Goal: Entertainment & Leisure: Browse casually

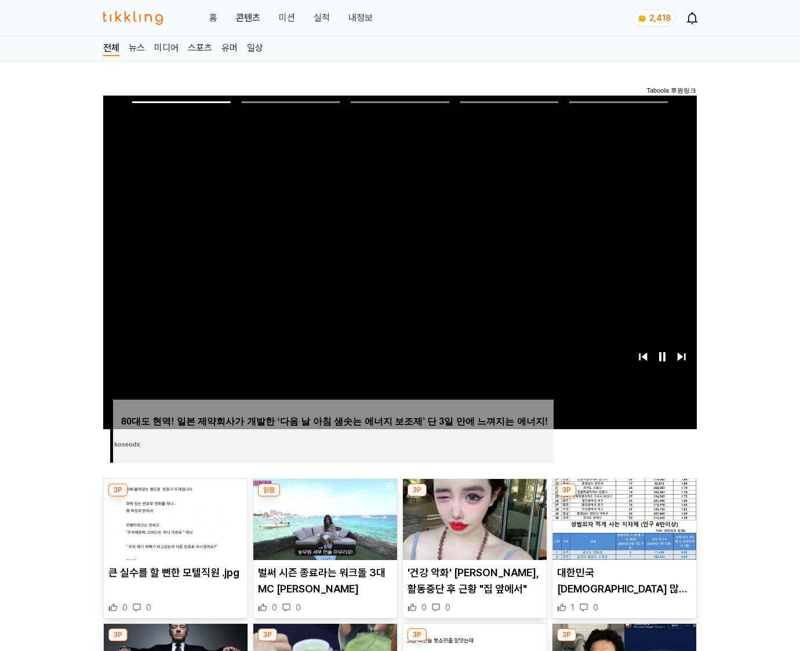
click at [622, 529] on img at bounding box center [624, 519] width 144 height 81
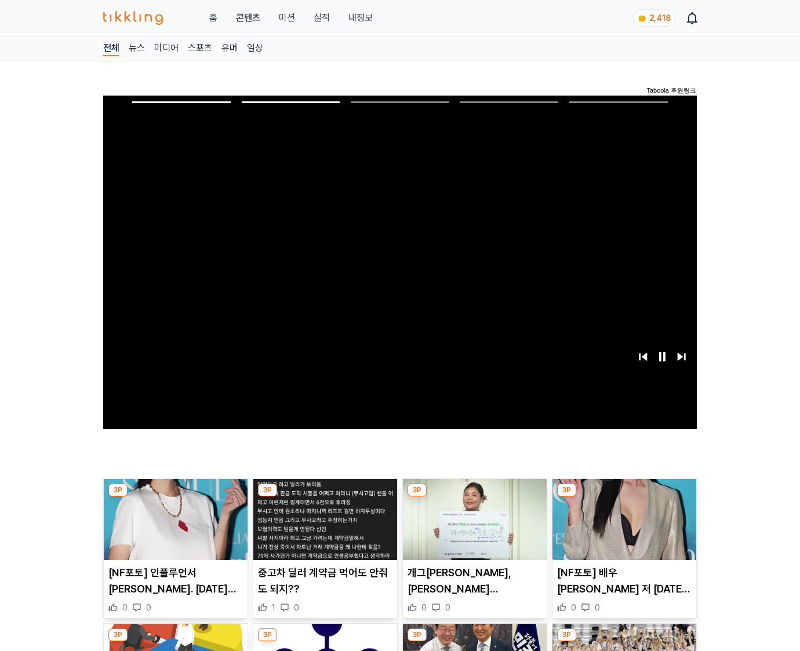
click at [622, 529] on img at bounding box center [624, 519] width 144 height 81
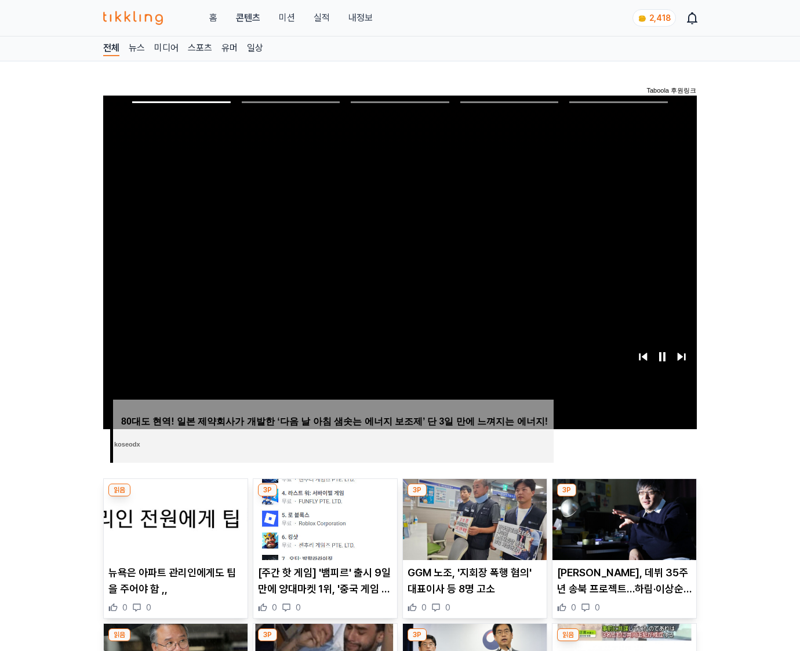
click at [622, 529] on img at bounding box center [624, 519] width 144 height 81
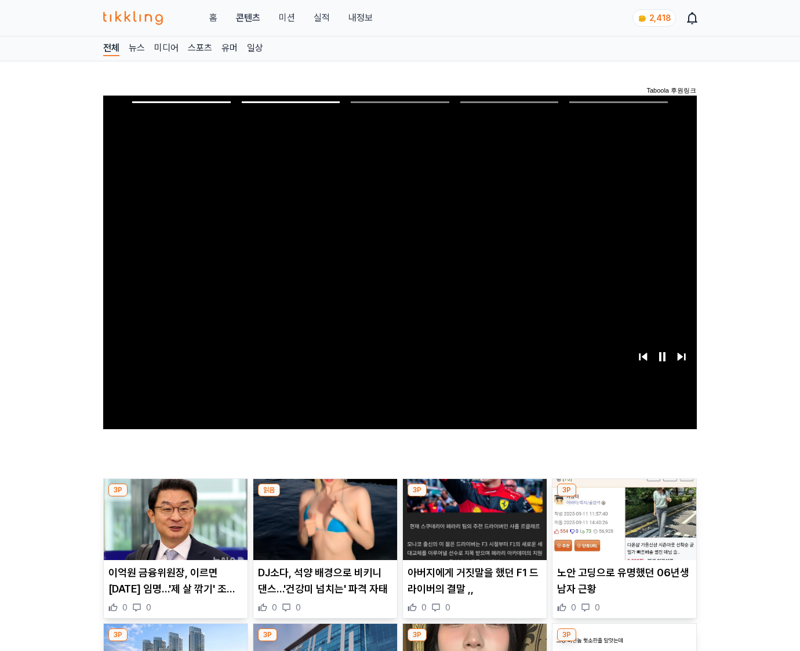
click at [622, 529] on img at bounding box center [624, 519] width 144 height 81
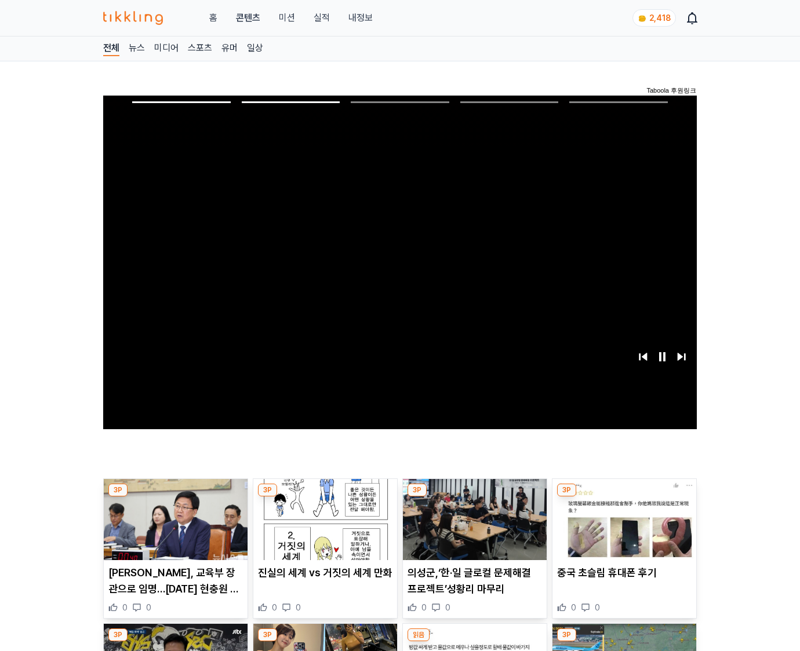
click at [622, 529] on img at bounding box center [624, 519] width 144 height 81
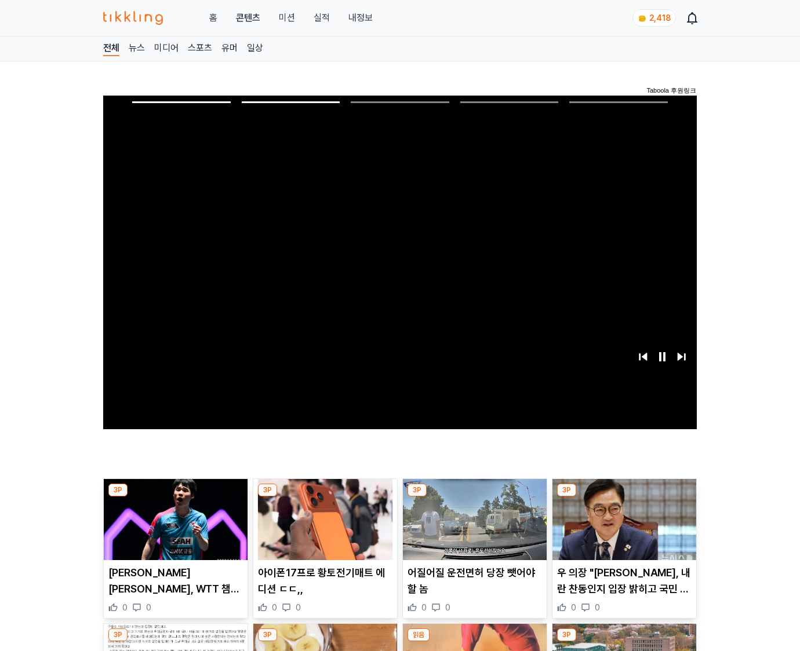
click at [622, 529] on img at bounding box center [624, 519] width 144 height 81
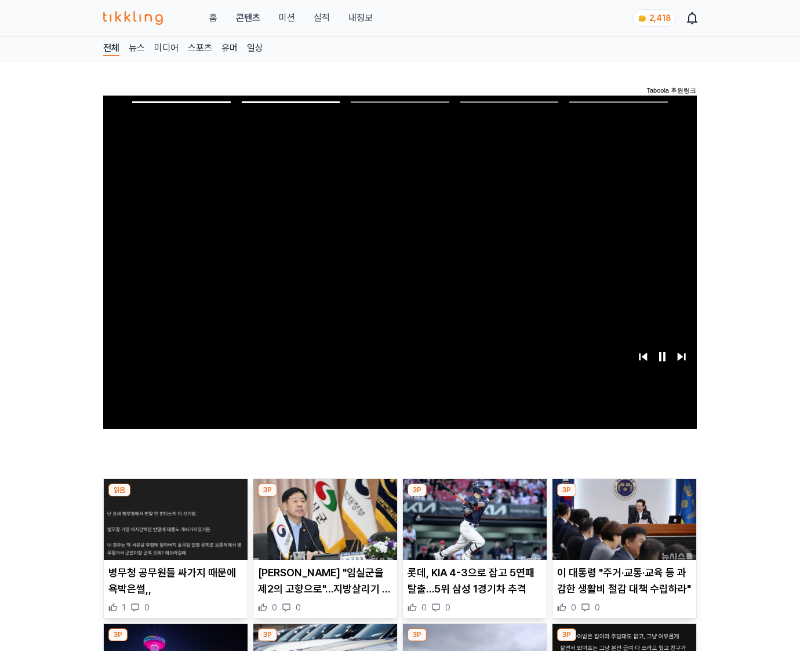
click at [622, 529] on img at bounding box center [624, 519] width 144 height 81
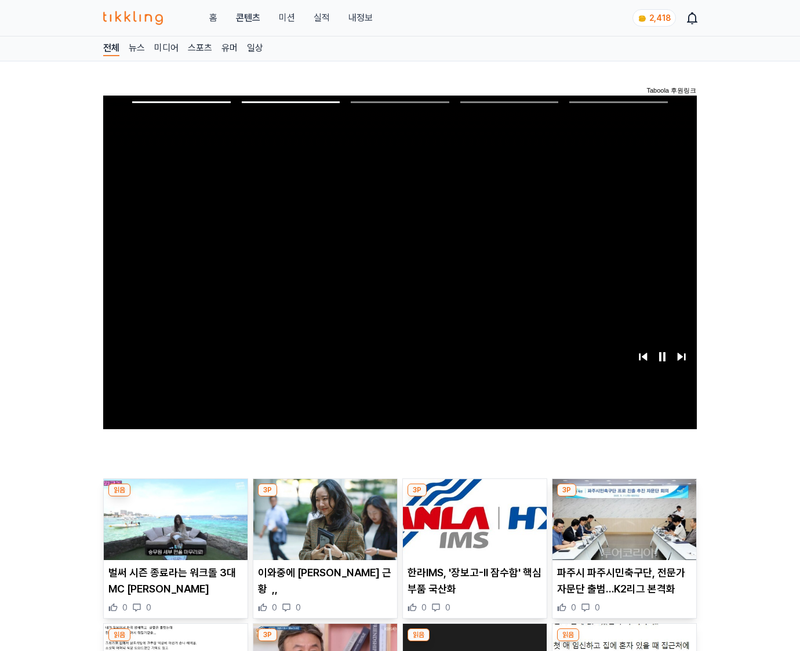
click at [622, 529] on img at bounding box center [624, 519] width 144 height 81
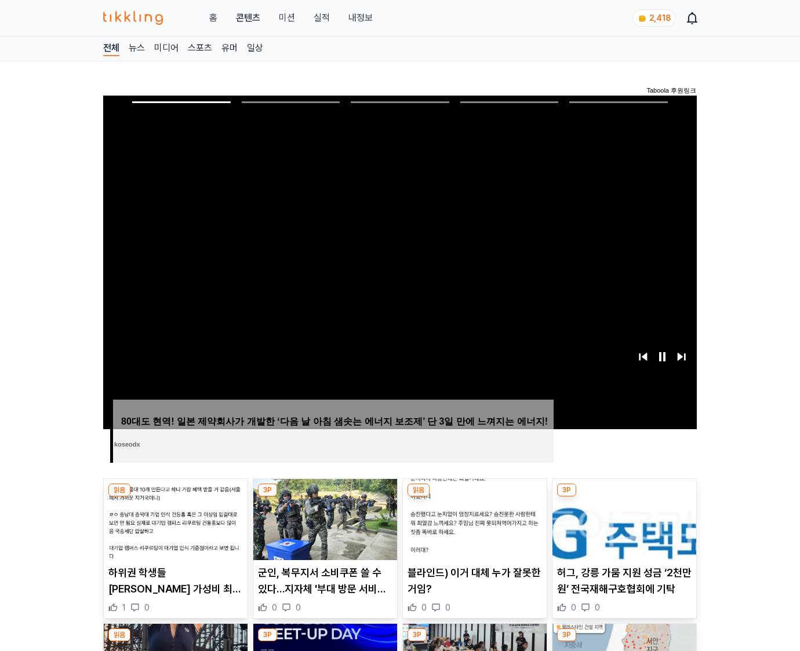
click at [622, 529] on img at bounding box center [624, 519] width 144 height 81
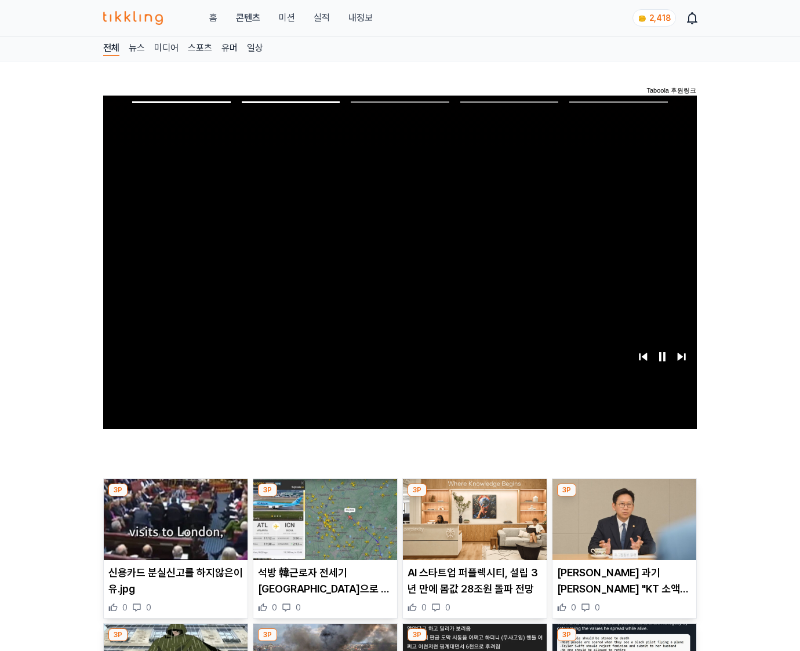
click at [622, 529] on img at bounding box center [624, 519] width 144 height 81
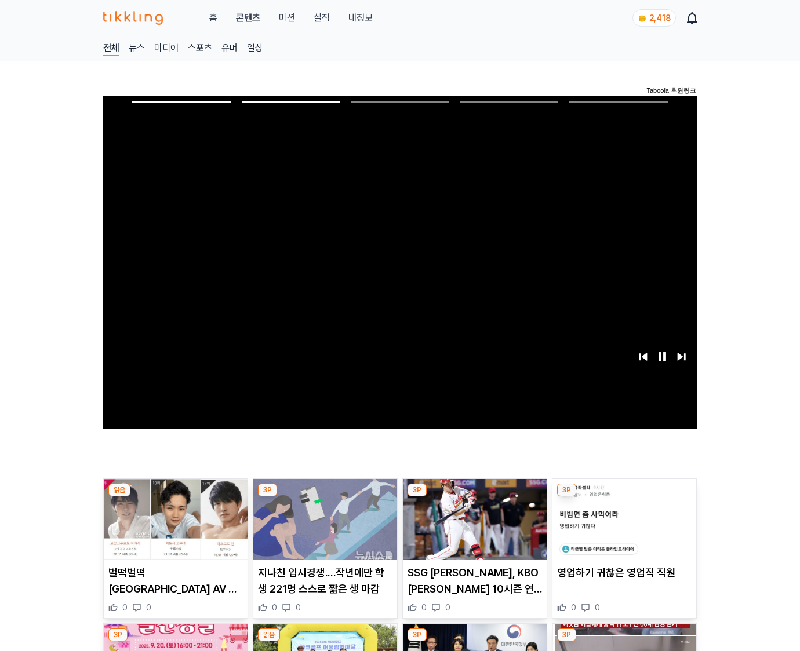
click at [622, 529] on img at bounding box center [624, 519] width 144 height 81
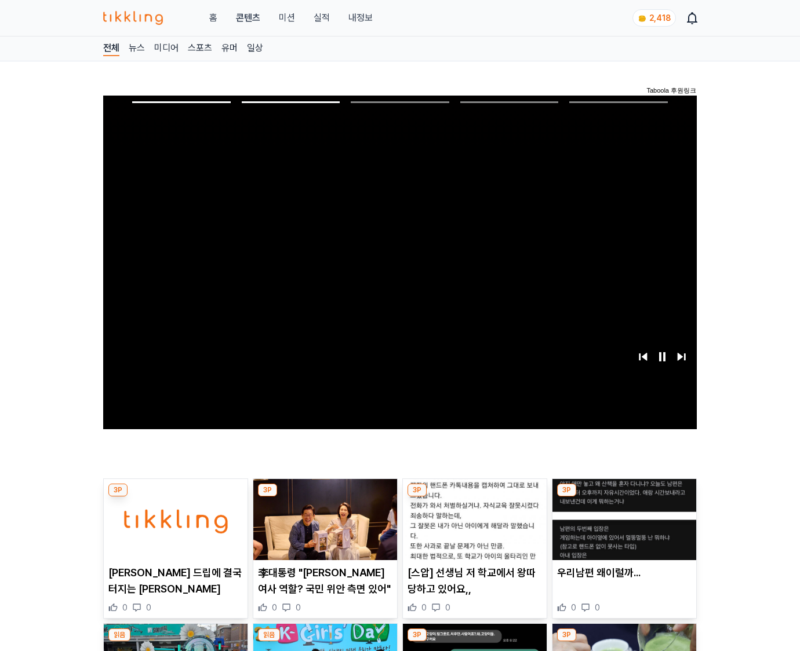
click at [622, 529] on img at bounding box center [624, 519] width 144 height 81
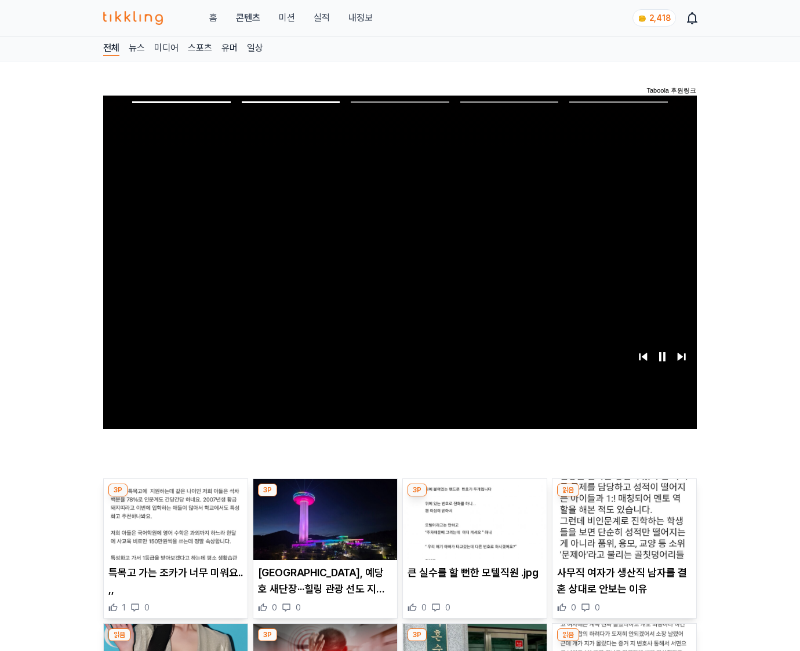
click at [622, 529] on img at bounding box center [624, 519] width 144 height 81
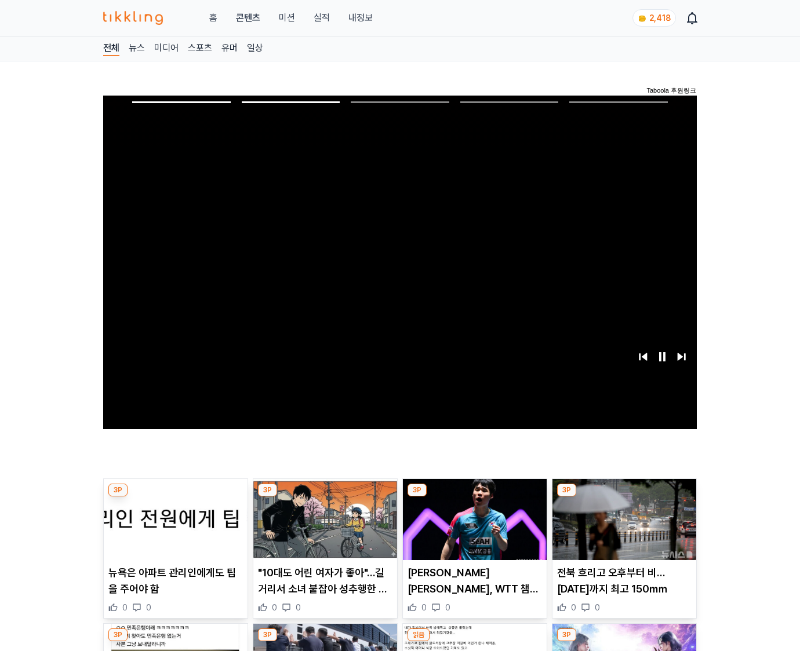
click at [622, 529] on img at bounding box center [624, 519] width 144 height 81
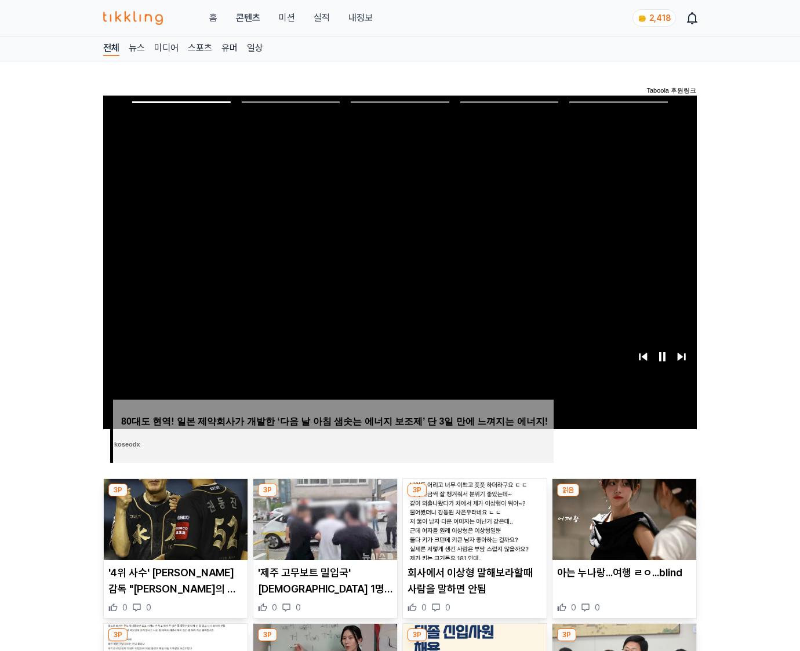
click at [622, 529] on img at bounding box center [624, 519] width 144 height 81
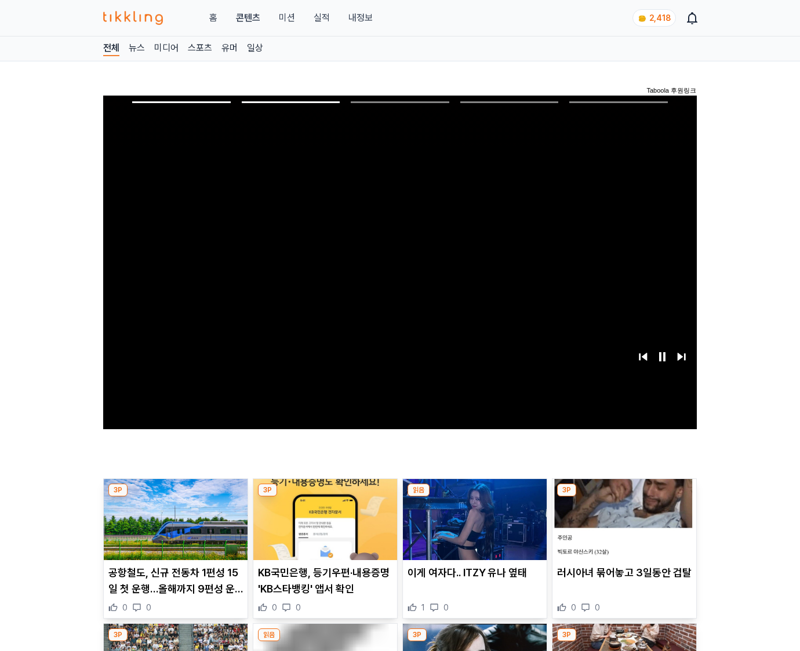
click at [622, 529] on img at bounding box center [624, 519] width 144 height 81
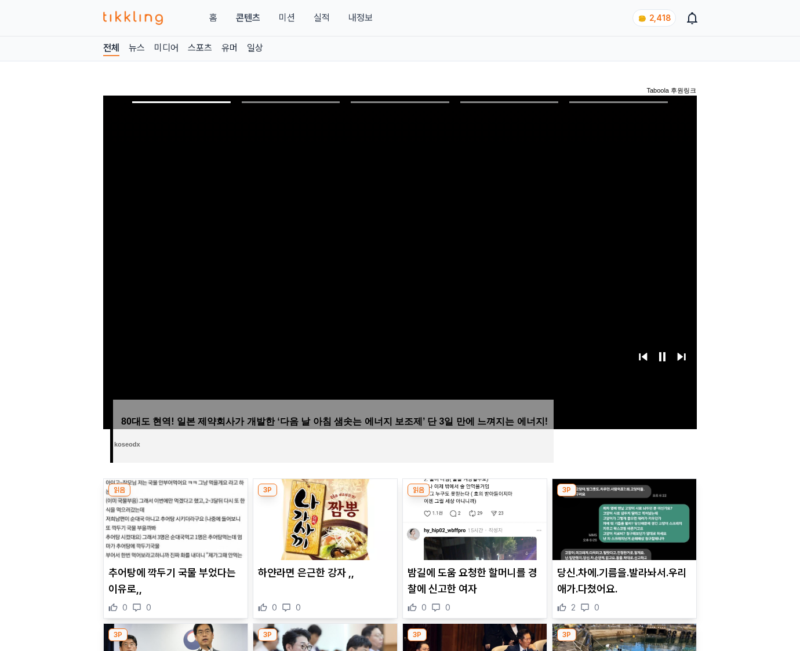
click at [622, 529] on img at bounding box center [624, 519] width 144 height 81
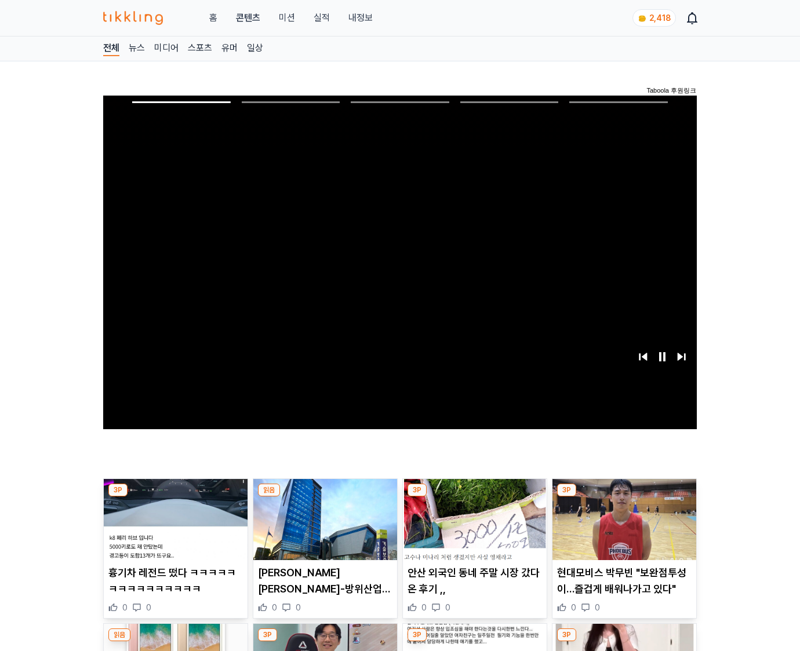
click at [622, 529] on img at bounding box center [624, 519] width 144 height 81
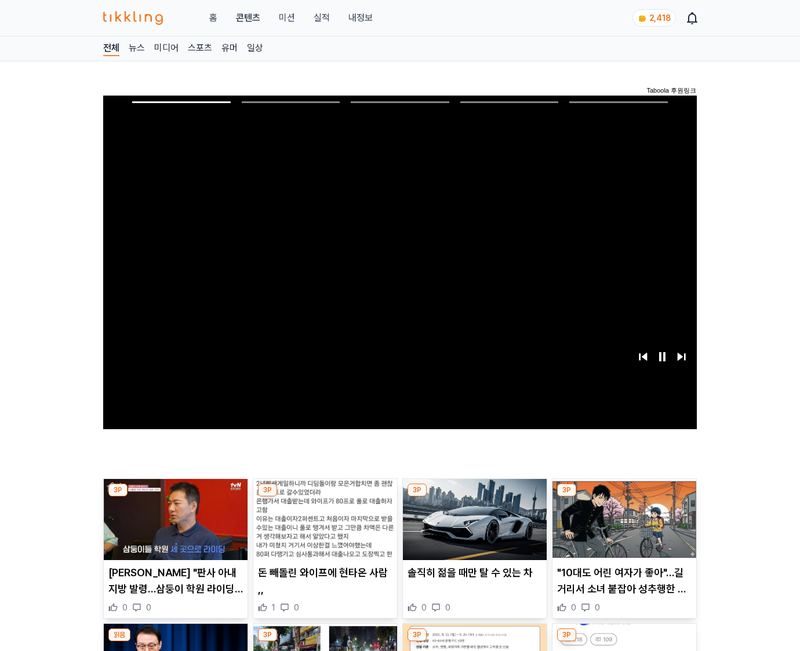
click at [622, 529] on img at bounding box center [624, 519] width 144 height 81
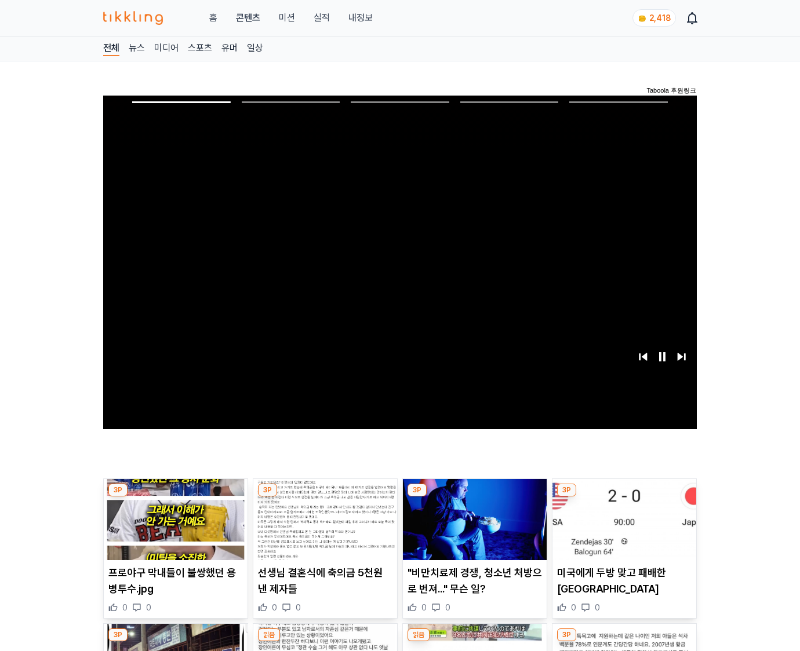
click at [622, 529] on img at bounding box center [624, 519] width 144 height 81
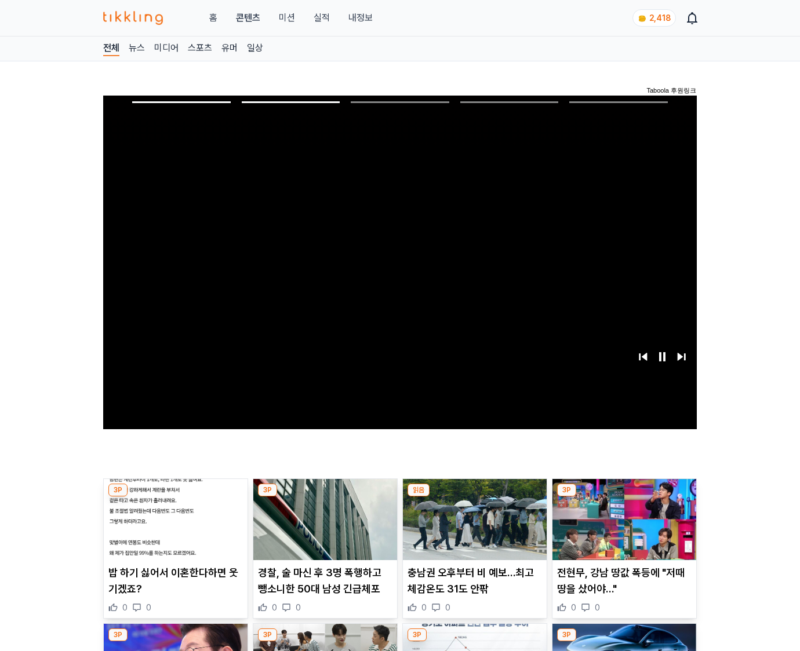
click at [622, 529] on img at bounding box center [624, 519] width 144 height 81
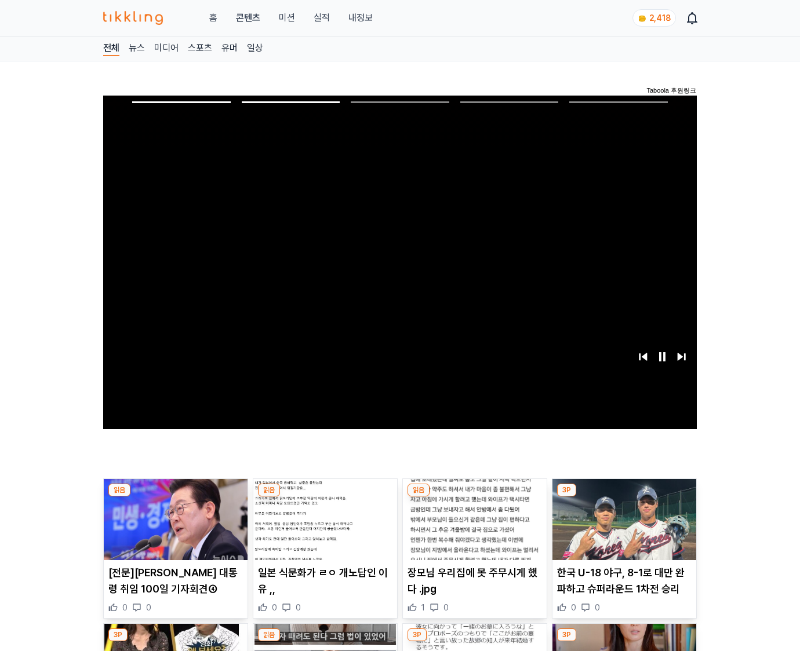
click at [622, 529] on img at bounding box center [624, 519] width 144 height 81
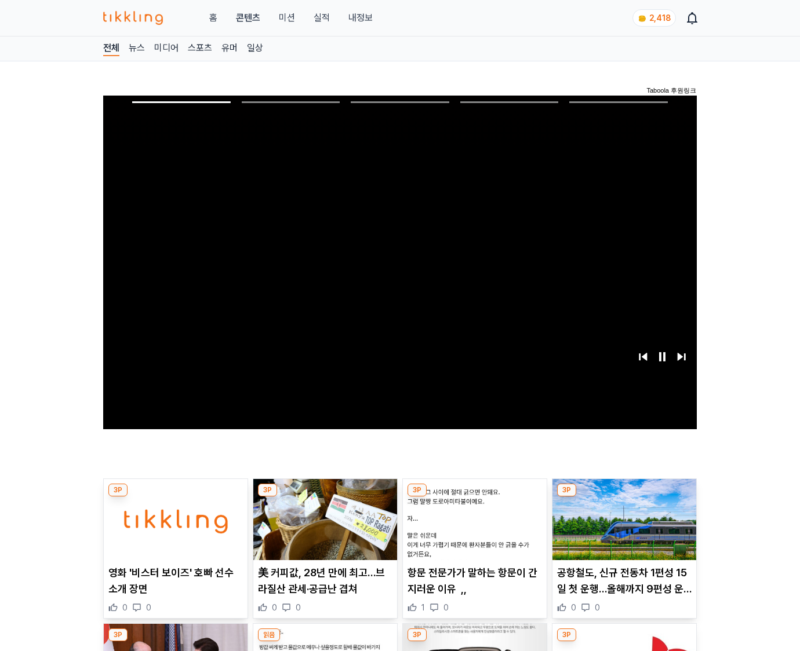
click at [622, 529] on img at bounding box center [624, 519] width 144 height 81
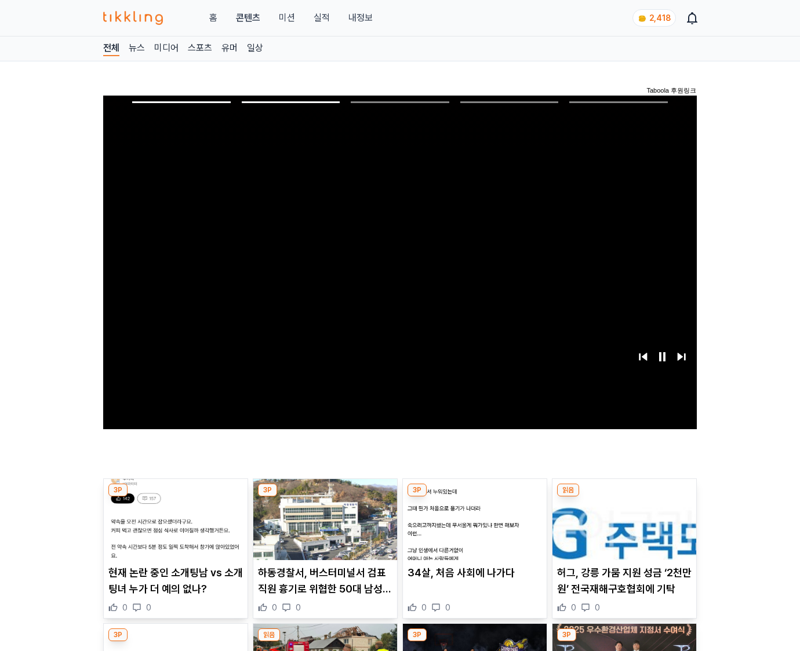
click at [622, 529] on img at bounding box center [624, 519] width 144 height 81
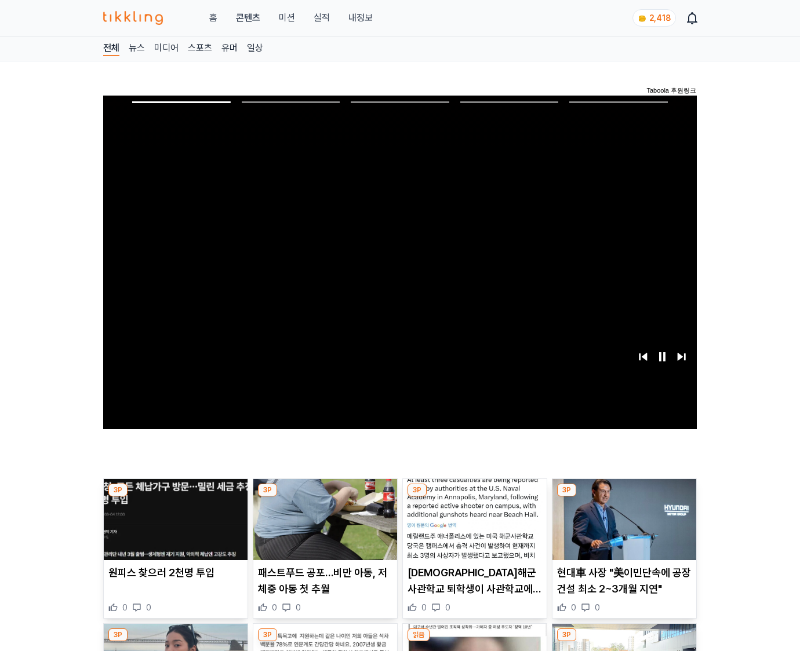
click at [622, 529] on img at bounding box center [624, 519] width 144 height 81
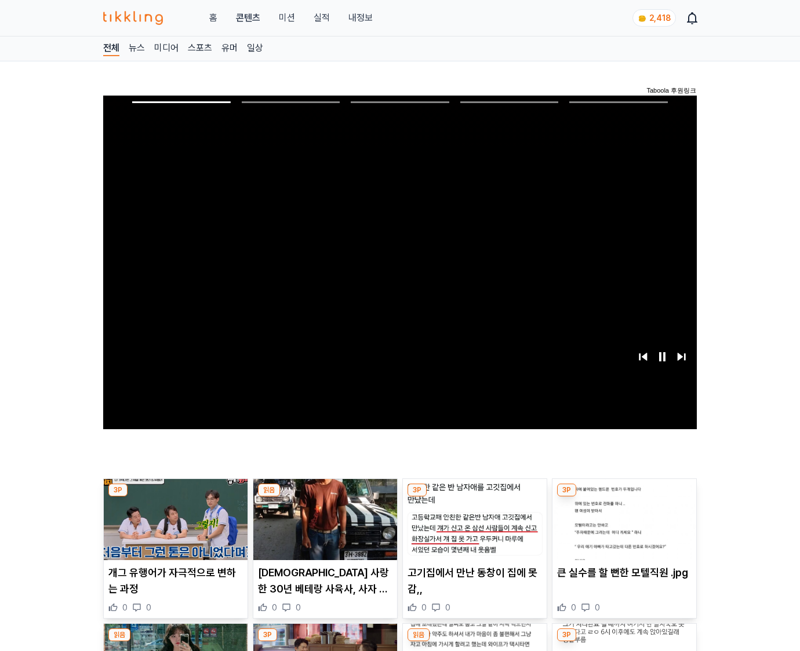
click at [622, 529] on img at bounding box center [624, 519] width 144 height 81
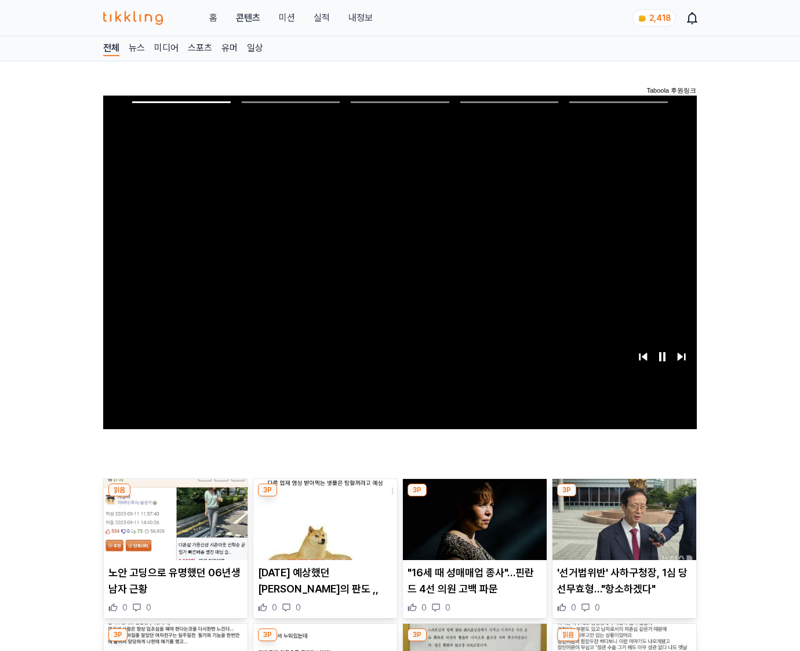
click at [622, 529] on img at bounding box center [624, 519] width 144 height 81
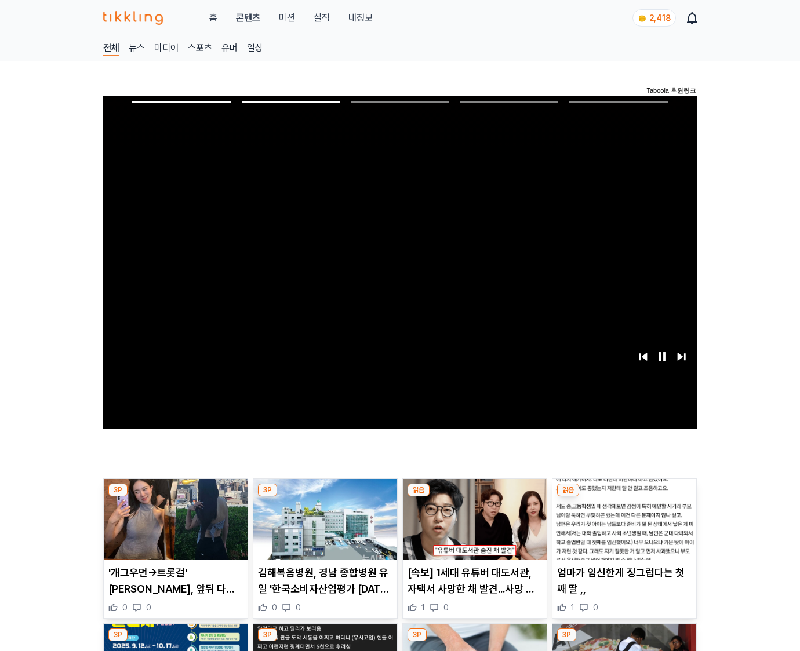
click at [622, 529] on img at bounding box center [624, 519] width 144 height 81
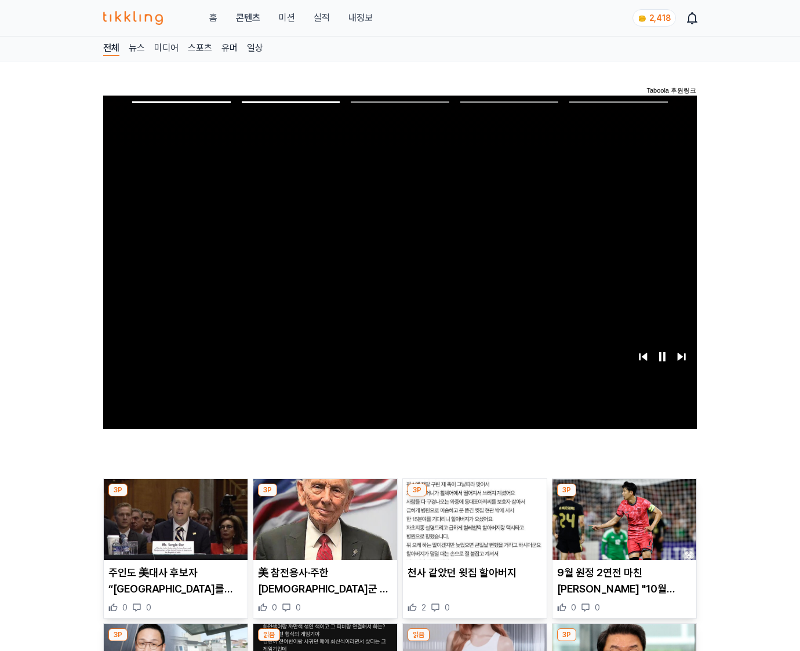
click at [622, 529] on img at bounding box center [624, 519] width 144 height 81
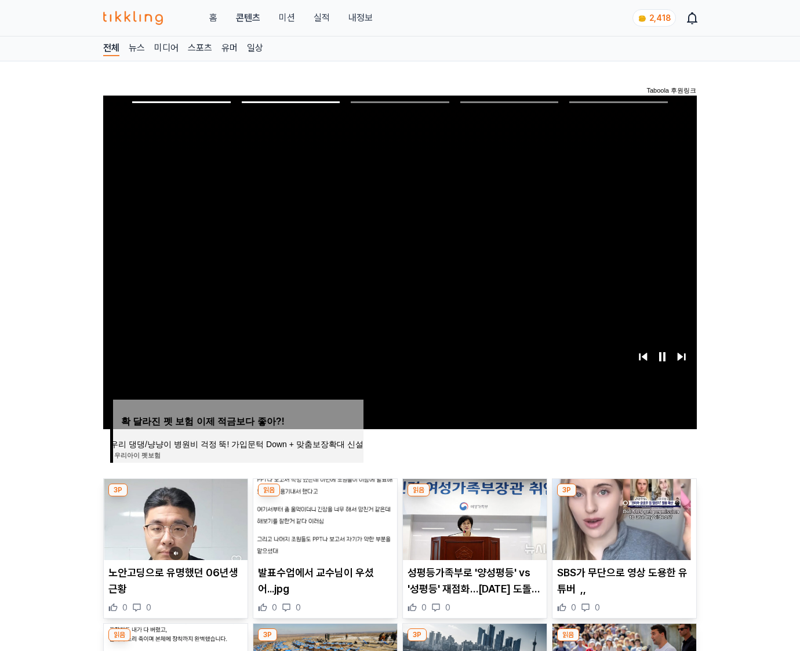
click at [622, 529] on img at bounding box center [624, 519] width 144 height 81
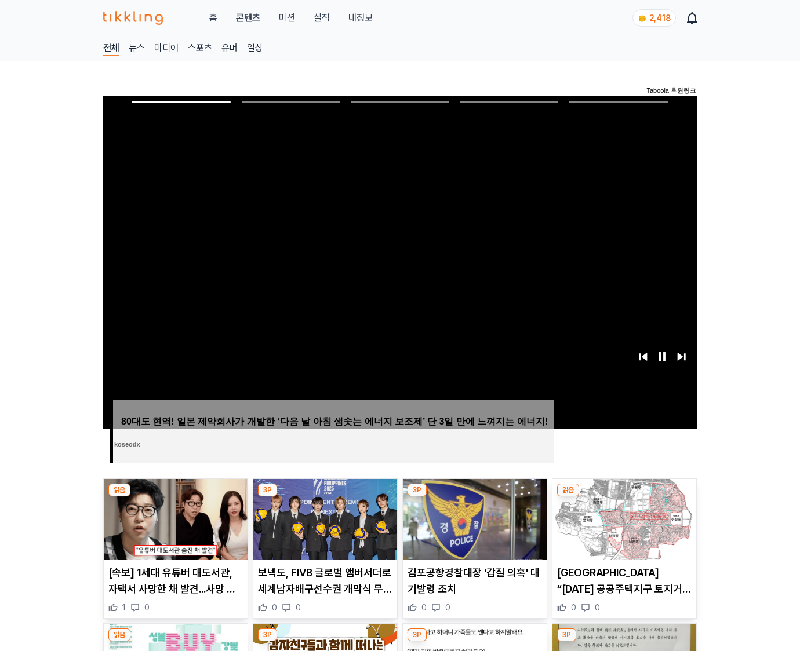
click at [622, 529] on img at bounding box center [624, 519] width 144 height 81
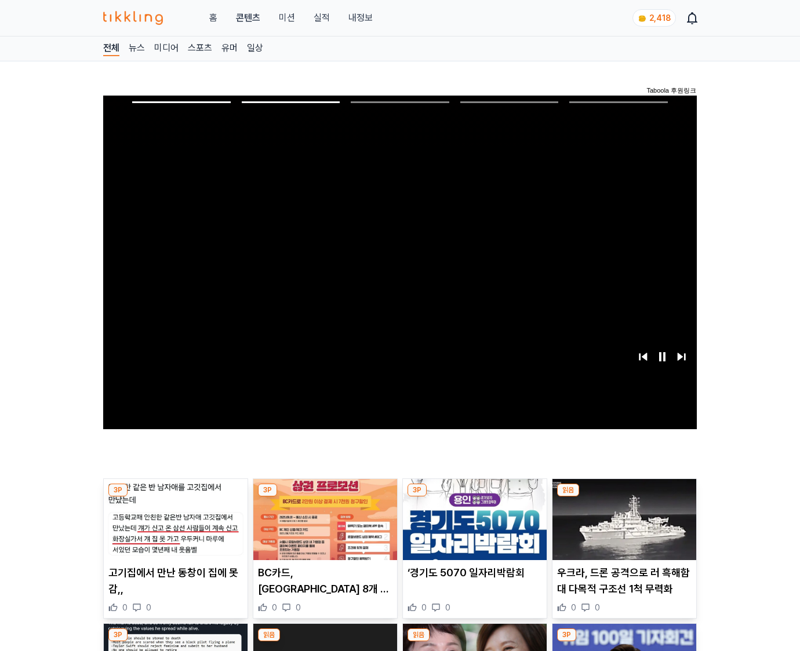
click at [622, 529] on img at bounding box center [624, 519] width 144 height 81
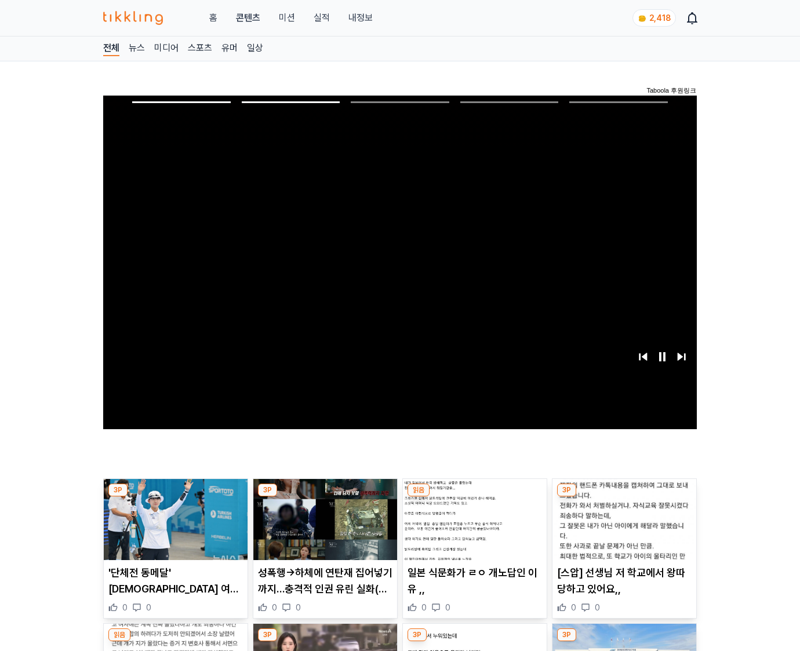
click at [622, 529] on img at bounding box center [624, 519] width 144 height 81
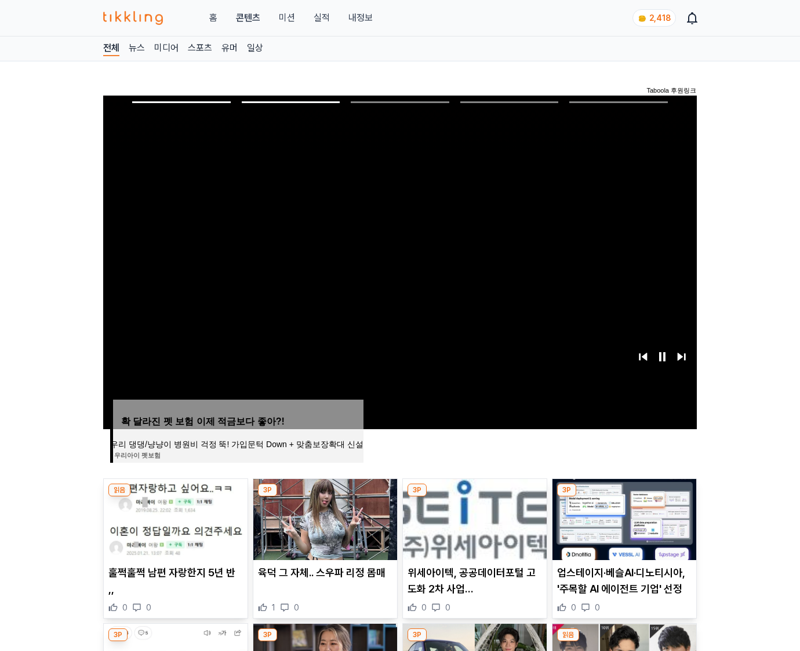
click at [622, 529] on img at bounding box center [624, 519] width 144 height 81
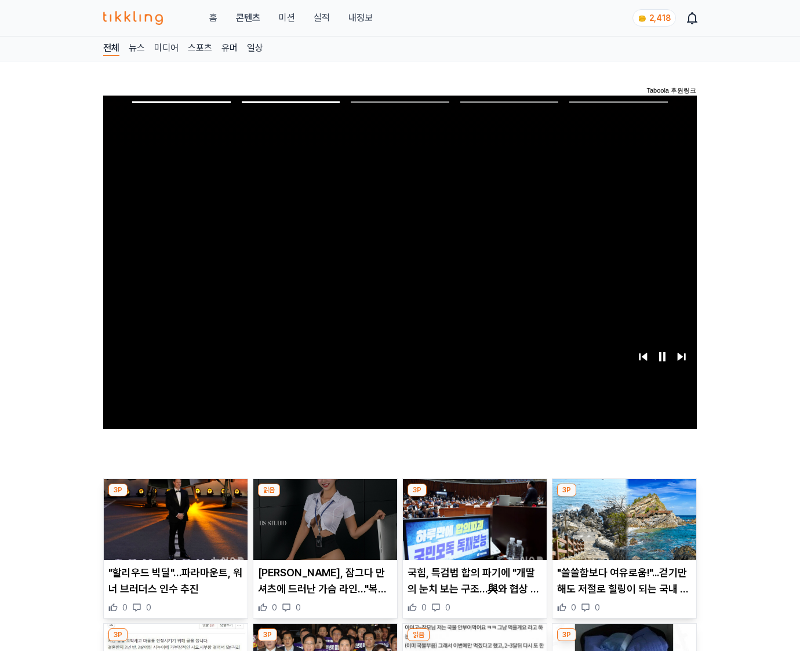
click at [622, 529] on img at bounding box center [624, 519] width 144 height 81
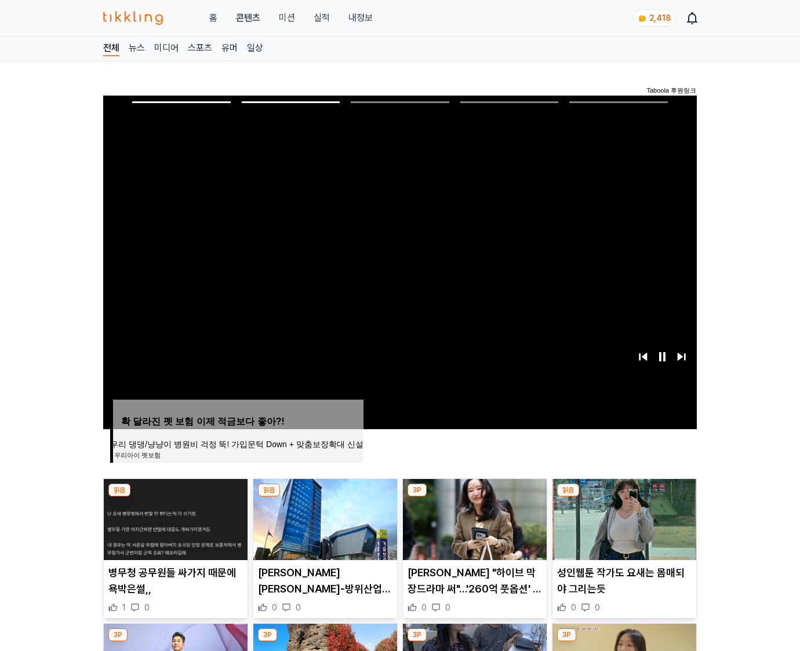
click at [622, 529] on img at bounding box center [624, 519] width 144 height 81
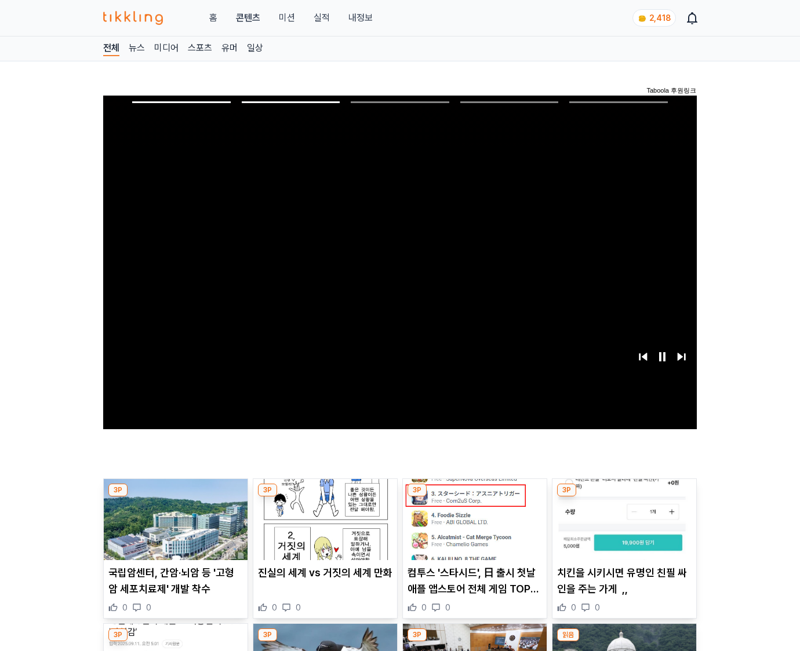
click at [622, 529] on img at bounding box center [624, 519] width 144 height 81
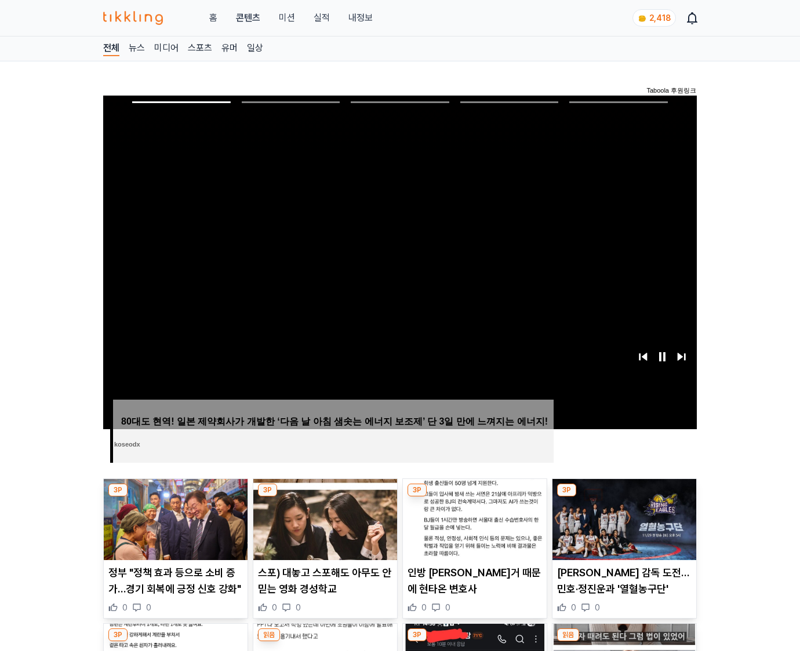
click at [622, 529] on img at bounding box center [624, 519] width 144 height 81
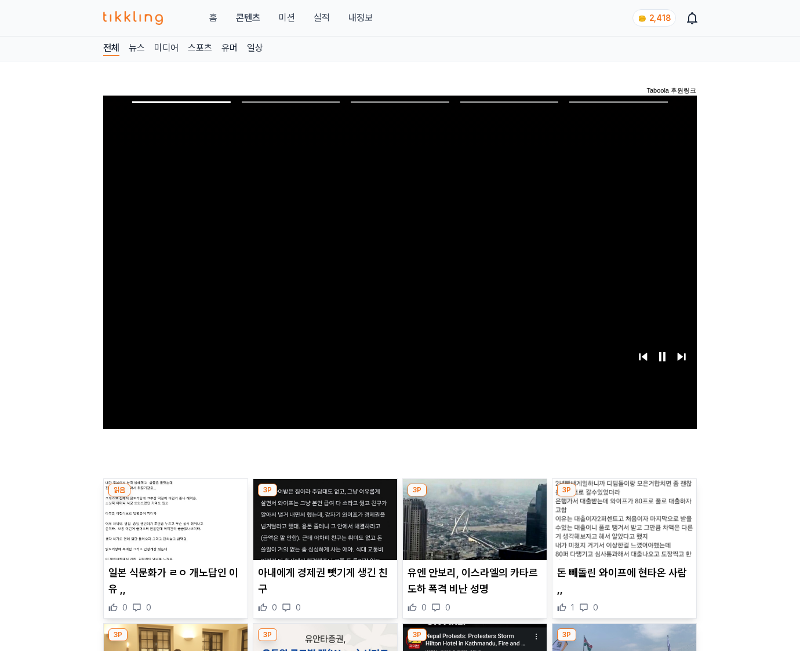
click at [622, 529] on img at bounding box center [624, 519] width 144 height 81
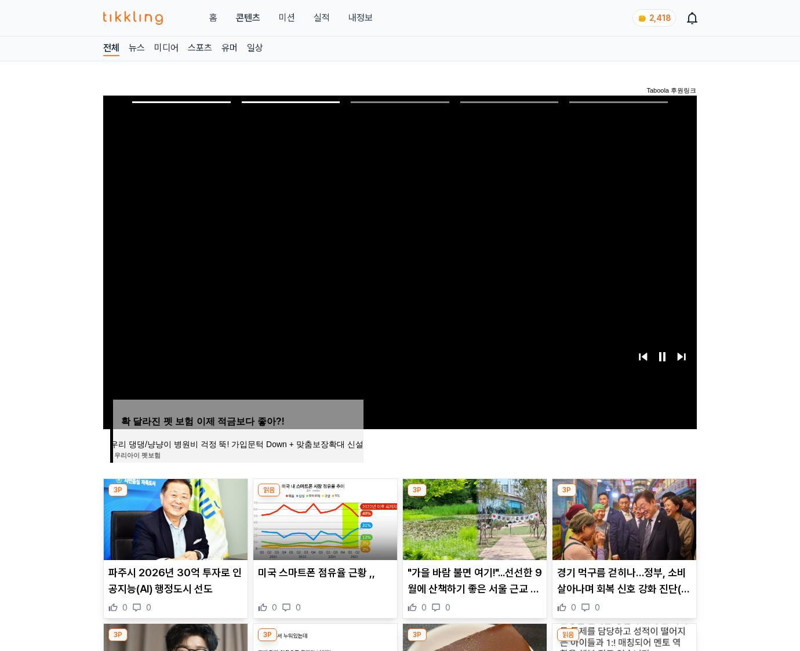
click at [622, 529] on img at bounding box center [624, 519] width 144 height 81
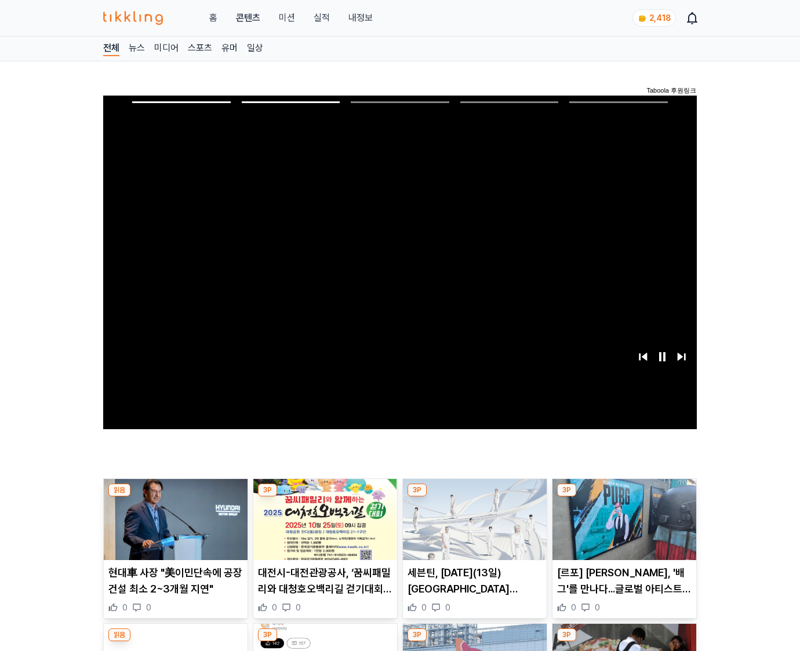
click at [622, 529] on img at bounding box center [624, 519] width 144 height 81
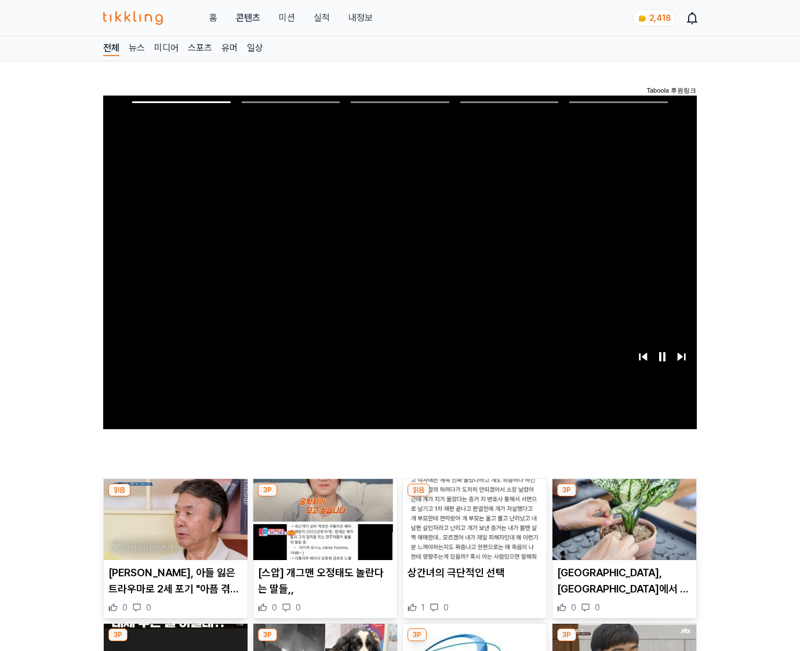
click at [622, 529] on img at bounding box center [624, 519] width 144 height 81
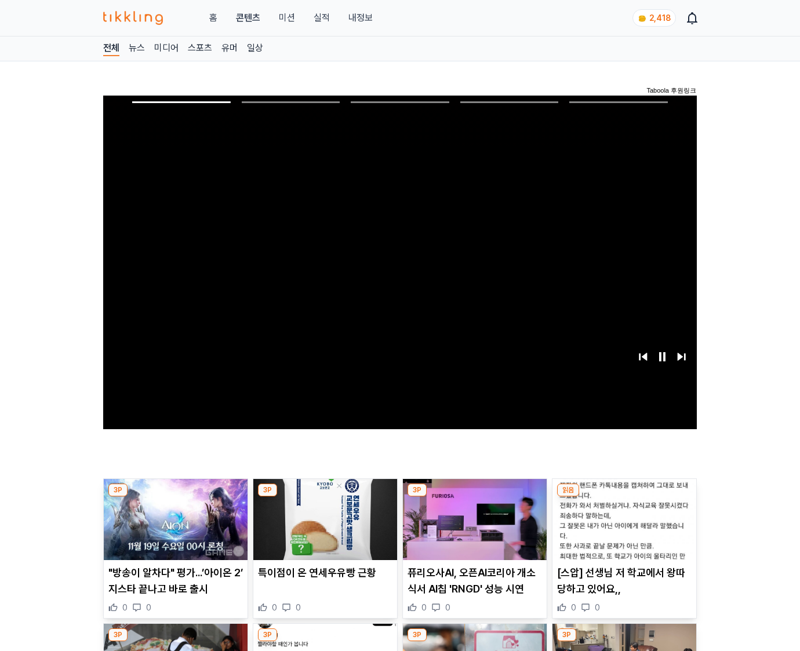
click at [622, 529] on img at bounding box center [624, 519] width 144 height 81
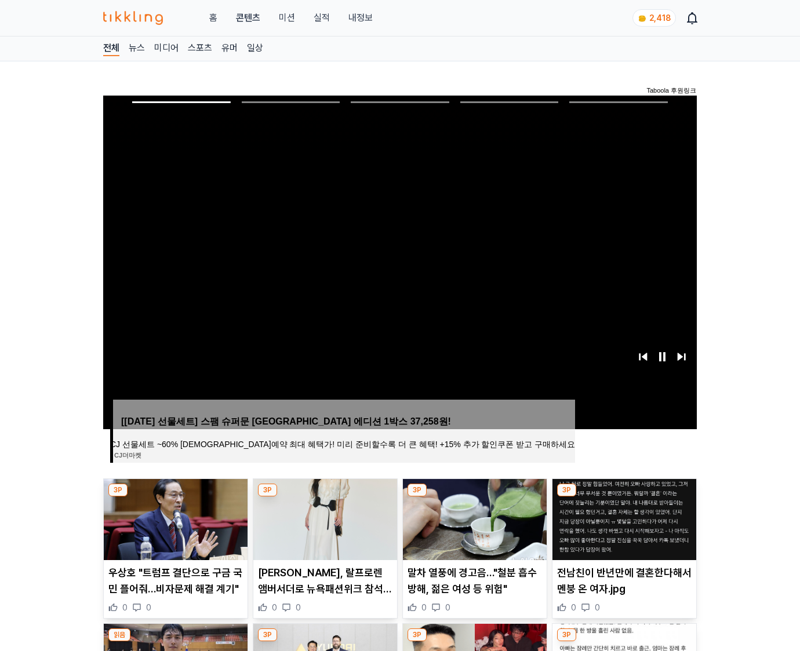
click at [622, 529] on img at bounding box center [624, 519] width 144 height 81
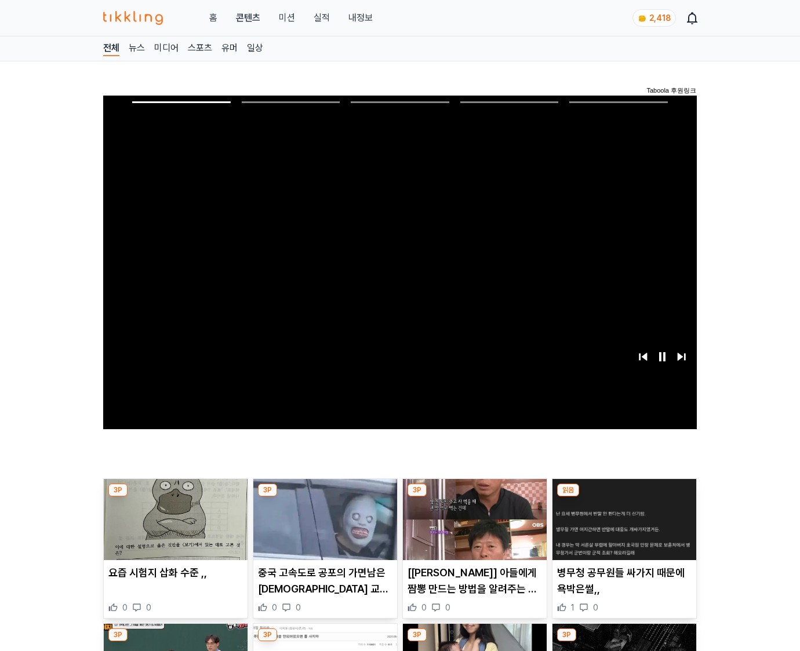
click at [622, 529] on img at bounding box center [624, 519] width 144 height 81
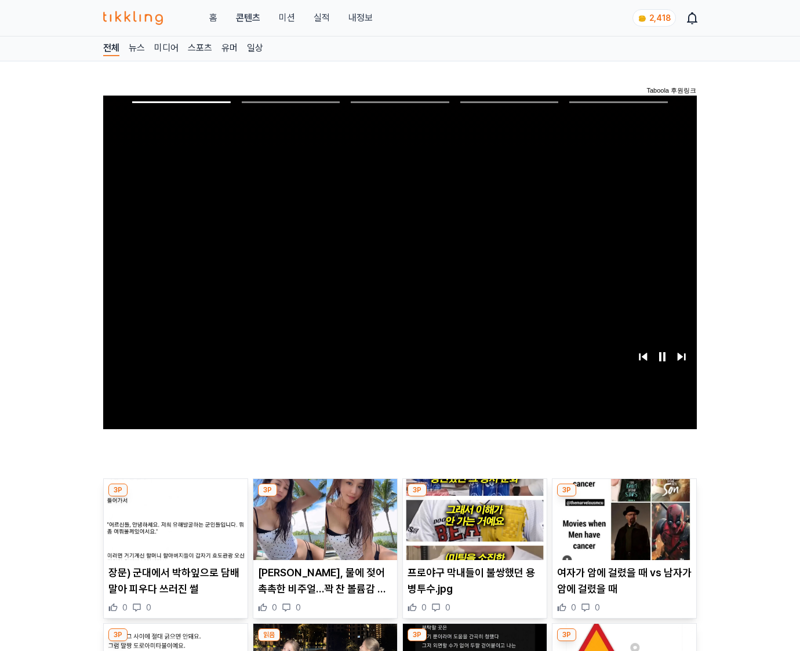
click at [622, 529] on img at bounding box center [624, 519] width 144 height 81
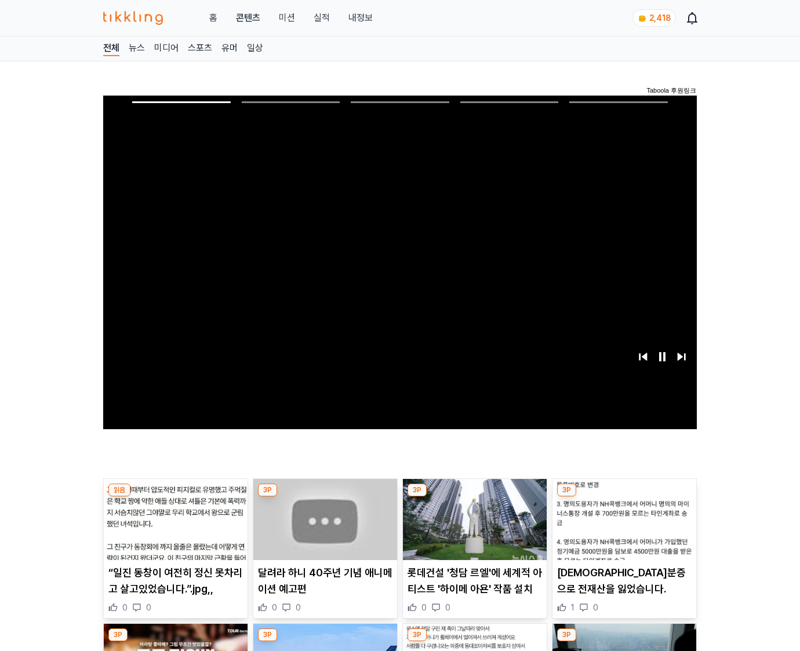
click at [622, 529] on img at bounding box center [624, 519] width 144 height 81
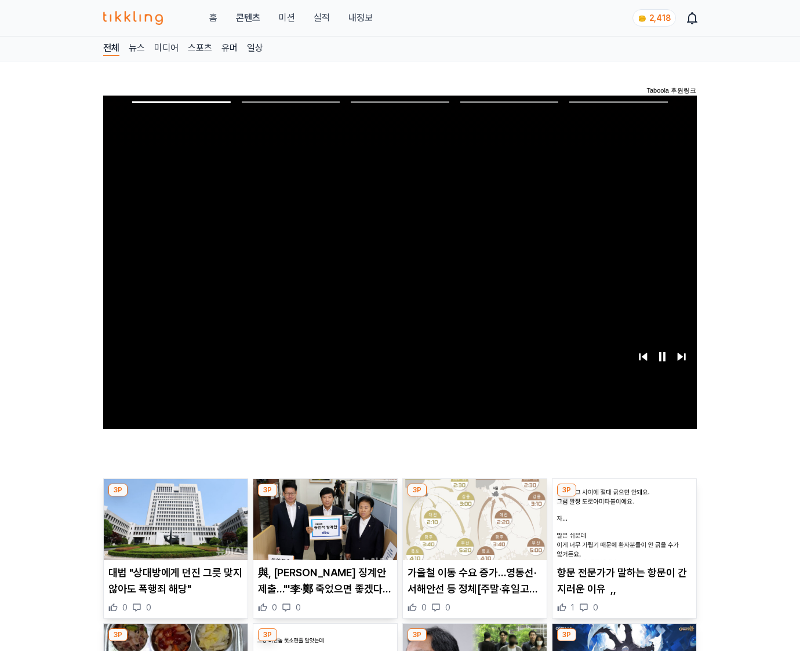
click at [622, 529] on img at bounding box center [624, 519] width 144 height 81
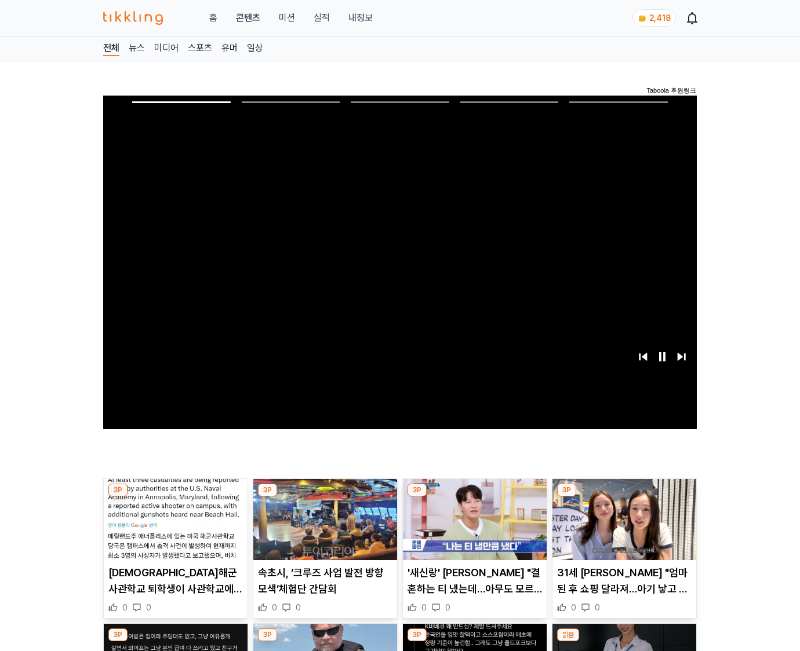
click at [622, 529] on img at bounding box center [624, 519] width 144 height 81
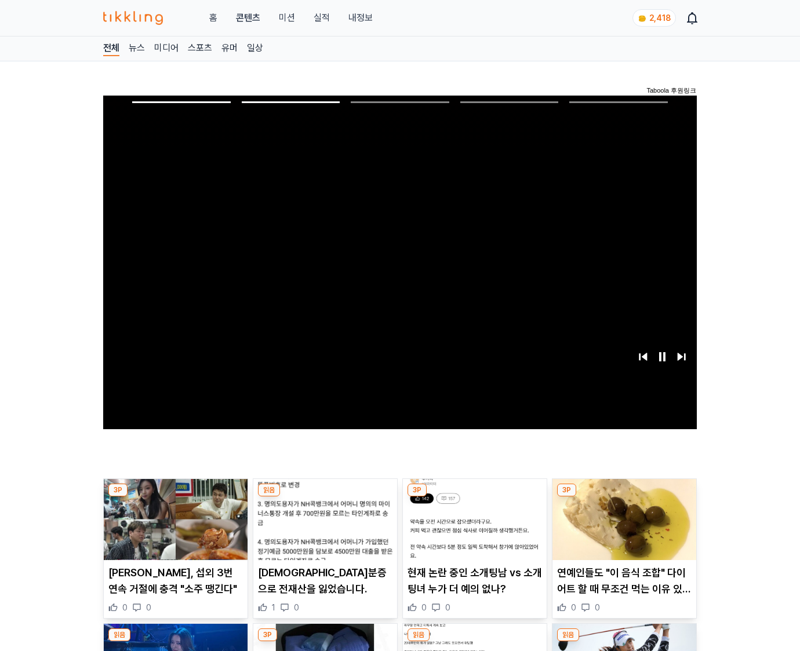
click at [622, 529] on img at bounding box center [624, 519] width 144 height 81
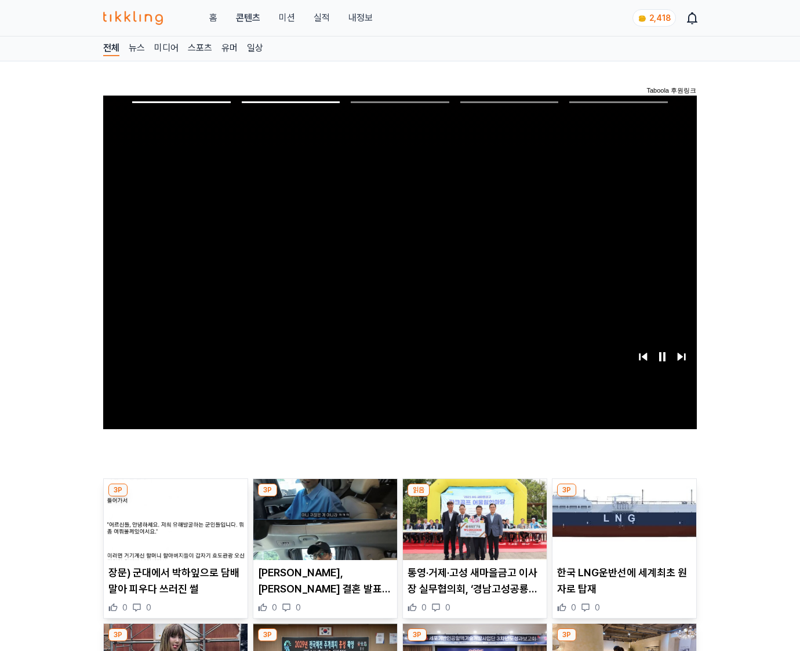
click at [622, 529] on img at bounding box center [624, 519] width 144 height 81
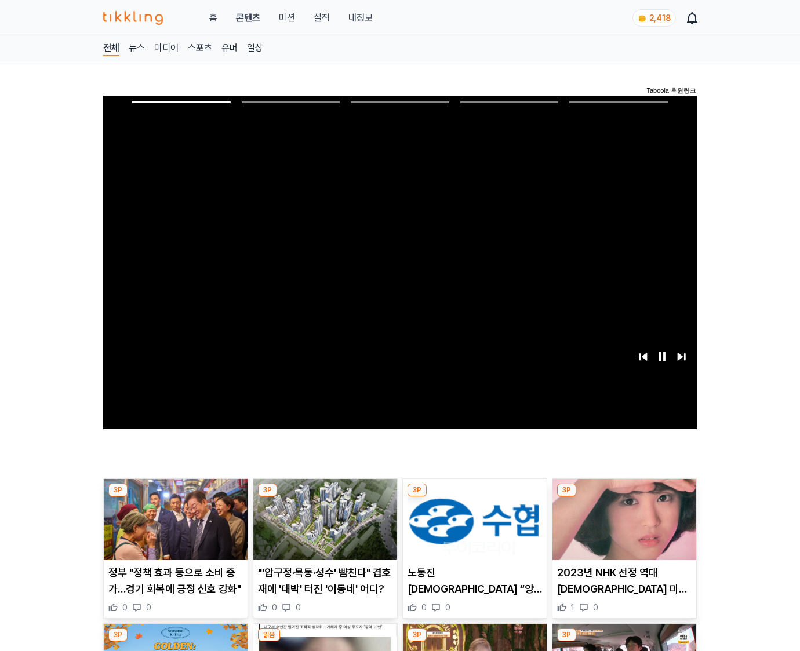
click at [622, 529] on img at bounding box center [624, 519] width 144 height 81
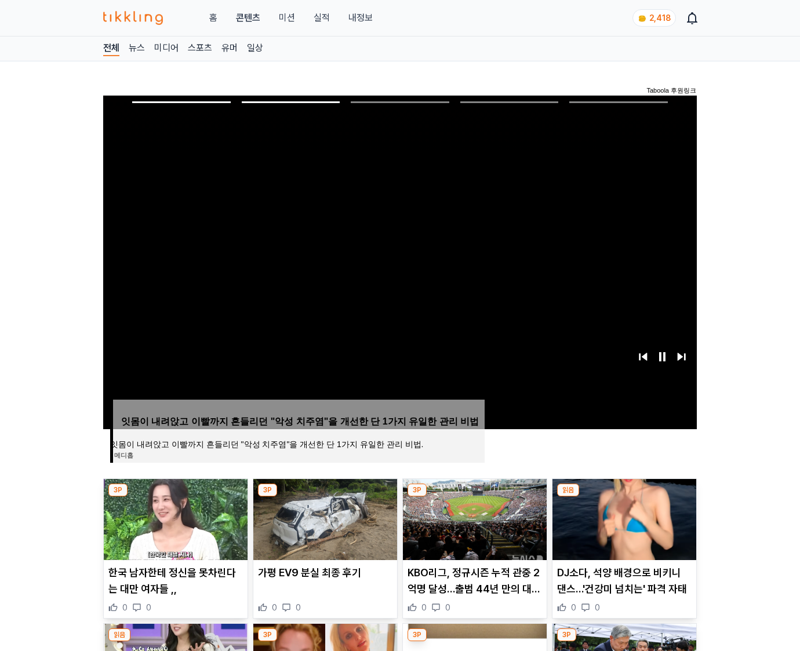
click at [622, 529] on img at bounding box center [624, 519] width 144 height 81
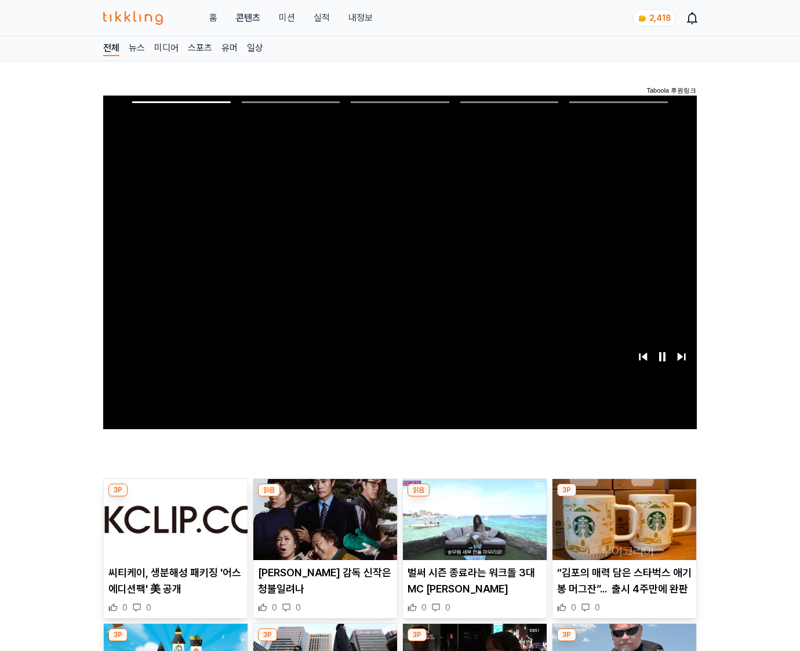
click at [622, 529] on img at bounding box center [624, 519] width 144 height 81
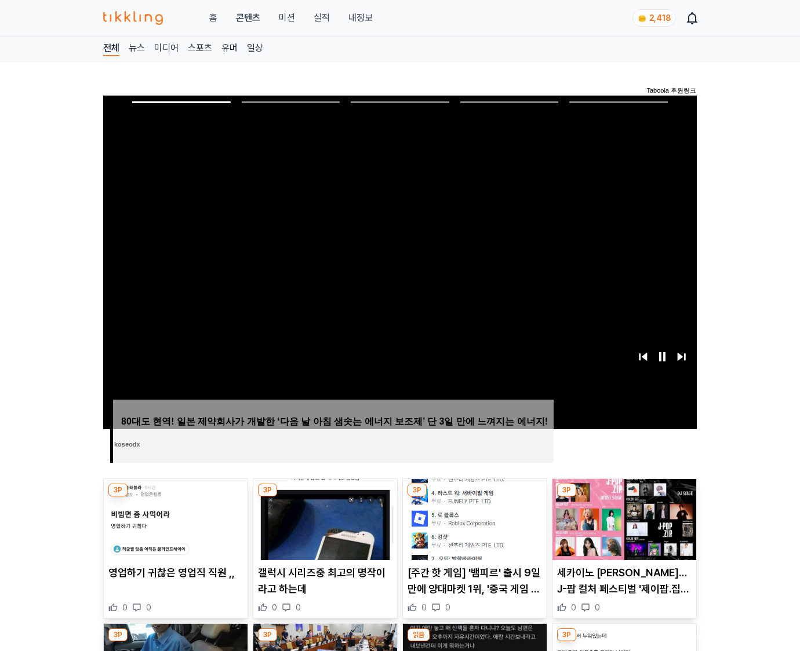
click at [622, 529] on img at bounding box center [624, 519] width 144 height 81
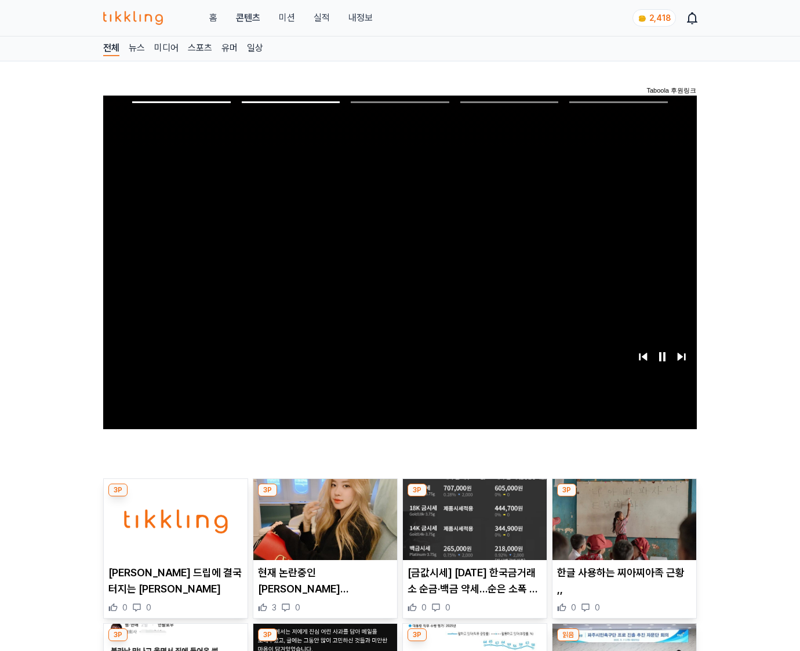
click at [622, 529] on img at bounding box center [624, 519] width 144 height 81
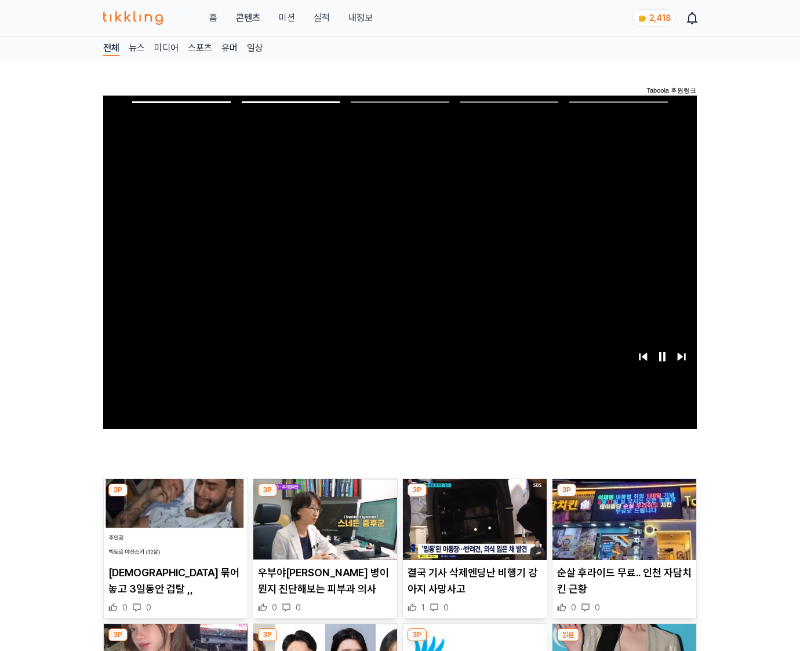
click at [622, 529] on img at bounding box center [624, 519] width 144 height 81
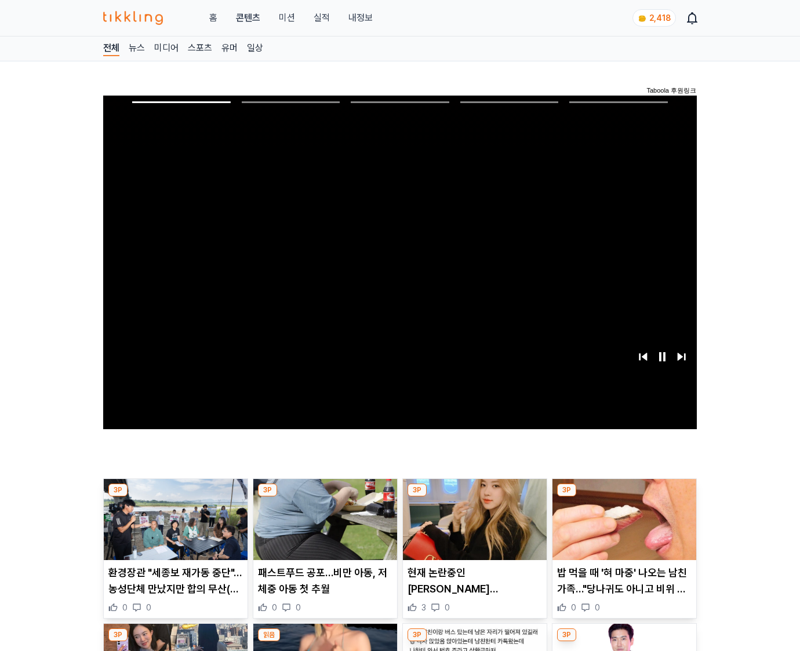
click at [622, 529] on img at bounding box center [624, 519] width 144 height 81
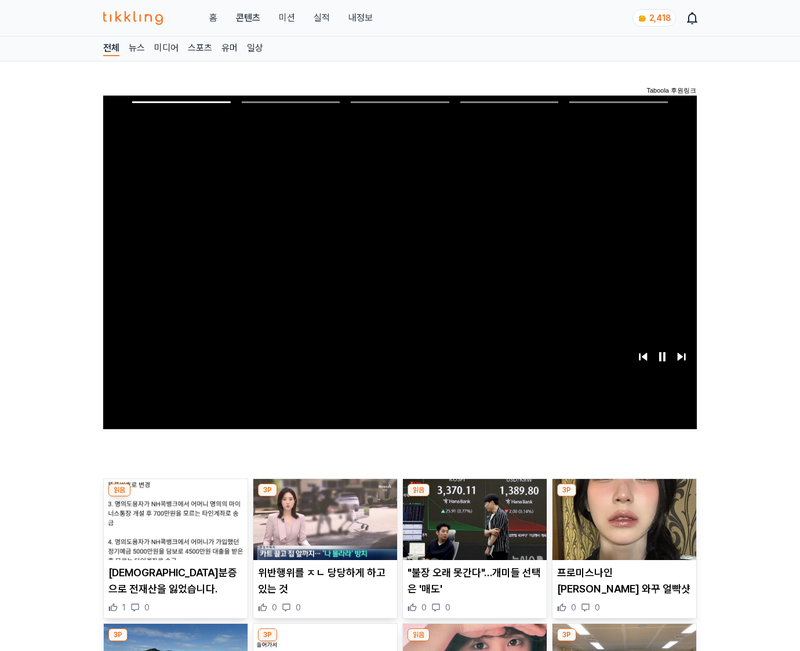
click at [622, 529] on img at bounding box center [624, 519] width 144 height 81
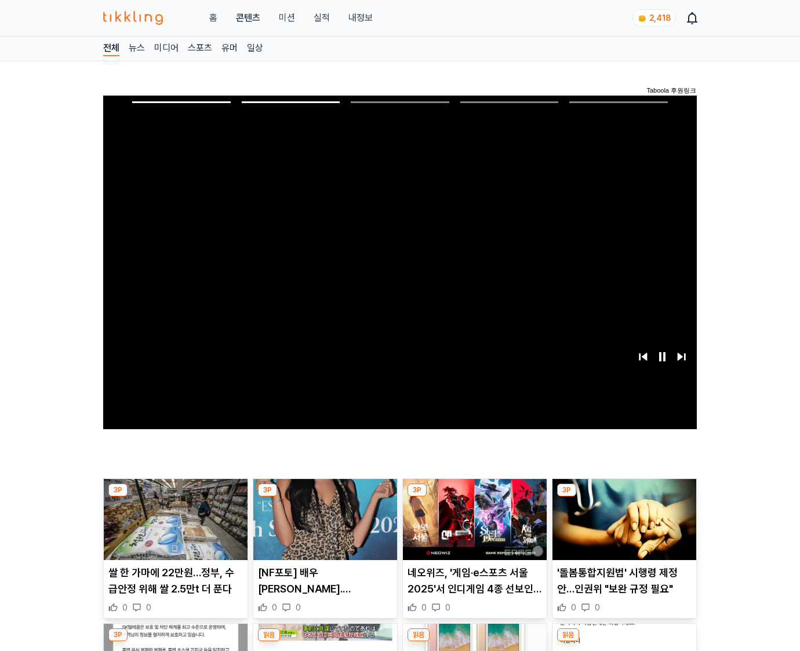
click at [622, 529] on img at bounding box center [624, 519] width 144 height 81
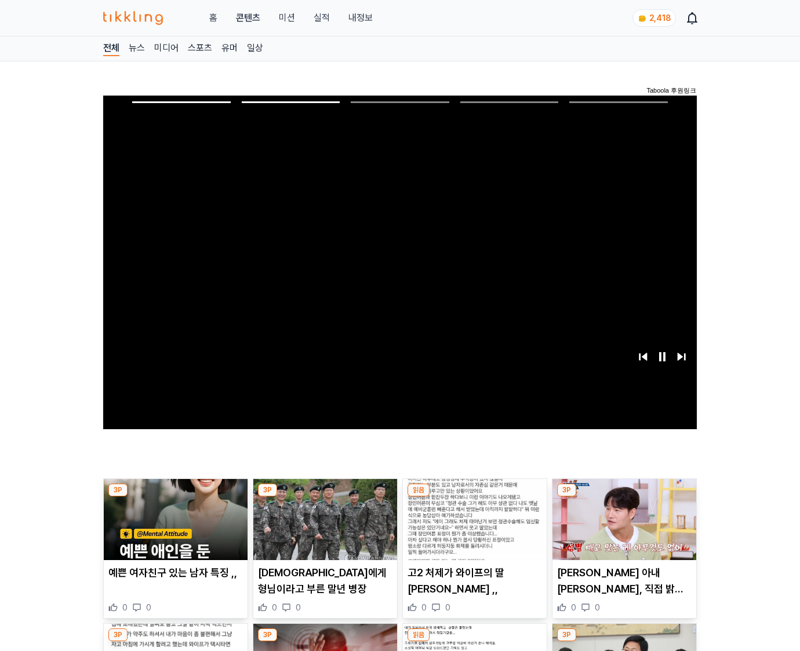
click at [622, 529] on img at bounding box center [624, 519] width 144 height 81
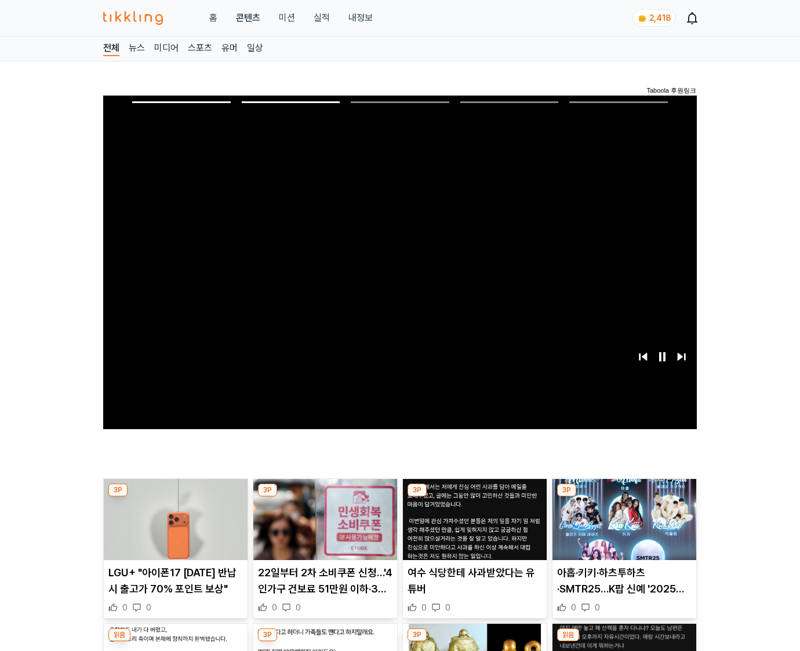
click at [622, 529] on img at bounding box center [624, 519] width 144 height 81
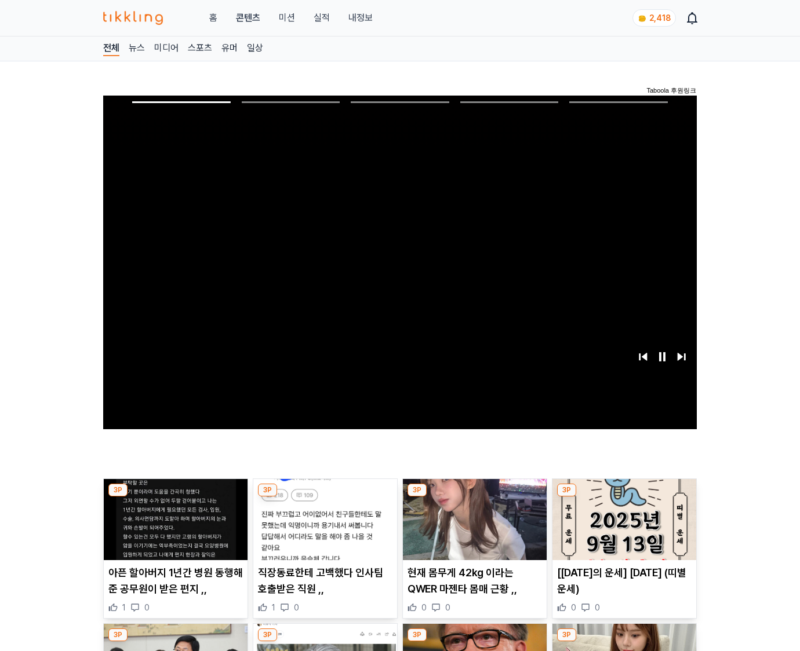
click at [622, 529] on img at bounding box center [624, 519] width 144 height 81
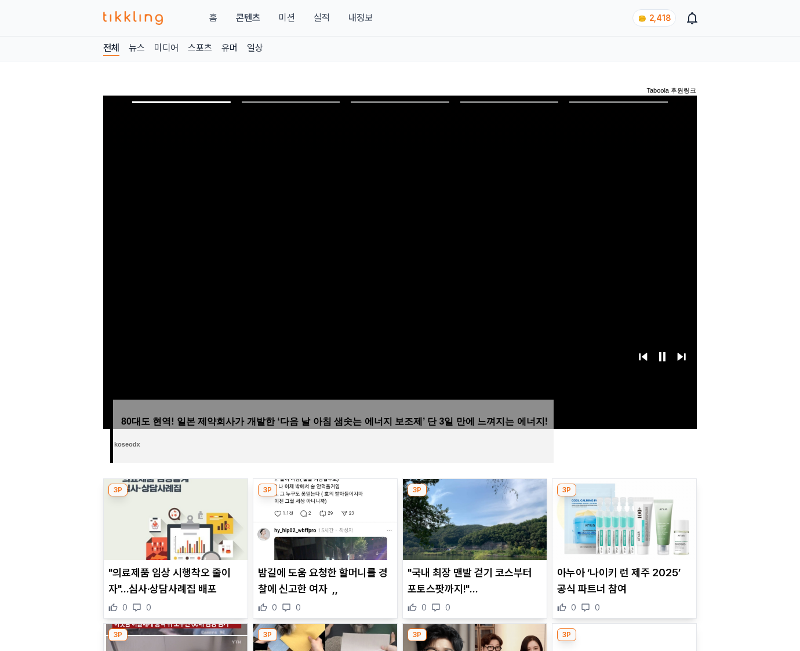
click at [622, 529] on img at bounding box center [624, 519] width 144 height 81
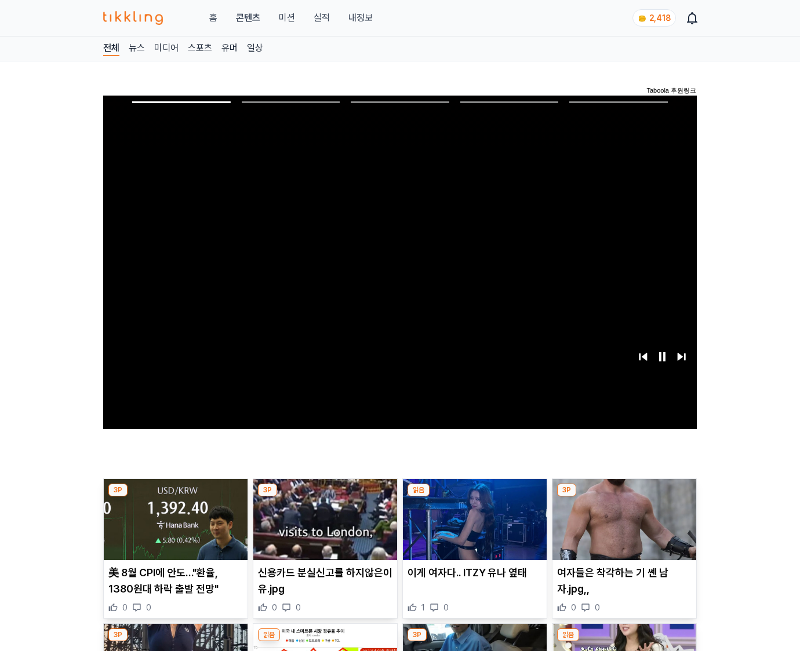
click at [622, 529] on img at bounding box center [624, 519] width 144 height 81
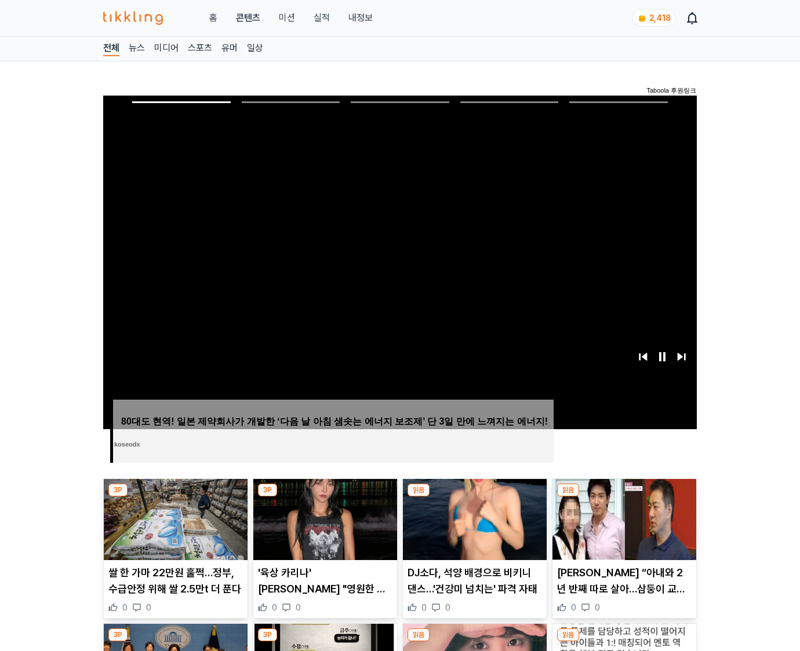
click at [622, 529] on img at bounding box center [624, 519] width 144 height 81
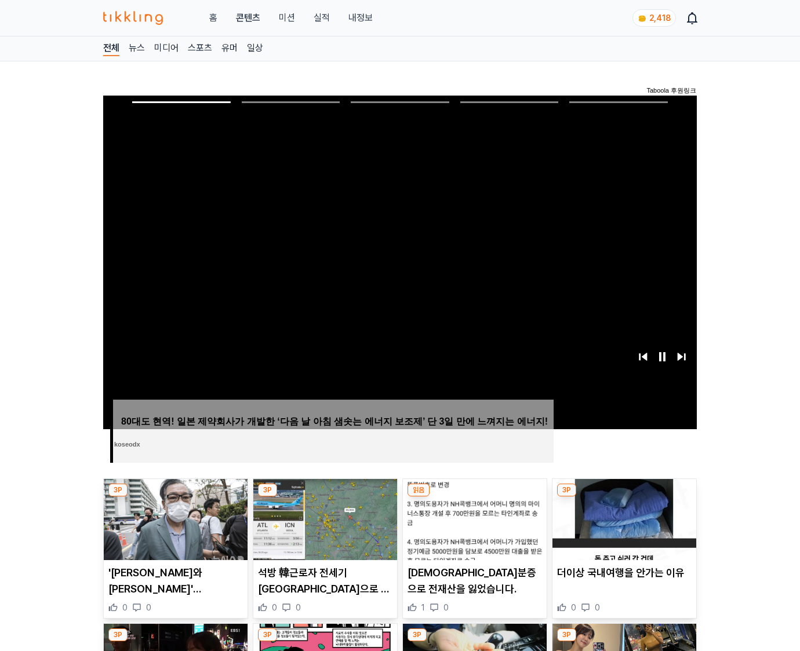
click at [622, 529] on img at bounding box center [624, 519] width 144 height 81
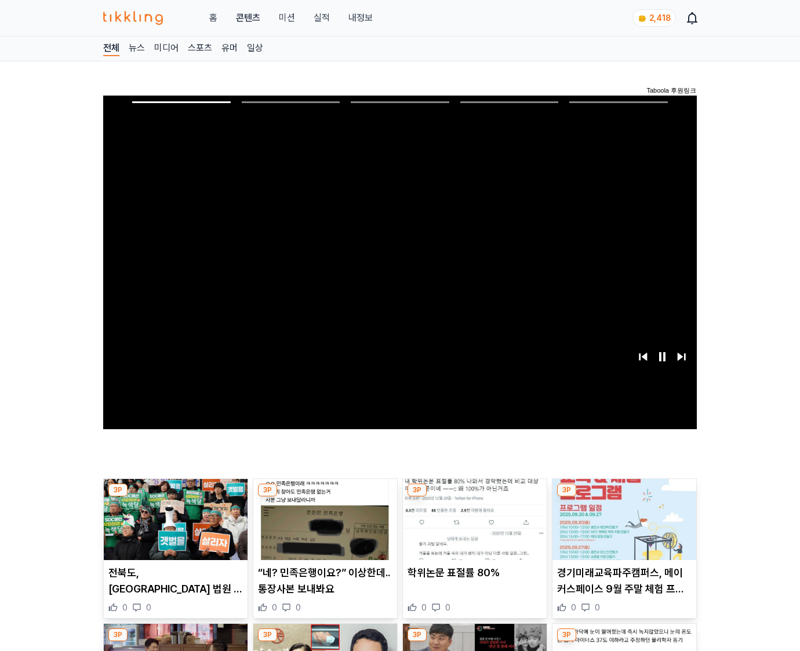
click at [622, 529] on img at bounding box center [624, 519] width 144 height 81
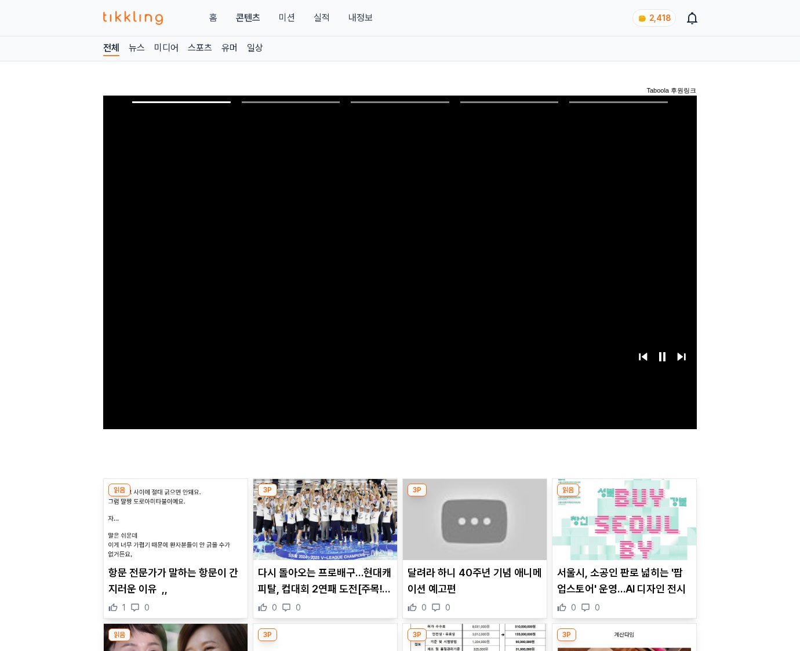
click at [622, 529] on img at bounding box center [624, 519] width 144 height 81
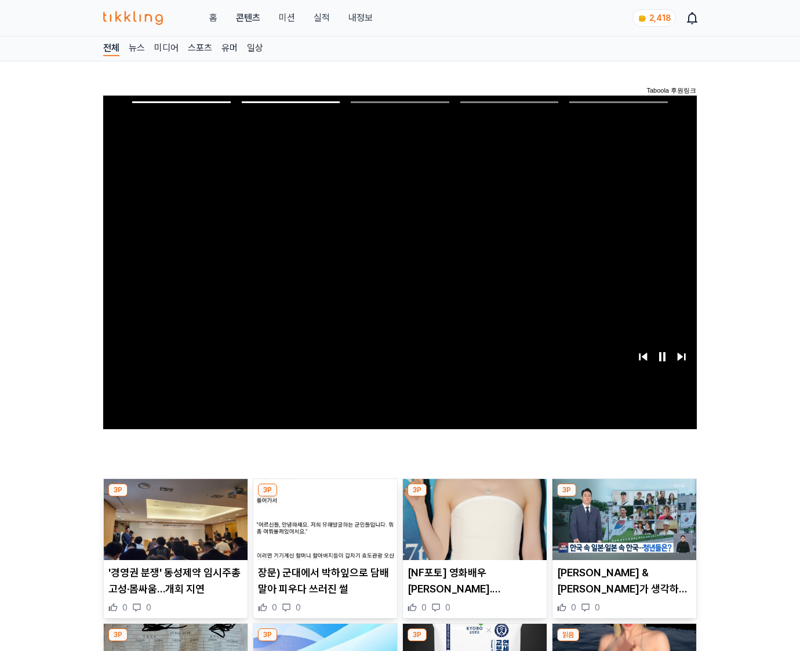
click at [622, 529] on img at bounding box center [624, 519] width 144 height 81
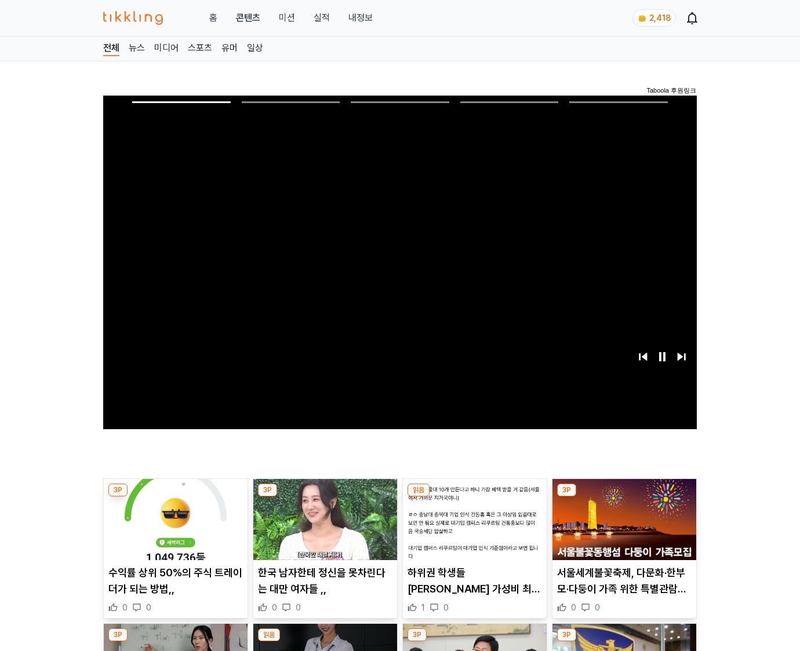
click at [622, 529] on img at bounding box center [624, 519] width 144 height 81
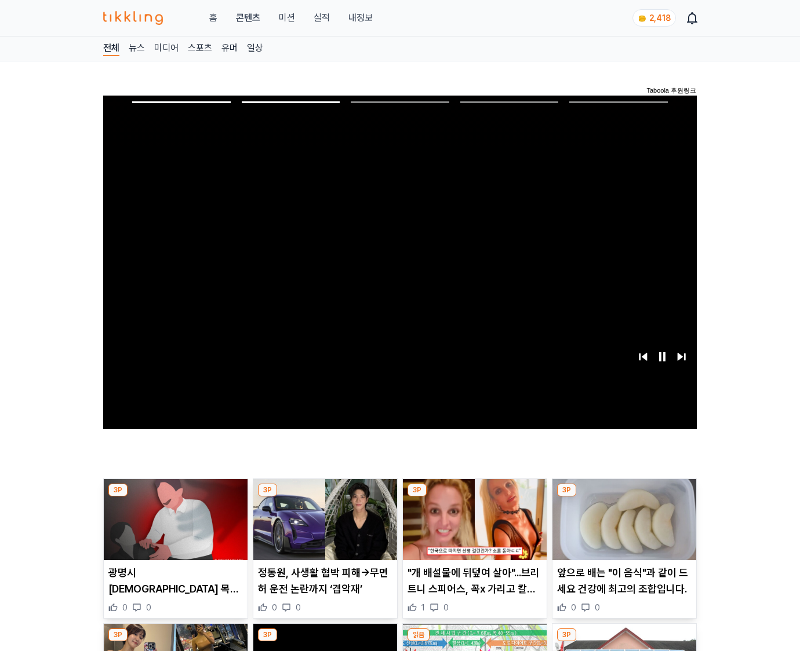
click at [622, 529] on img at bounding box center [624, 519] width 144 height 81
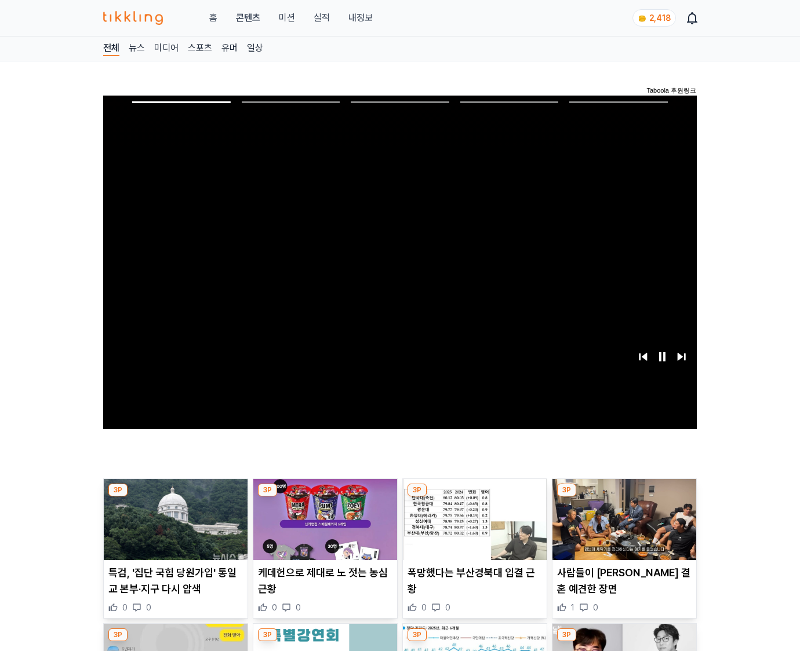
click at [622, 529] on img at bounding box center [624, 519] width 144 height 81
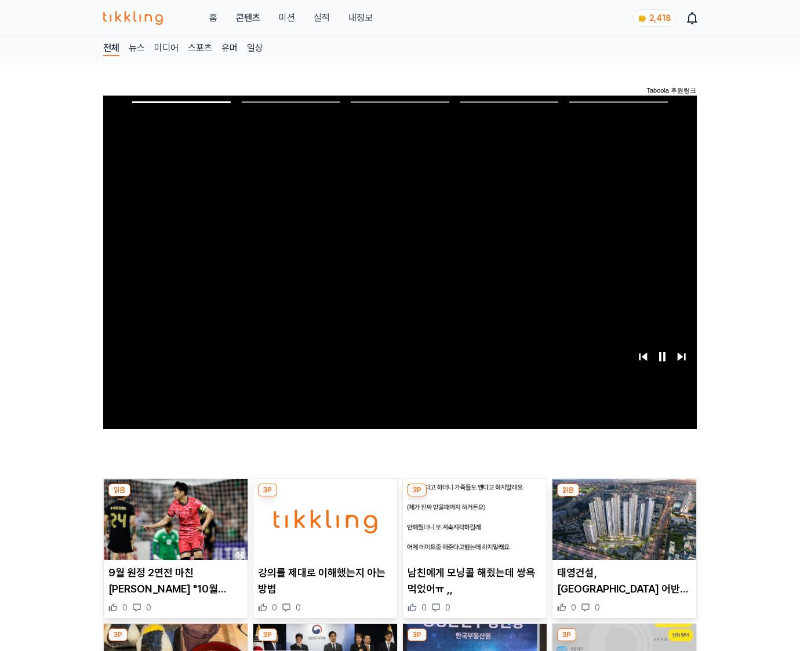
click at [622, 529] on img at bounding box center [624, 519] width 144 height 81
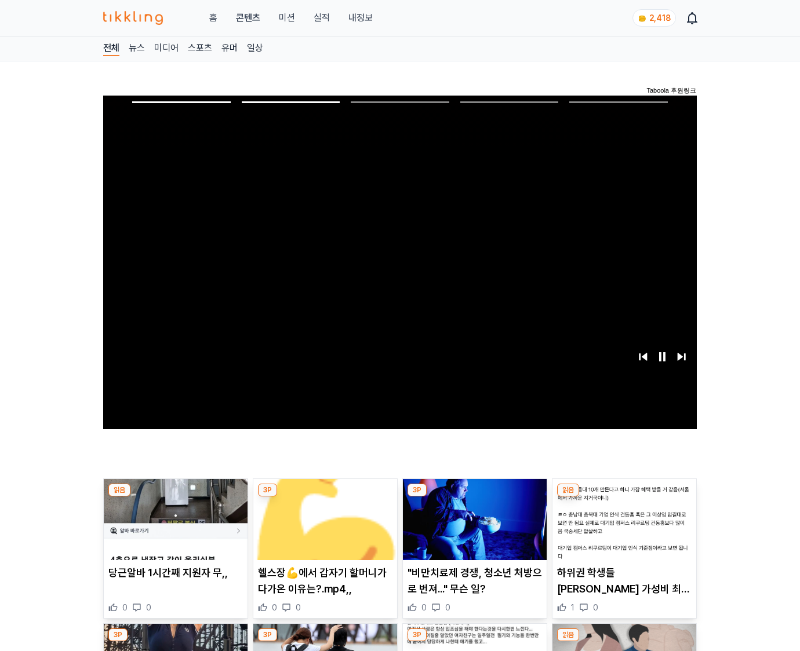
click at [622, 529] on img at bounding box center [624, 519] width 144 height 81
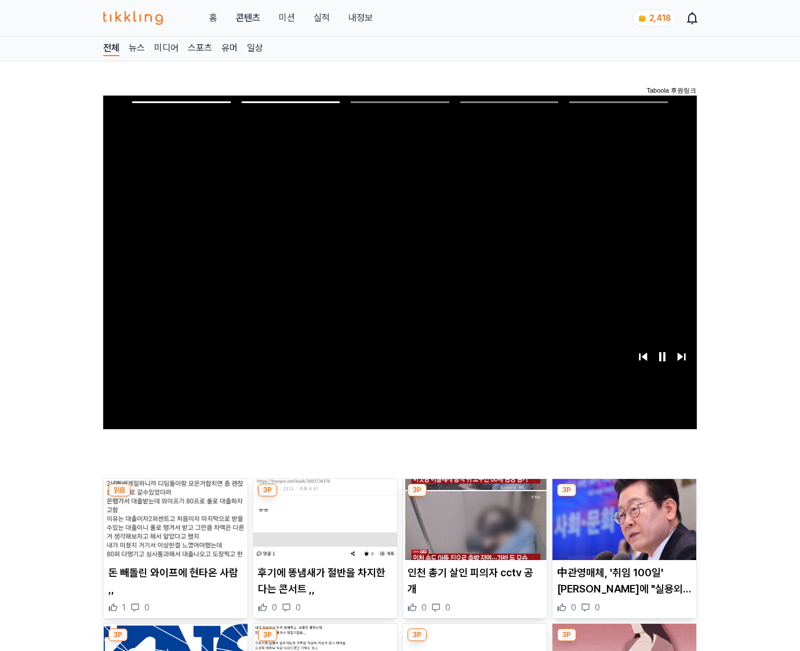
click at [622, 529] on img at bounding box center [624, 519] width 144 height 81
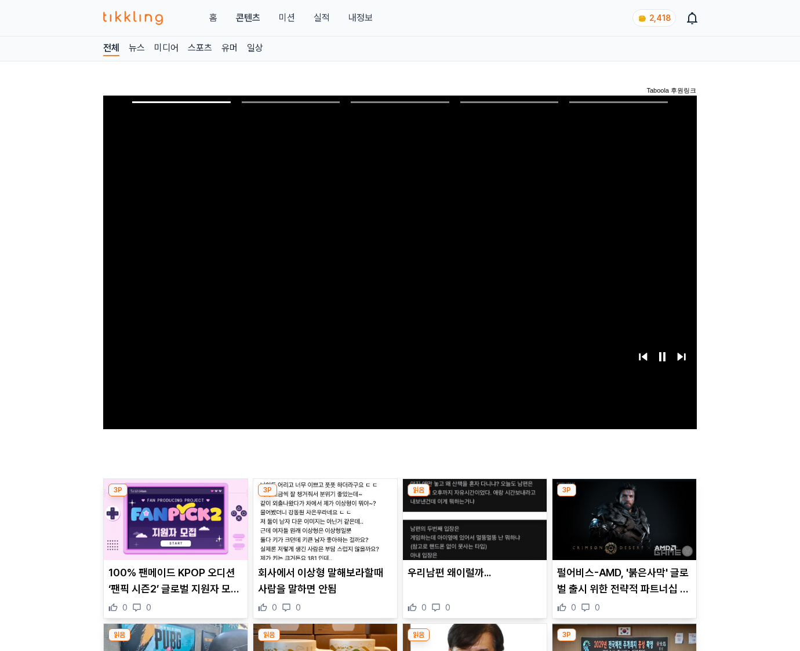
click at [622, 529] on img at bounding box center [624, 519] width 144 height 81
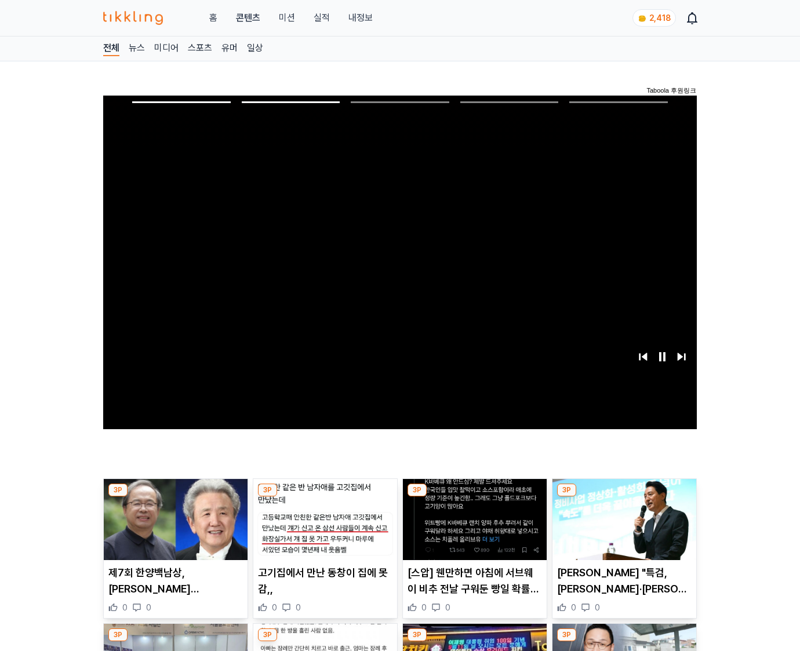
click at [622, 529] on img at bounding box center [624, 519] width 144 height 81
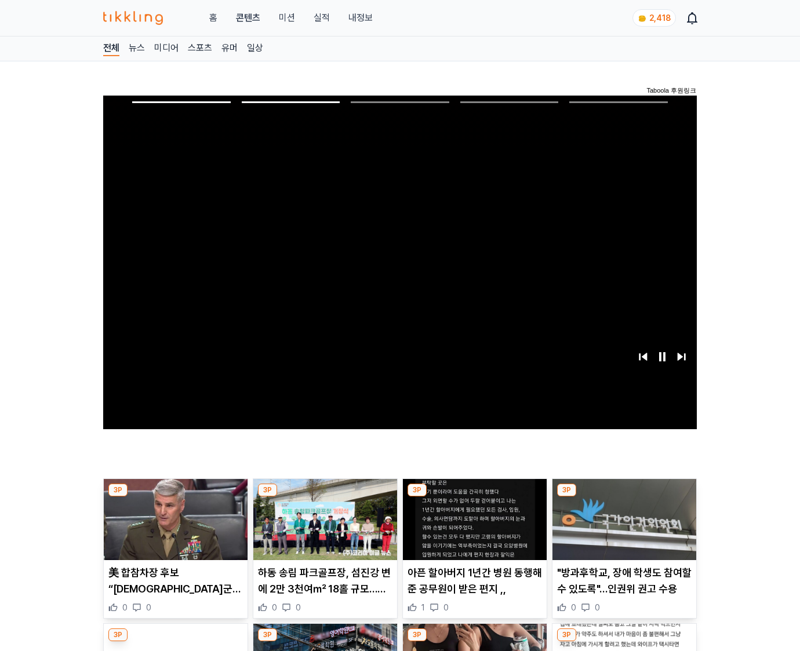
click at [622, 529] on img at bounding box center [624, 519] width 144 height 81
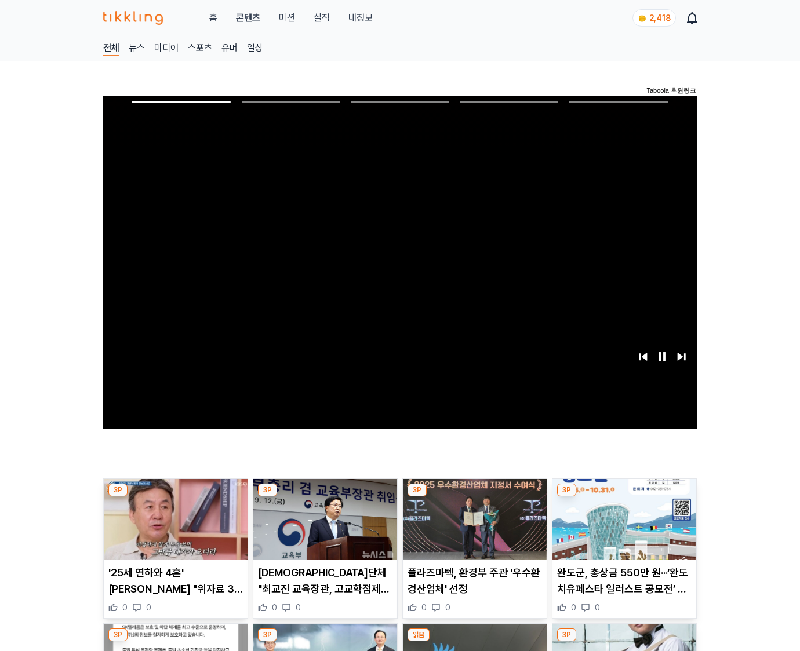
click at [622, 529] on img at bounding box center [624, 519] width 144 height 81
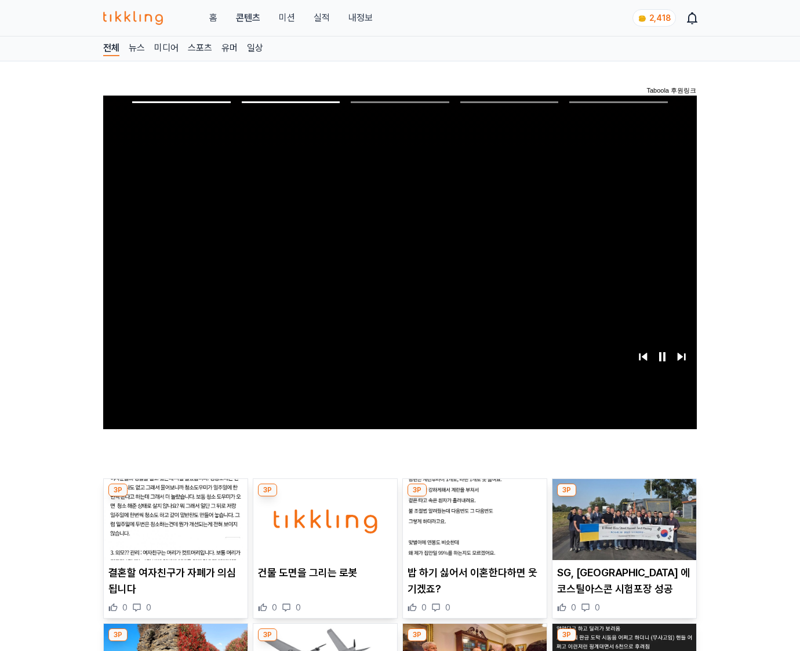
click at [622, 529] on img at bounding box center [624, 519] width 144 height 81
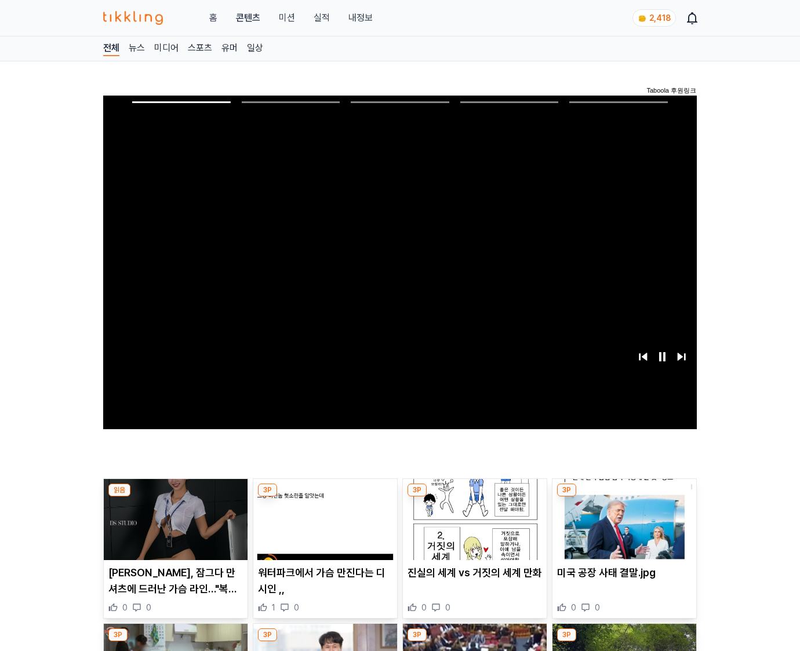
click at [622, 529] on img at bounding box center [624, 519] width 144 height 81
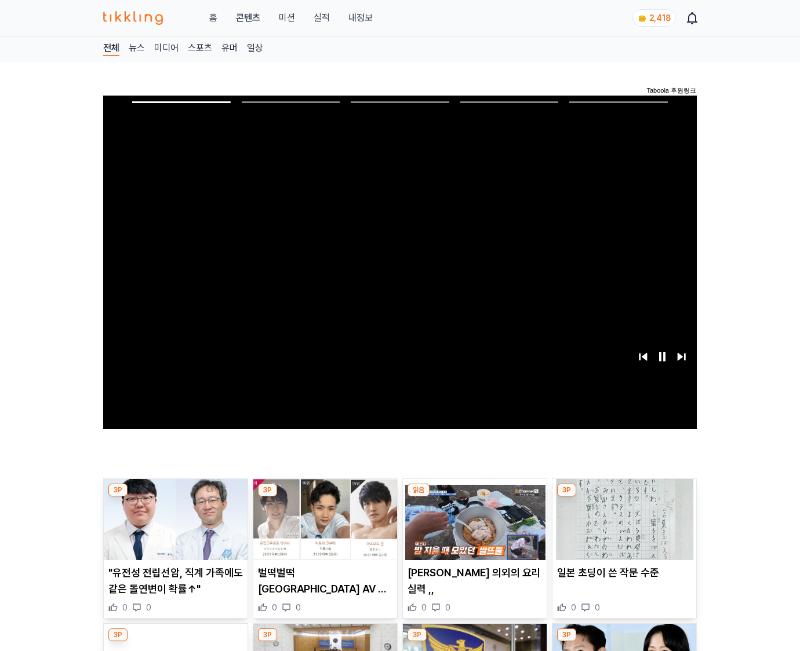
click at [622, 529] on img at bounding box center [624, 519] width 144 height 81
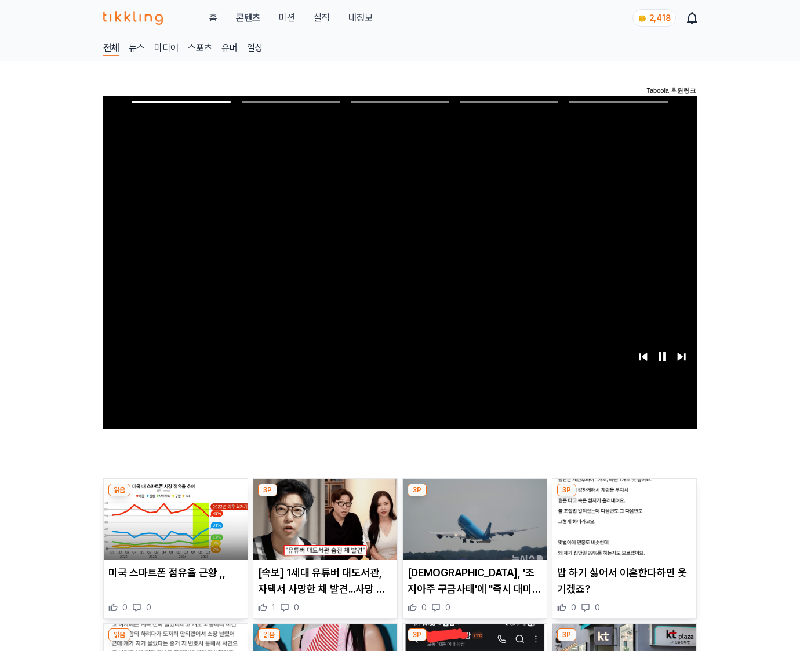
click at [622, 529] on img at bounding box center [624, 519] width 144 height 81
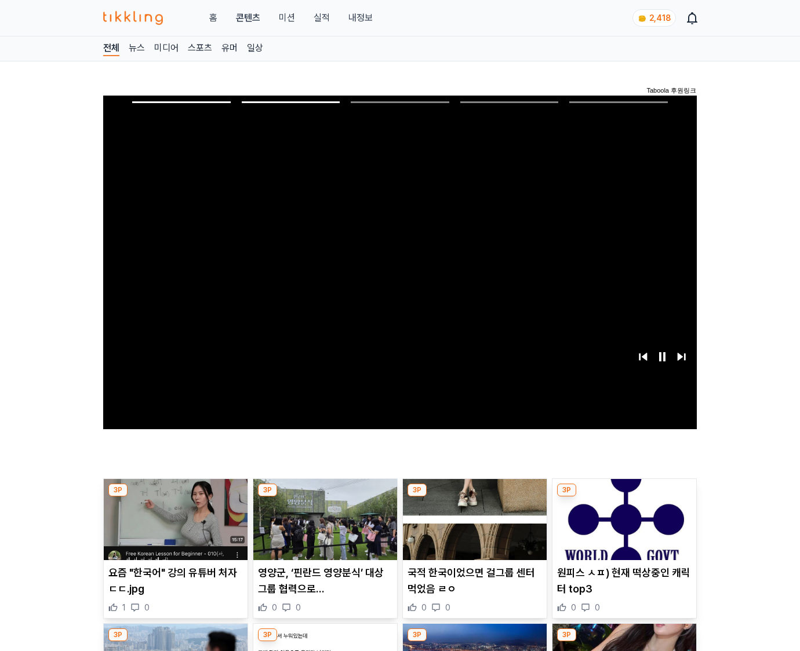
click at [622, 529] on img at bounding box center [624, 519] width 144 height 81
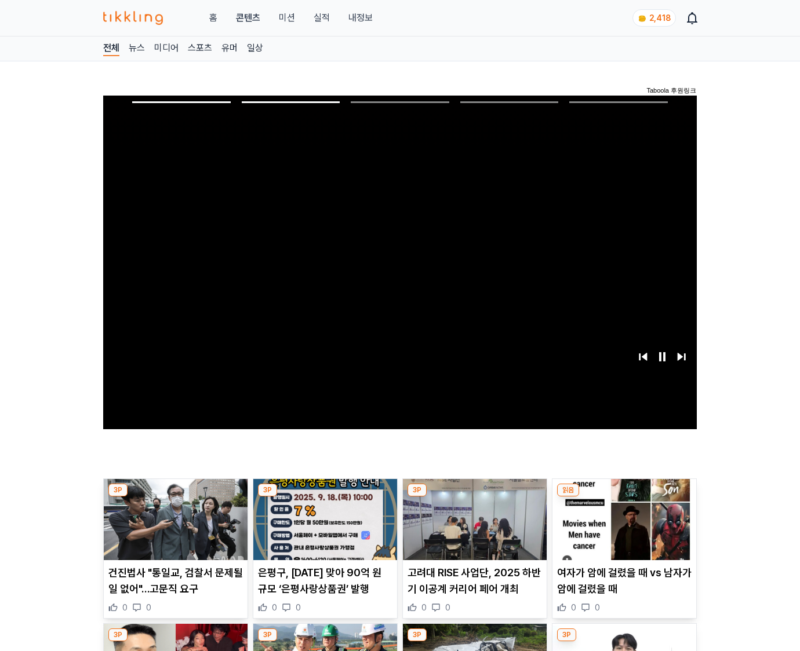
click at [622, 529] on img at bounding box center [624, 519] width 144 height 81
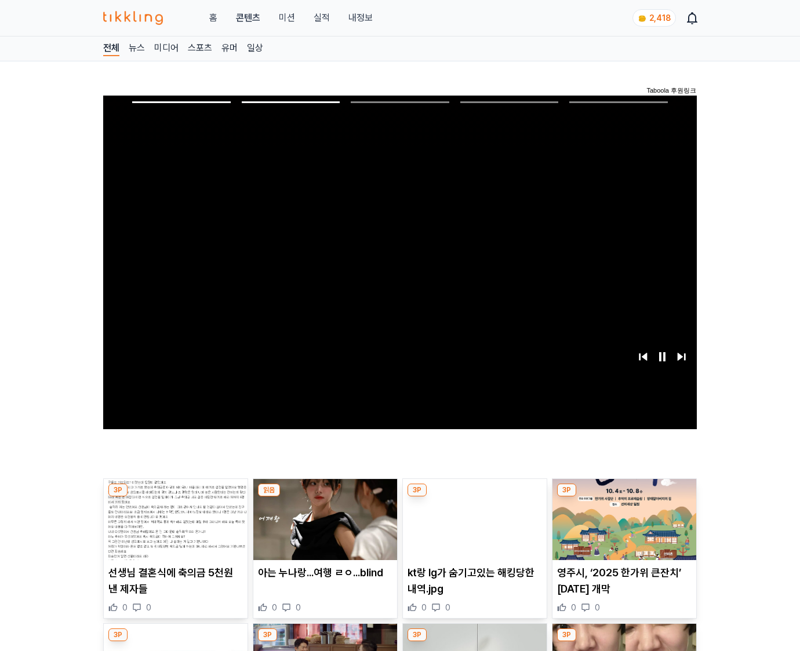
click at [622, 529] on img at bounding box center [624, 519] width 144 height 81
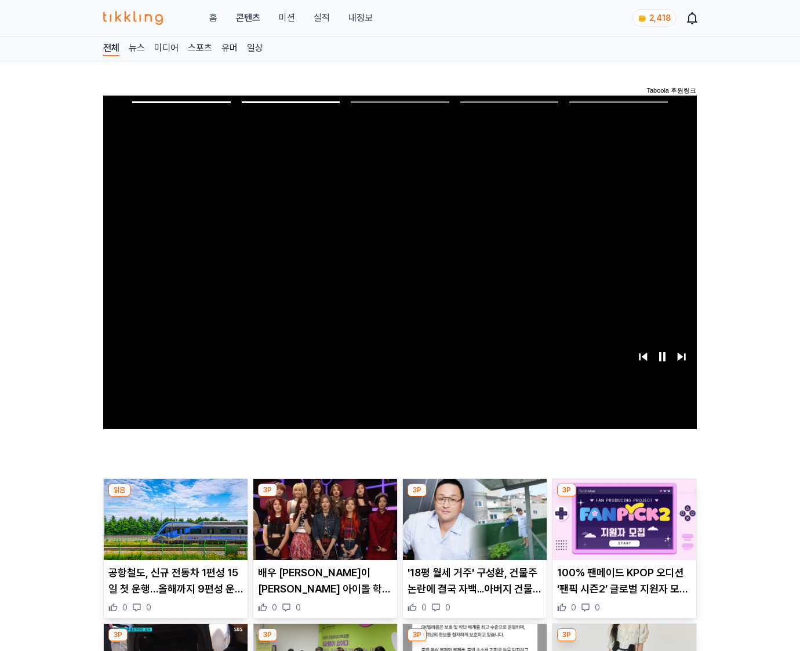
click at [622, 529] on img at bounding box center [624, 519] width 144 height 81
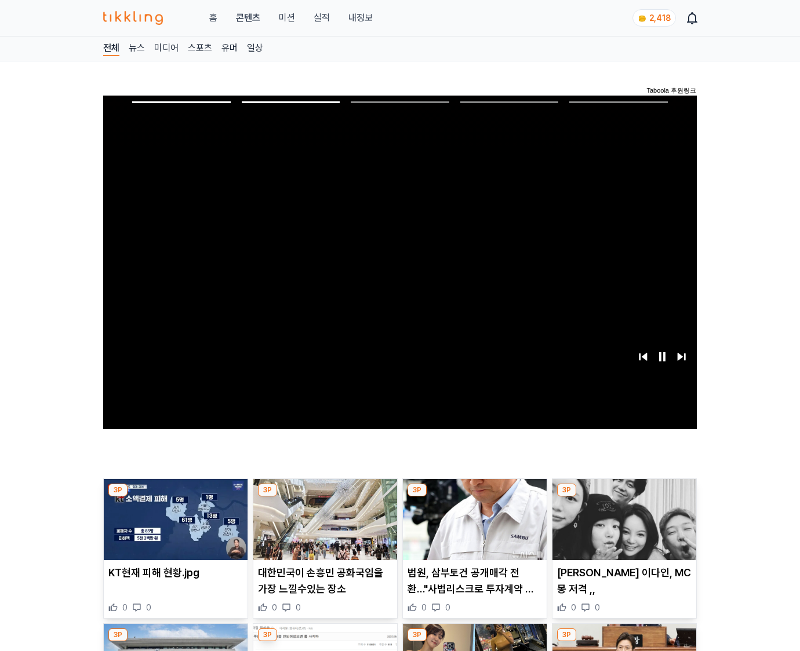
click at [622, 529] on img at bounding box center [624, 519] width 144 height 81
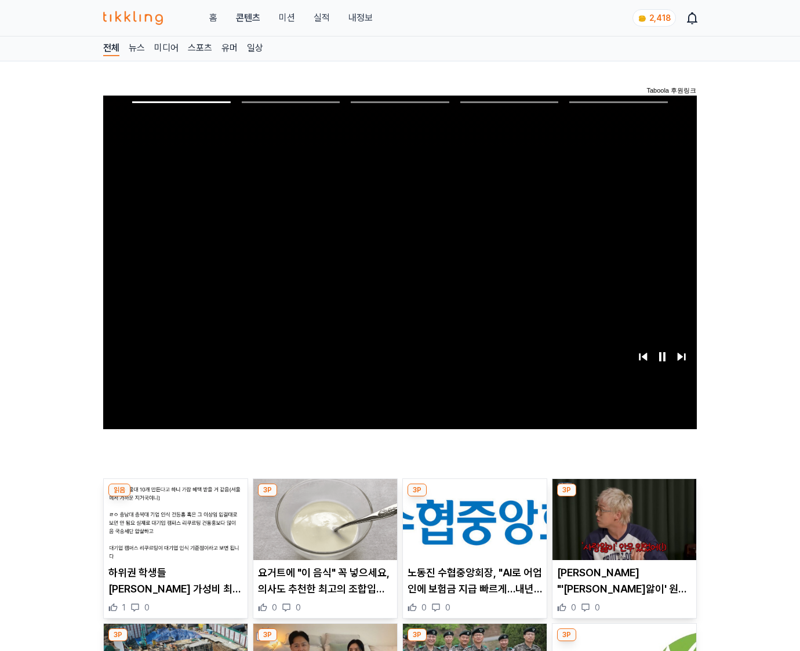
click at [622, 529] on img at bounding box center [624, 519] width 144 height 81
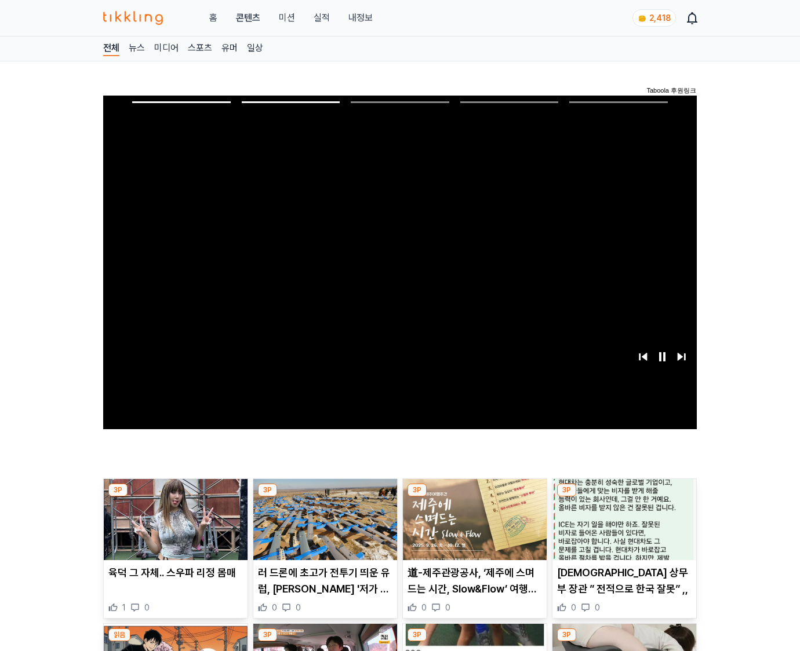
click at [622, 529] on img at bounding box center [624, 519] width 144 height 81
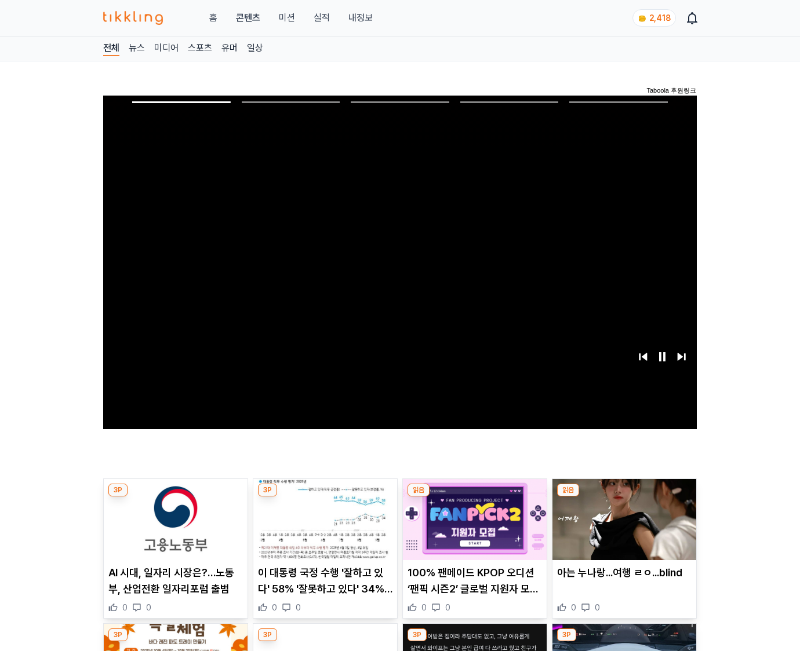
click at [622, 529] on img at bounding box center [624, 519] width 144 height 81
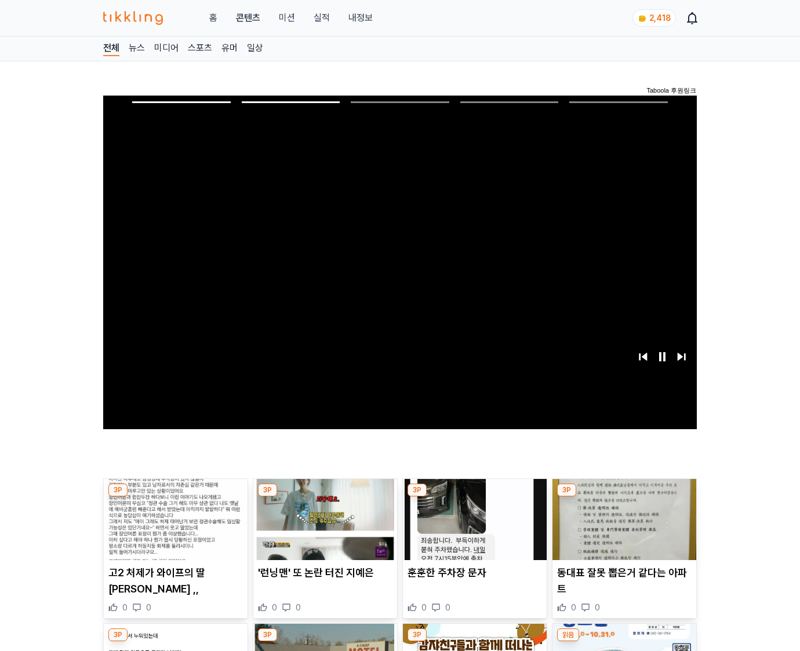
click at [622, 529] on img at bounding box center [624, 519] width 144 height 81
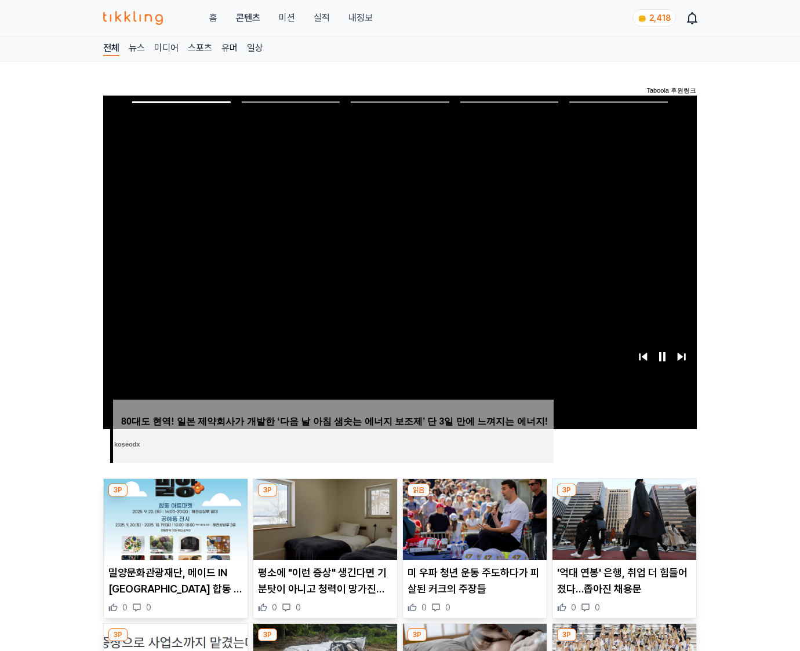
click at [622, 529] on img at bounding box center [624, 519] width 144 height 81
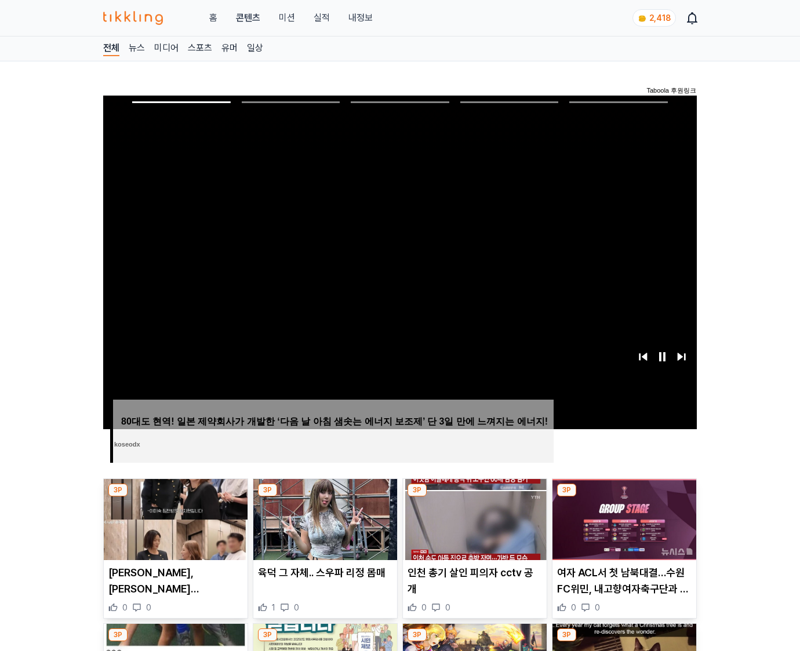
click at [622, 529] on img at bounding box center [624, 519] width 144 height 81
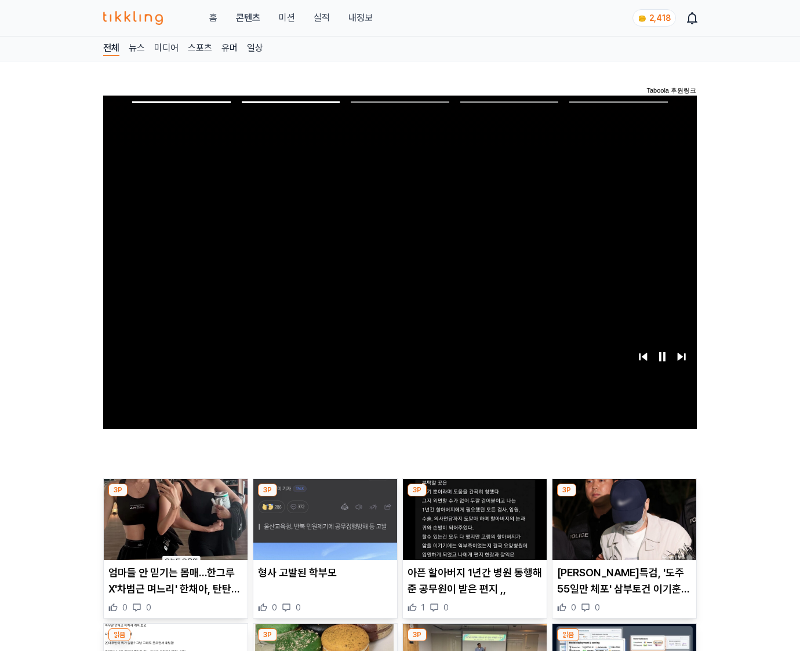
click at [622, 529] on img at bounding box center [624, 519] width 144 height 81
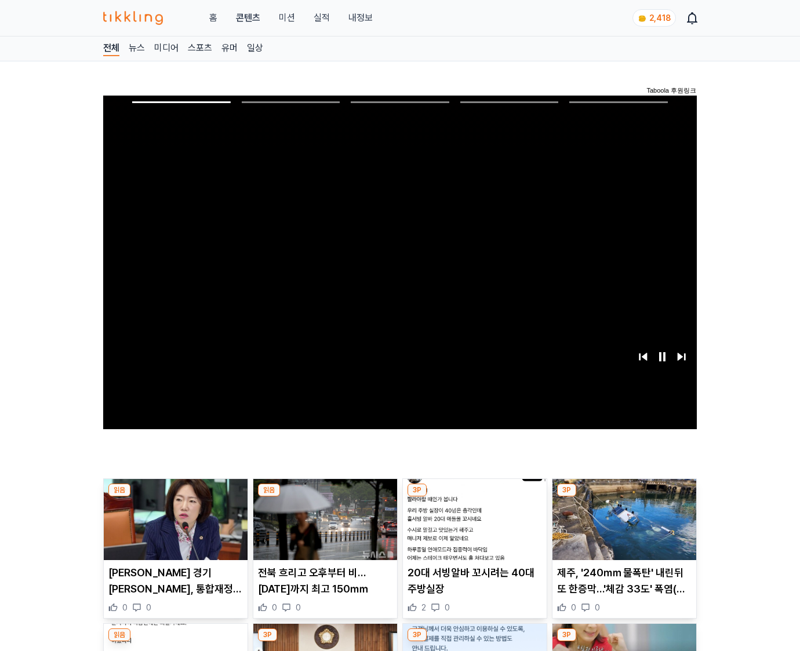
click at [622, 529] on img at bounding box center [624, 519] width 144 height 81
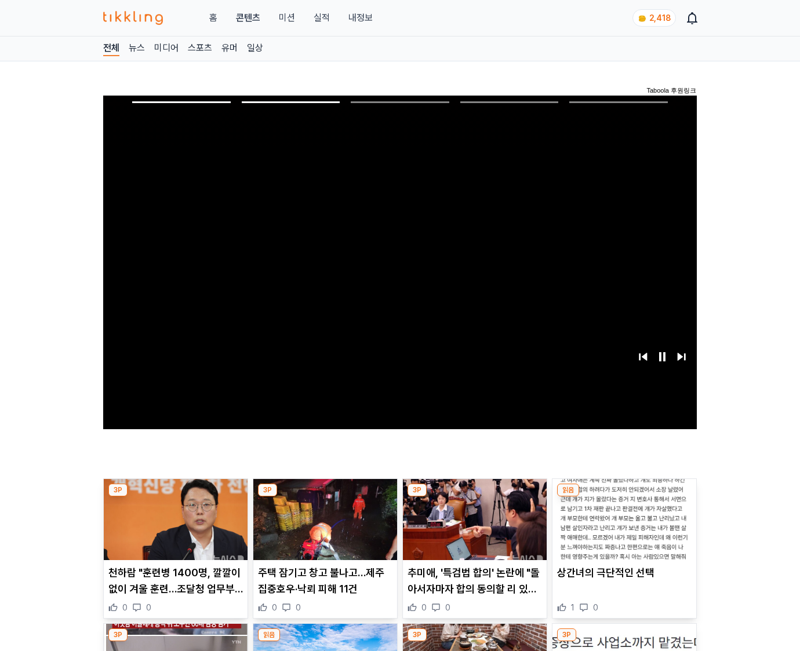
click at [622, 529] on img at bounding box center [624, 519] width 144 height 81
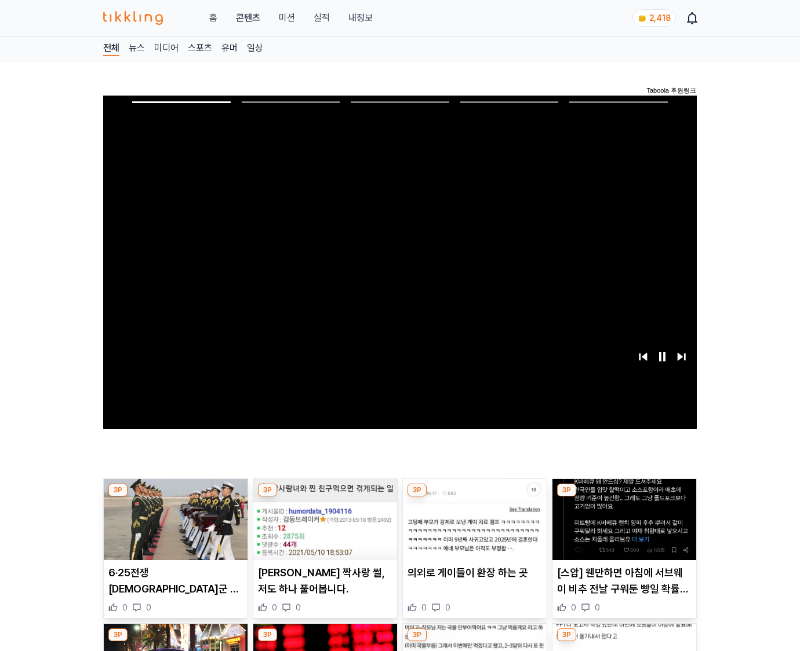
click at [622, 529] on img at bounding box center [624, 519] width 144 height 81
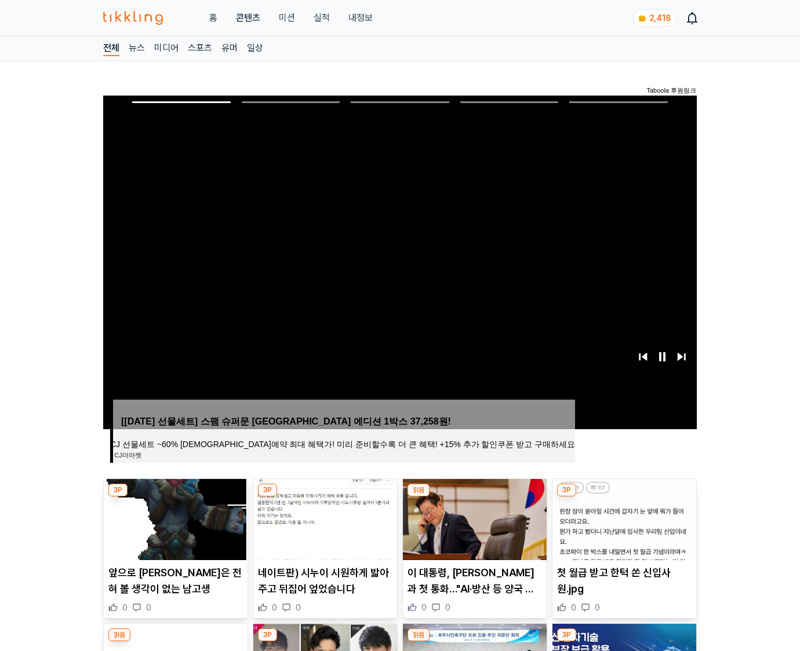
click at [622, 529] on img at bounding box center [624, 519] width 144 height 81
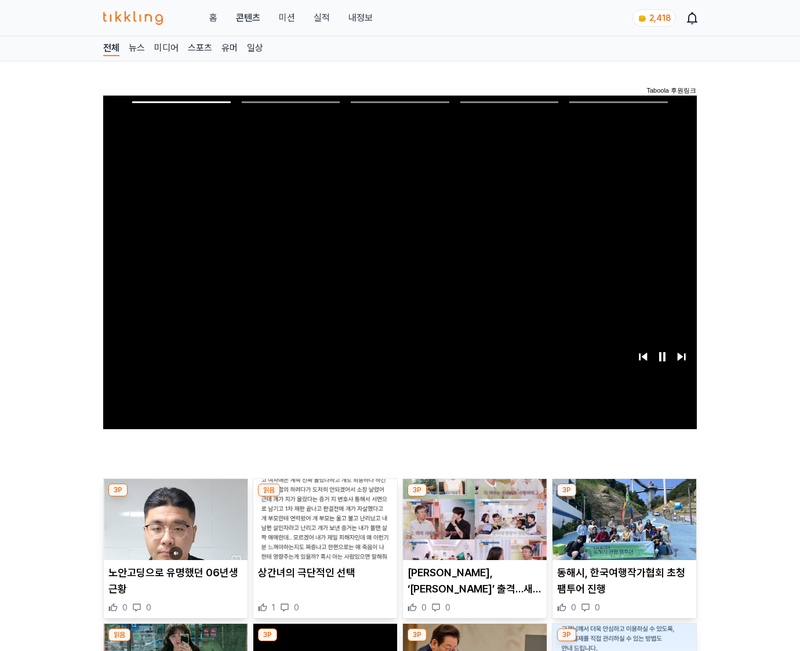
click at [622, 529] on img at bounding box center [624, 519] width 144 height 81
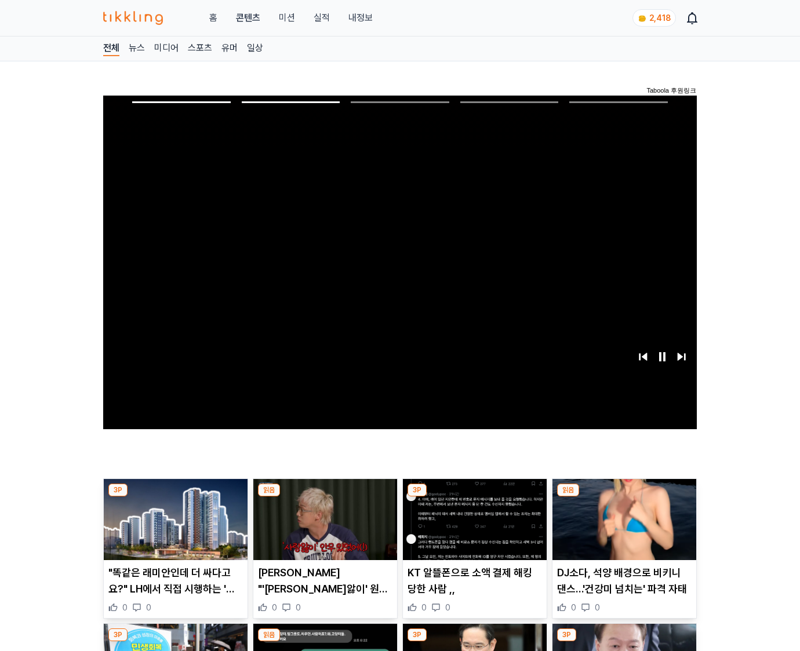
click at [622, 529] on img at bounding box center [624, 519] width 144 height 81
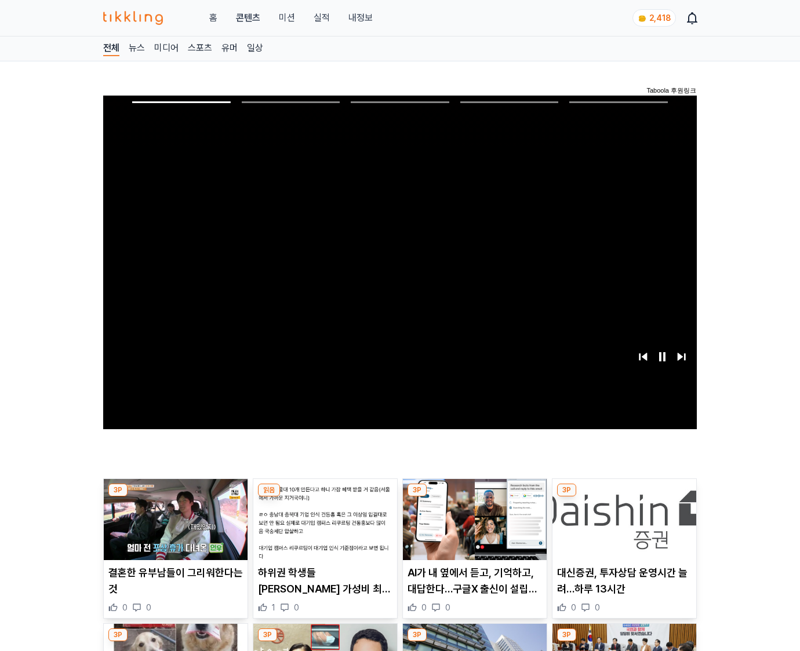
click at [622, 529] on img at bounding box center [624, 519] width 144 height 81
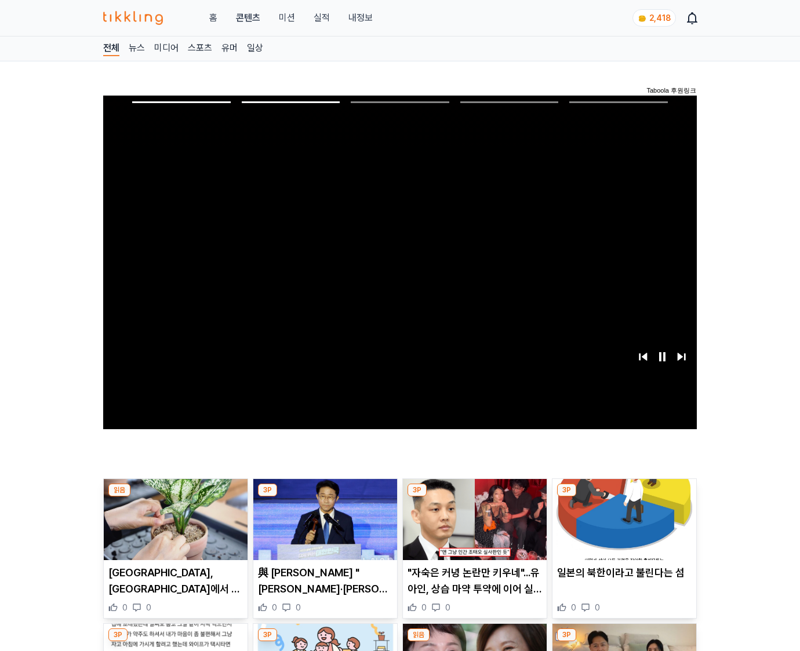
click at [622, 529] on img at bounding box center [624, 519] width 144 height 81
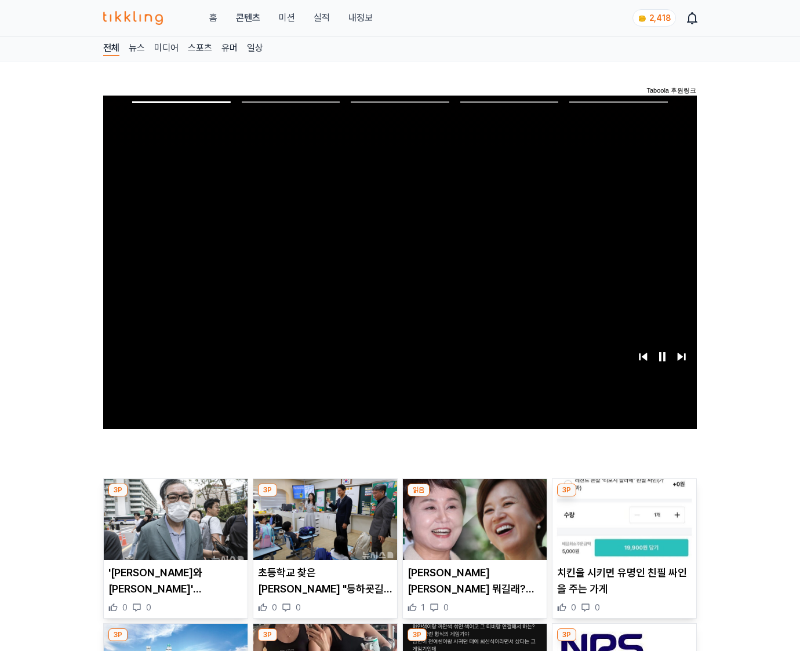
click at [622, 529] on img at bounding box center [624, 519] width 144 height 81
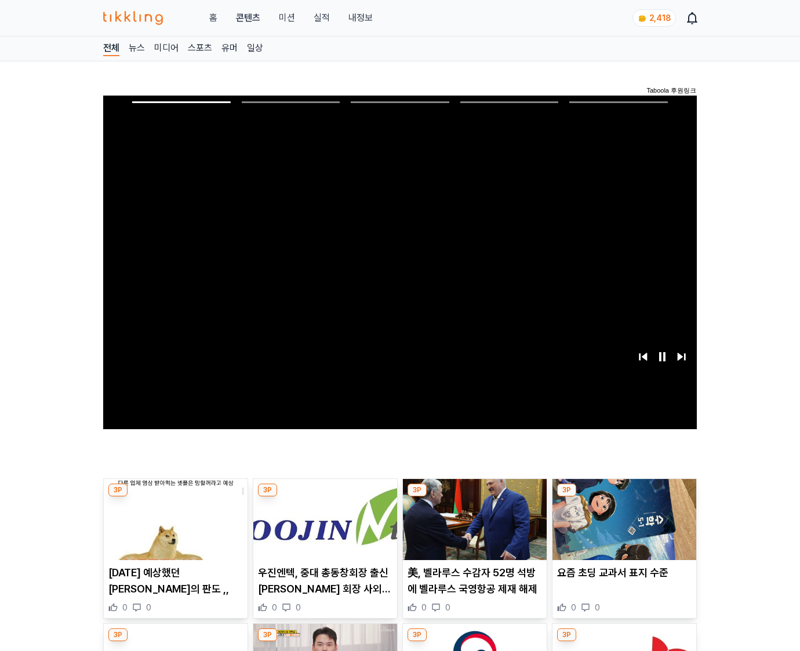
click at [622, 529] on img at bounding box center [624, 519] width 144 height 81
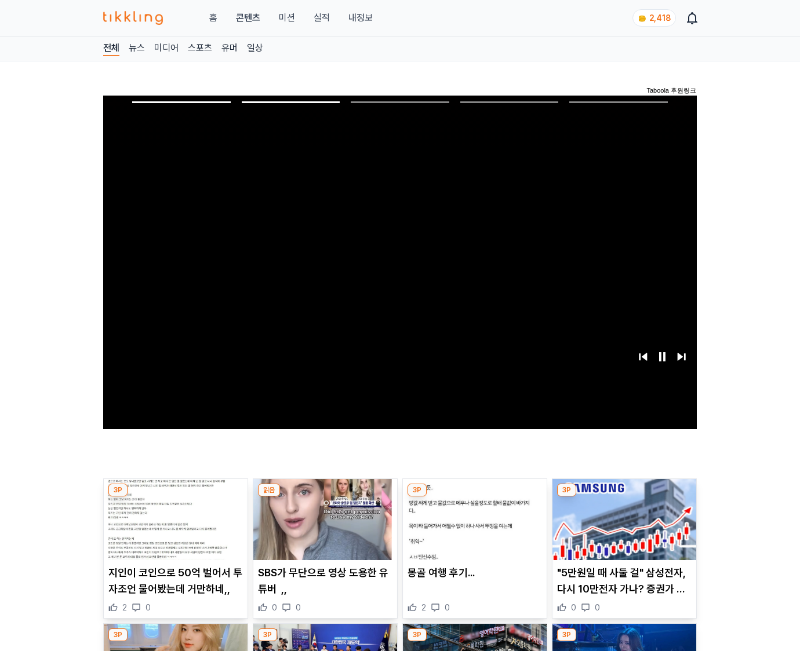
click at [622, 529] on img at bounding box center [624, 519] width 144 height 81
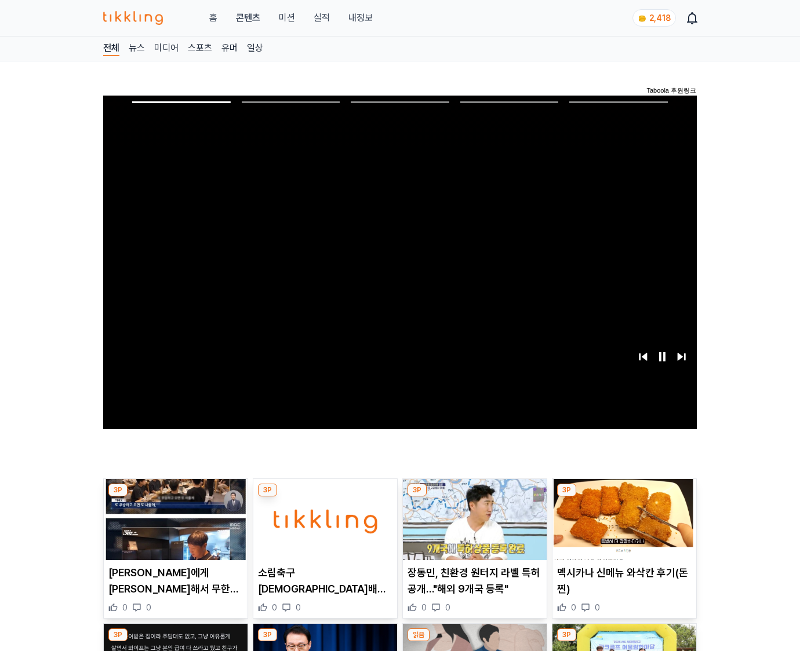
click at [622, 529] on img at bounding box center [624, 519] width 144 height 81
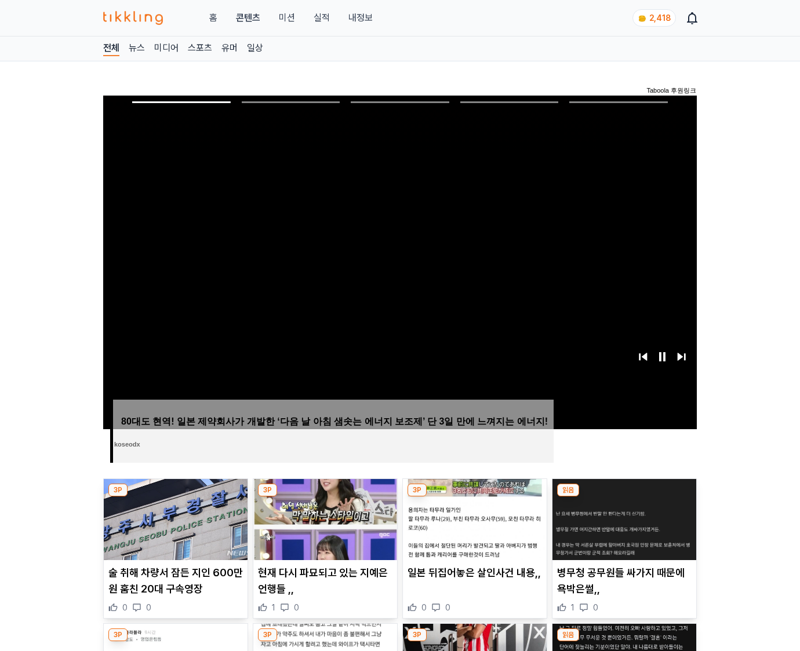
click at [622, 529] on img at bounding box center [624, 519] width 144 height 81
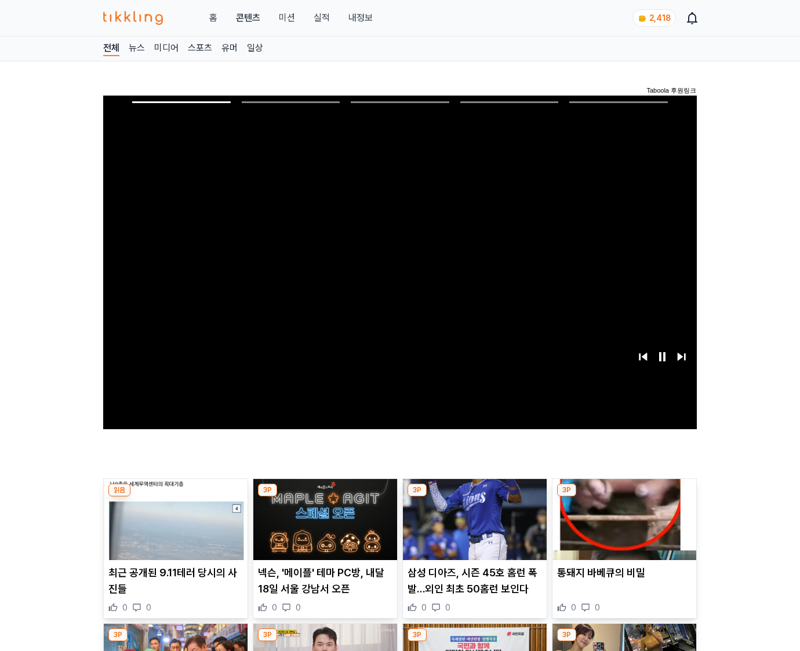
click at [622, 529] on img at bounding box center [624, 519] width 144 height 81
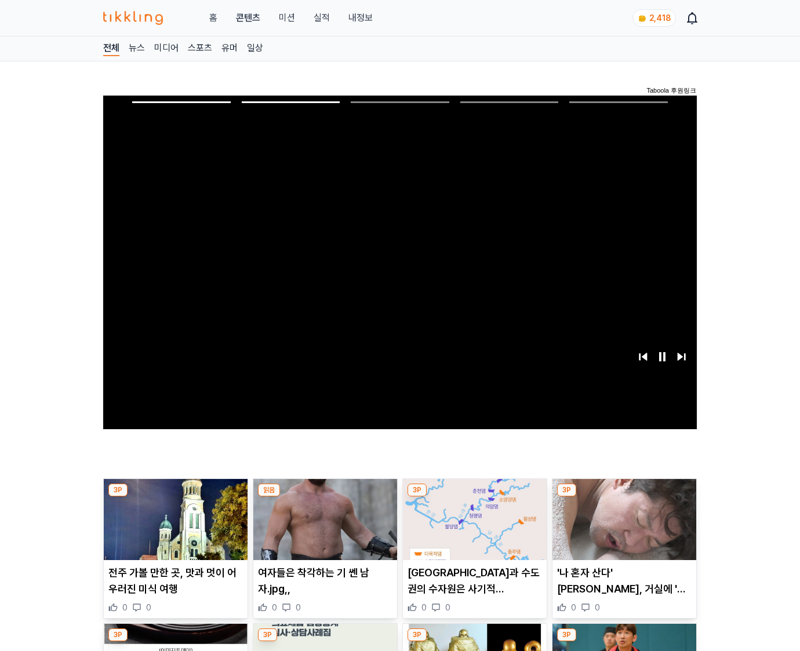
click at [622, 529] on img at bounding box center [624, 519] width 144 height 81
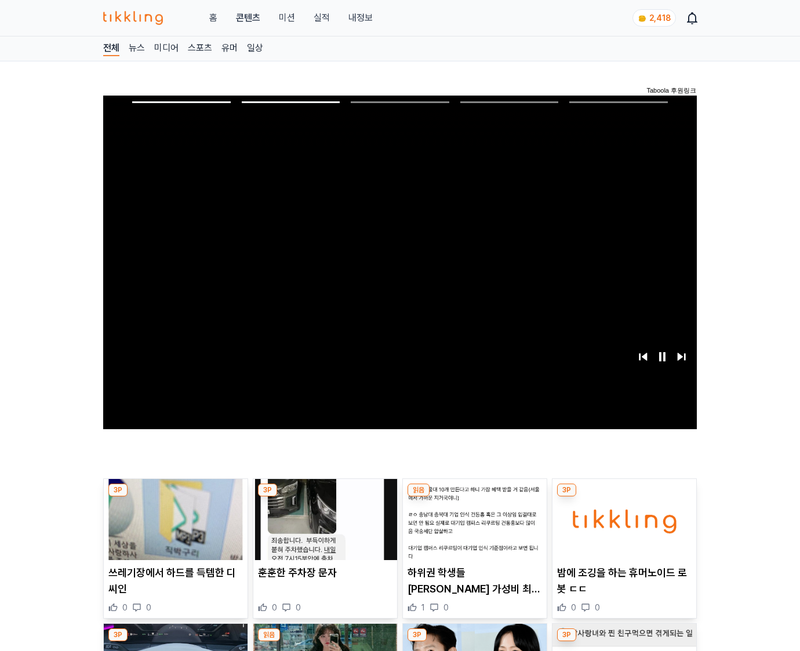
click at [622, 529] on img at bounding box center [624, 519] width 144 height 81
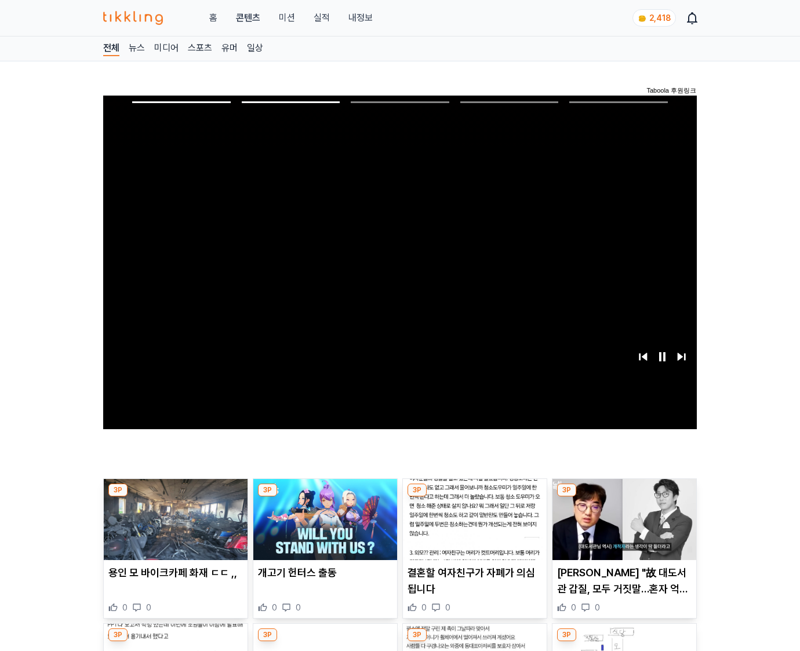
click at [622, 529] on img at bounding box center [624, 519] width 144 height 81
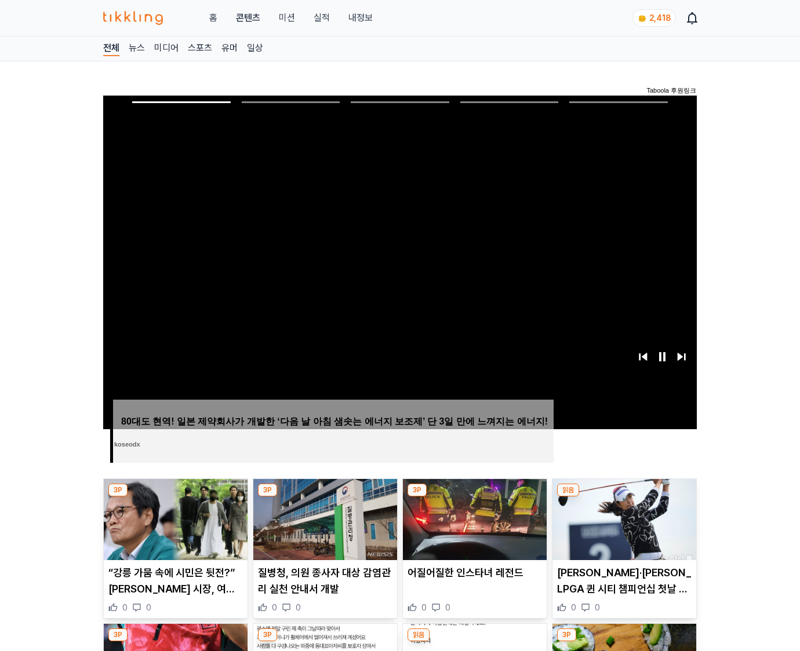
click at [622, 529] on img at bounding box center [624, 519] width 144 height 81
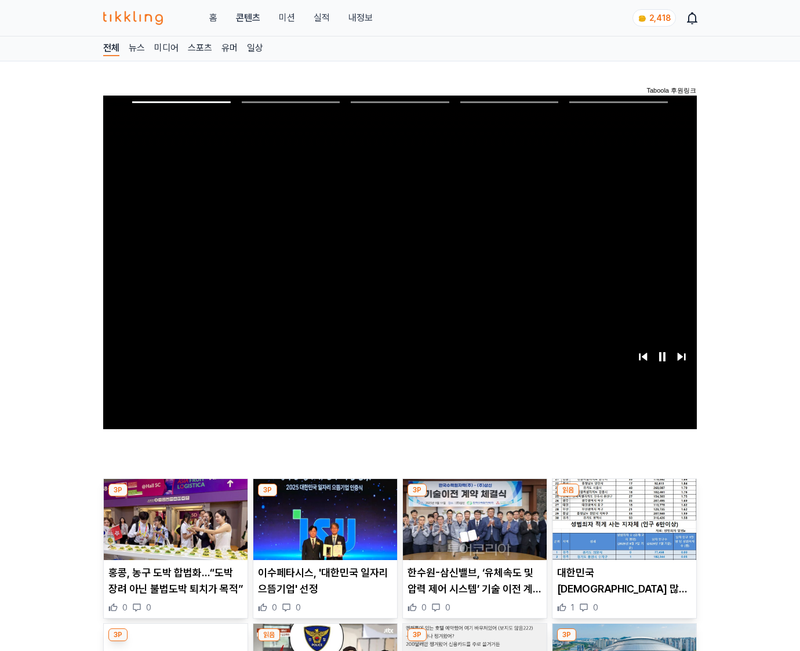
click at [622, 529] on img at bounding box center [624, 519] width 144 height 81
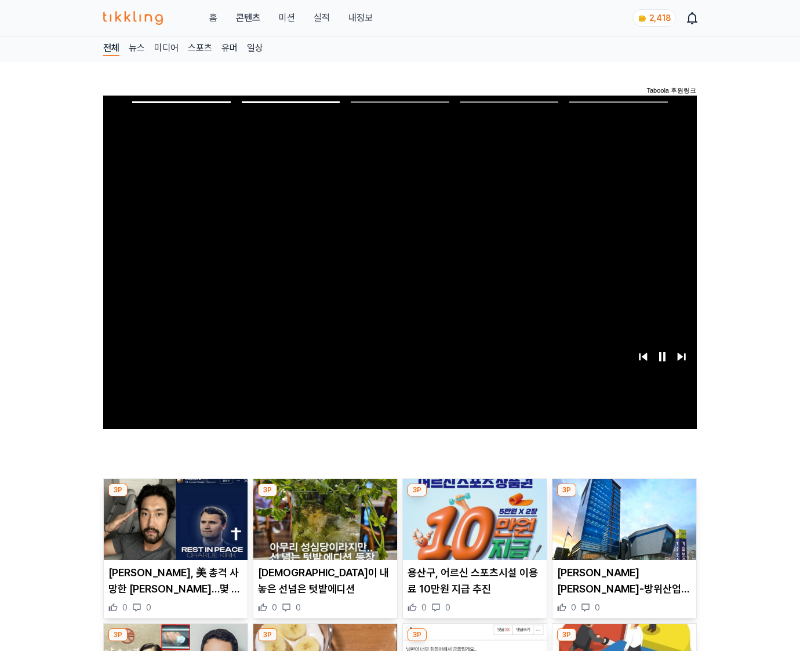
click at [622, 529] on img at bounding box center [624, 519] width 144 height 81
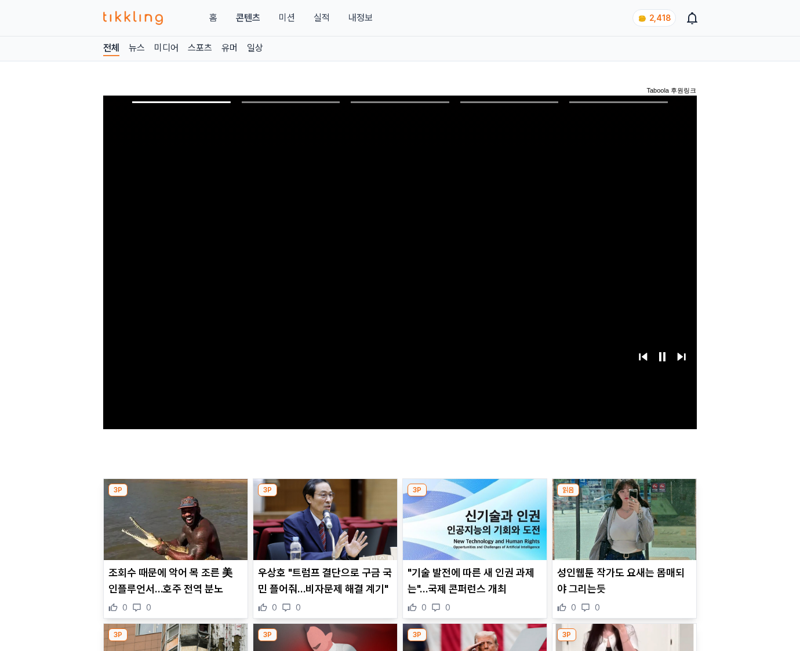
click at [622, 529] on img at bounding box center [624, 519] width 144 height 81
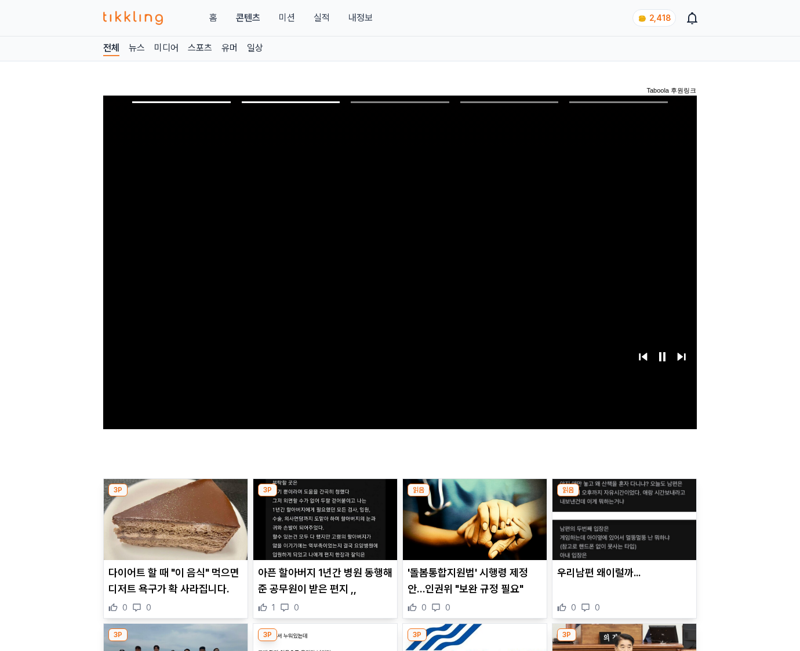
click at [622, 529] on img at bounding box center [624, 519] width 144 height 81
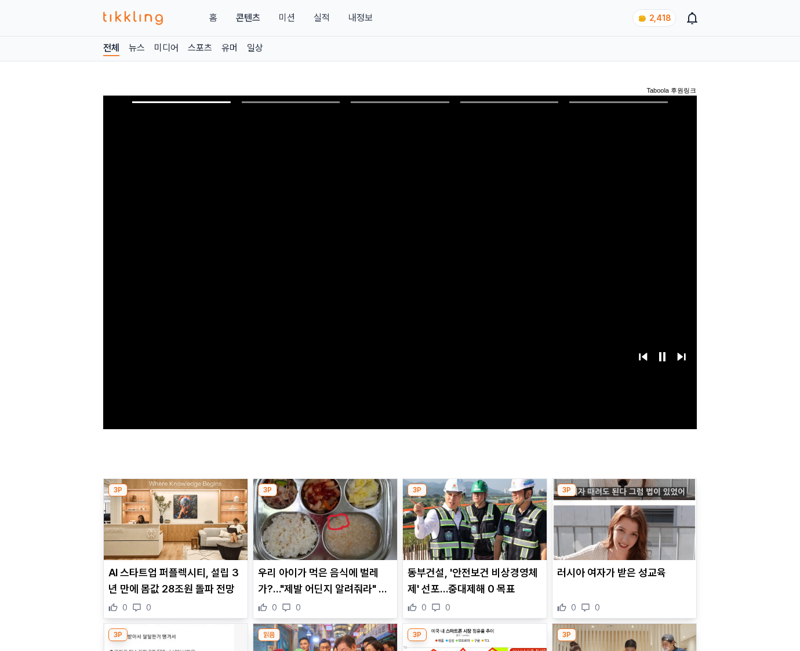
click at [622, 529] on img at bounding box center [624, 519] width 144 height 81
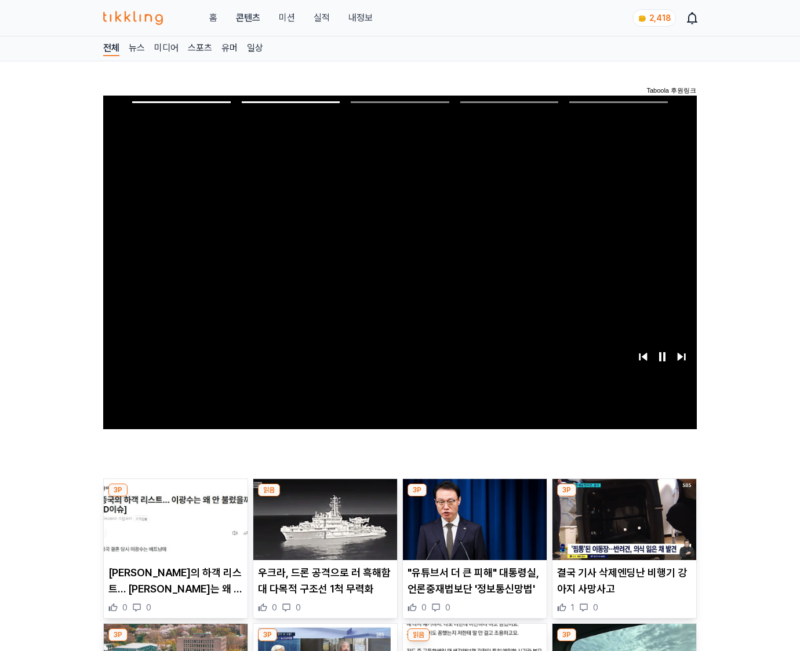
click at [622, 529] on img at bounding box center [624, 519] width 144 height 81
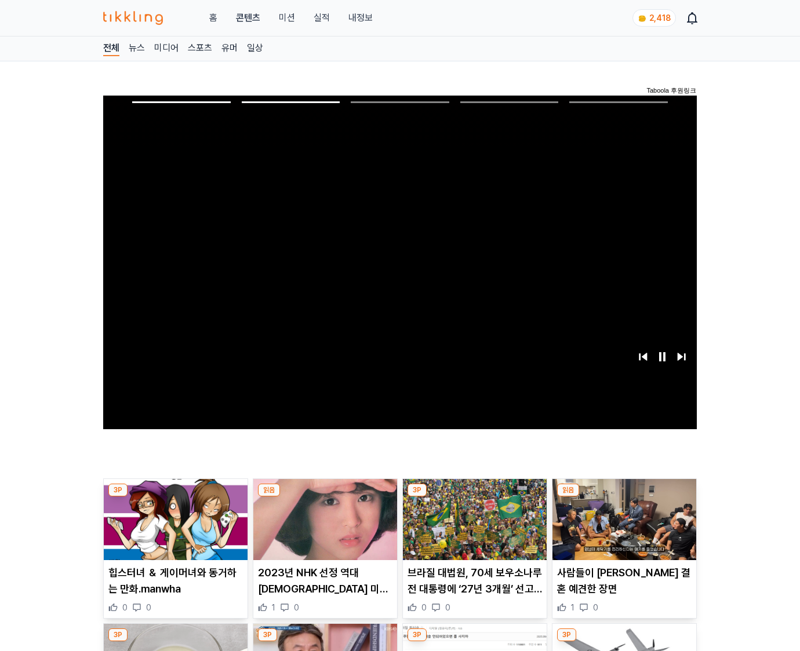
click at [622, 529] on img at bounding box center [624, 519] width 144 height 81
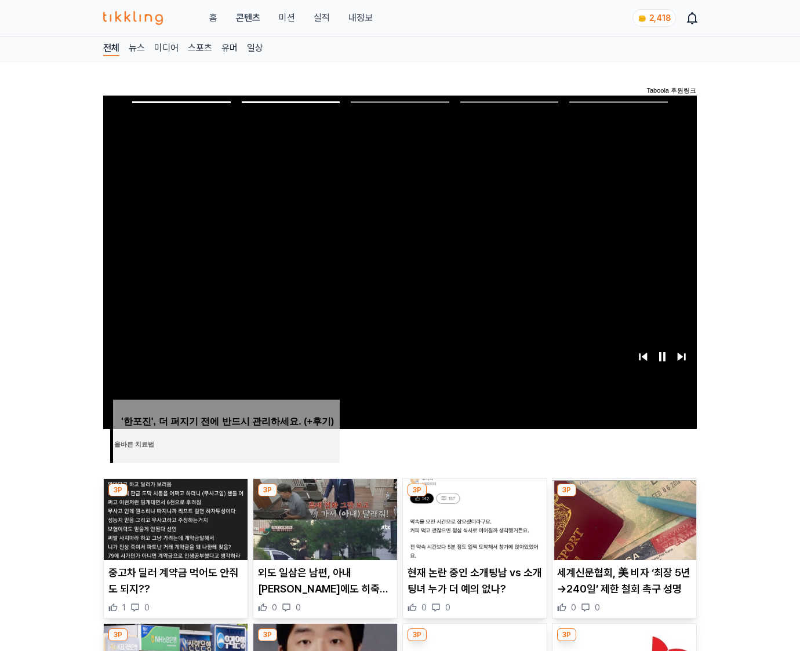
click at [622, 529] on img at bounding box center [624, 519] width 144 height 81
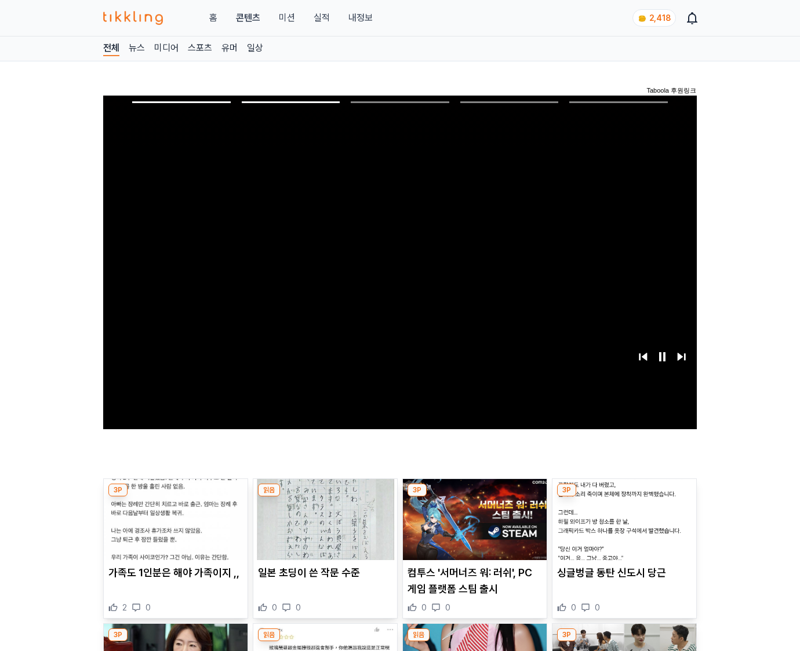
click at [622, 529] on img at bounding box center [624, 519] width 144 height 81
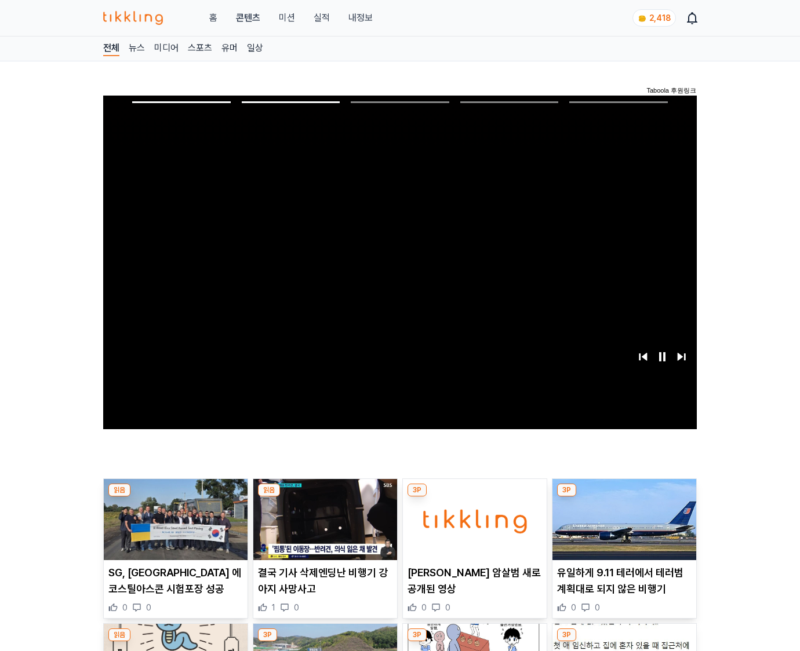
click at [622, 529] on img at bounding box center [624, 519] width 144 height 81
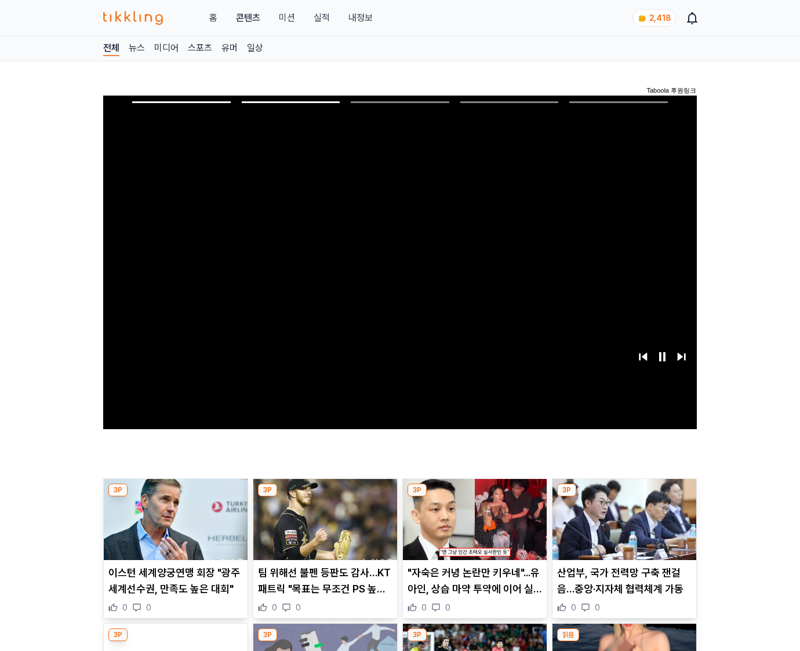
click at [622, 529] on img at bounding box center [624, 519] width 144 height 81
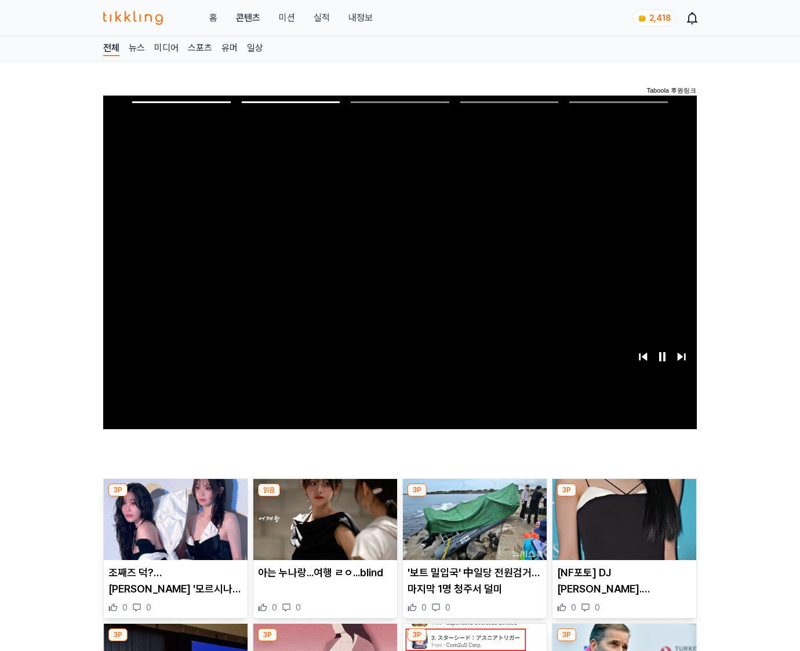
click at [622, 529] on img at bounding box center [624, 519] width 144 height 81
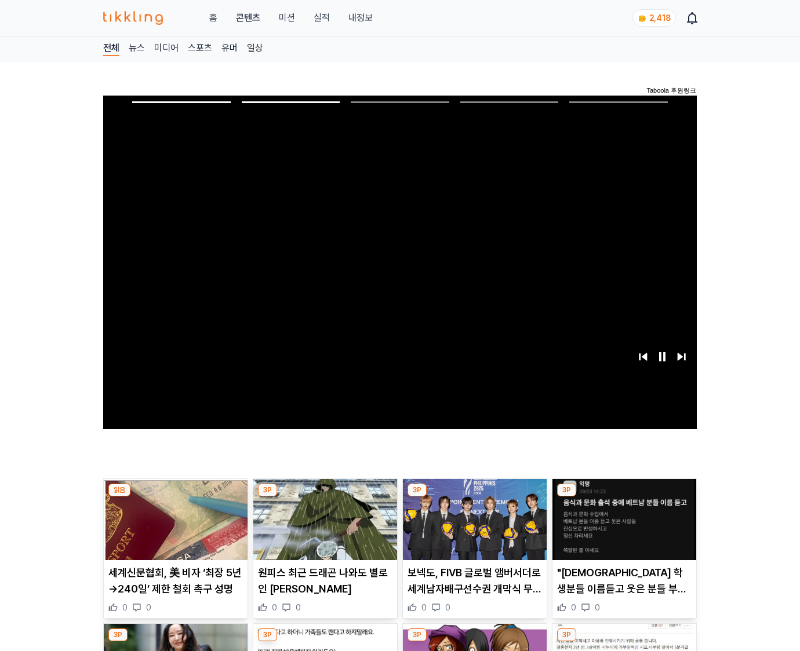
click at [622, 529] on img at bounding box center [624, 519] width 144 height 81
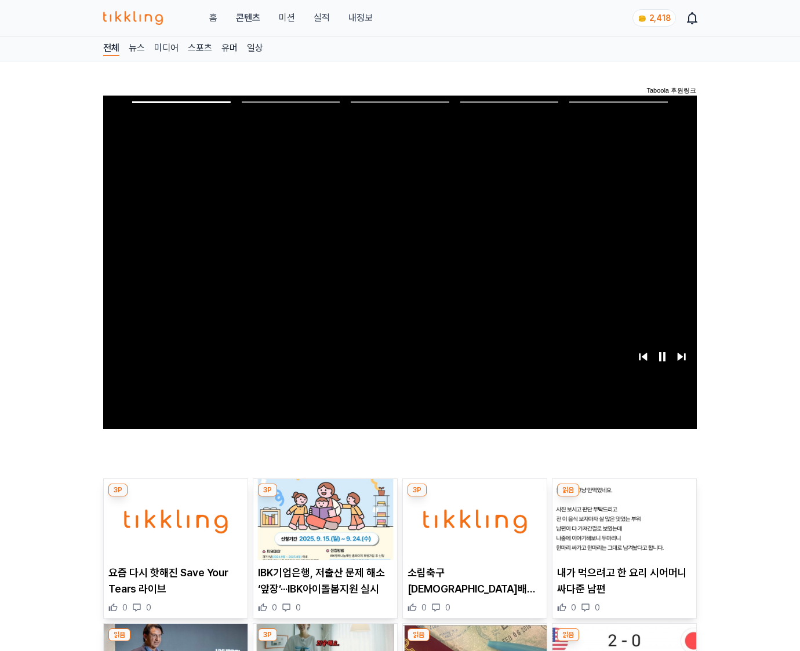
click at [622, 529] on img at bounding box center [624, 519] width 144 height 81
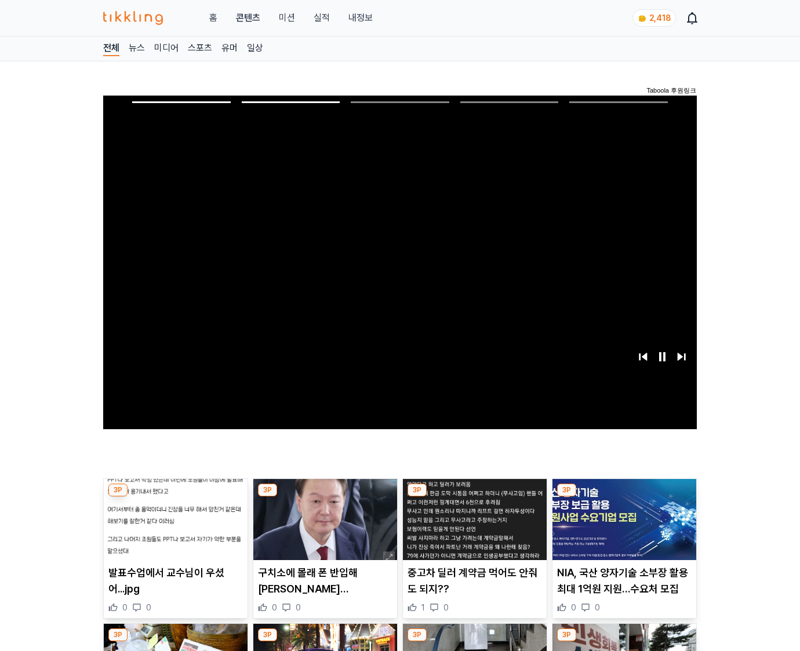
click at [622, 529] on img at bounding box center [624, 519] width 144 height 81
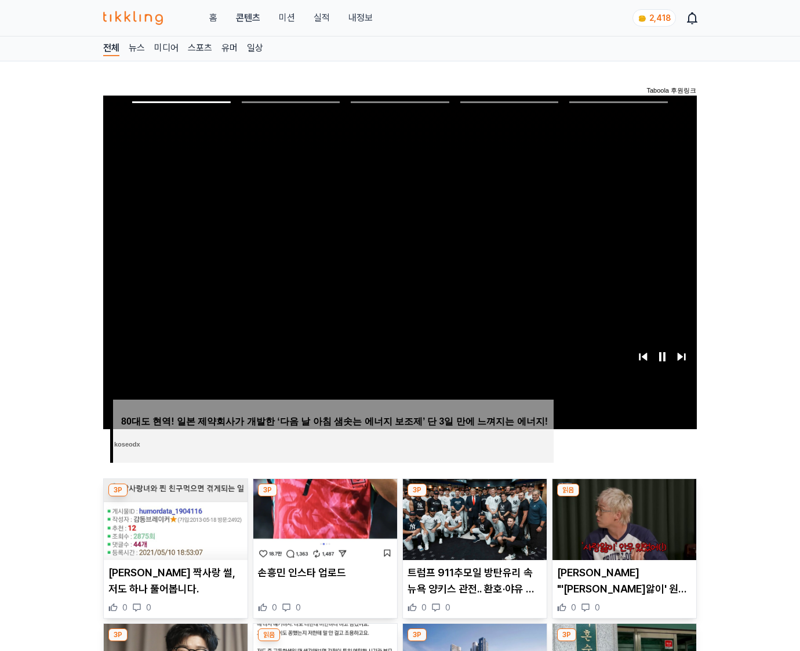
click at [622, 529] on img at bounding box center [624, 519] width 144 height 81
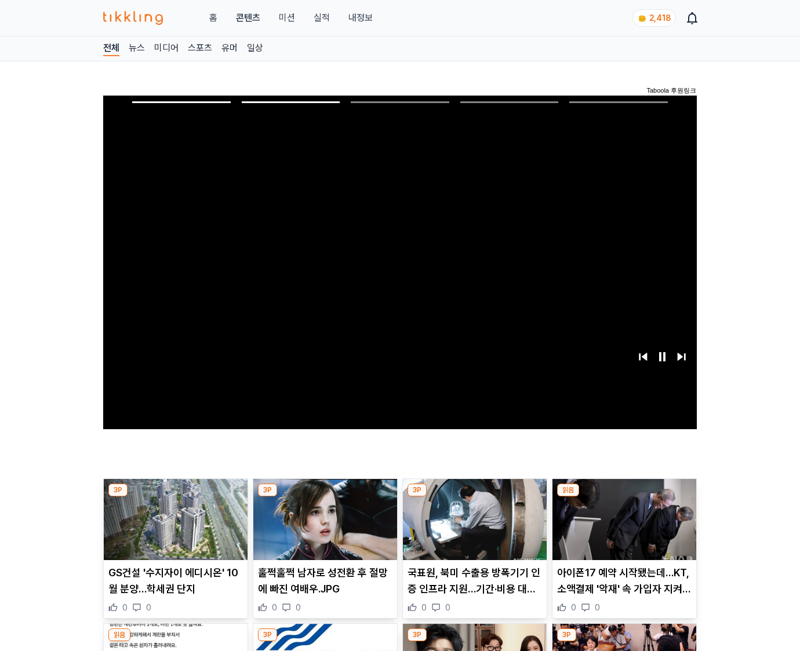
click at [622, 529] on img at bounding box center [624, 519] width 144 height 81
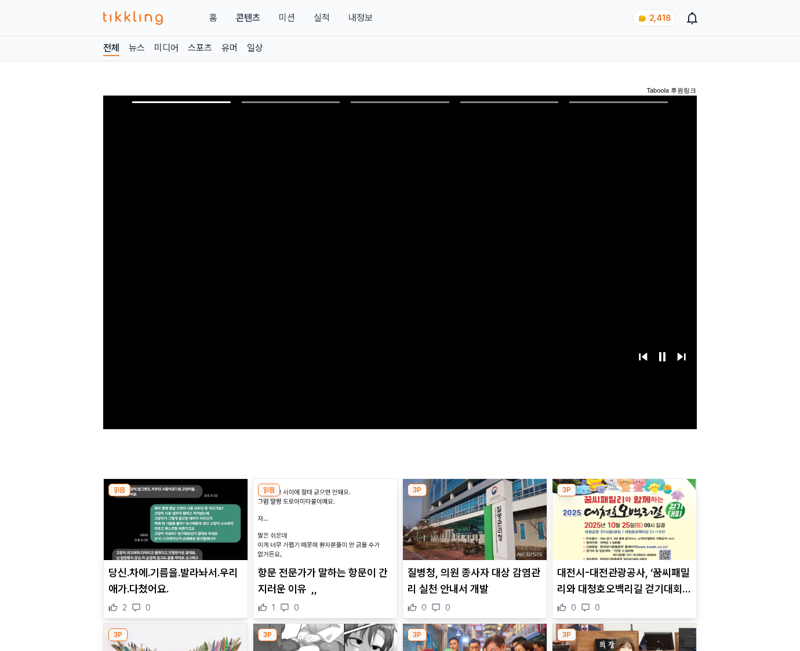
click at [622, 529] on img at bounding box center [624, 519] width 144 height 81
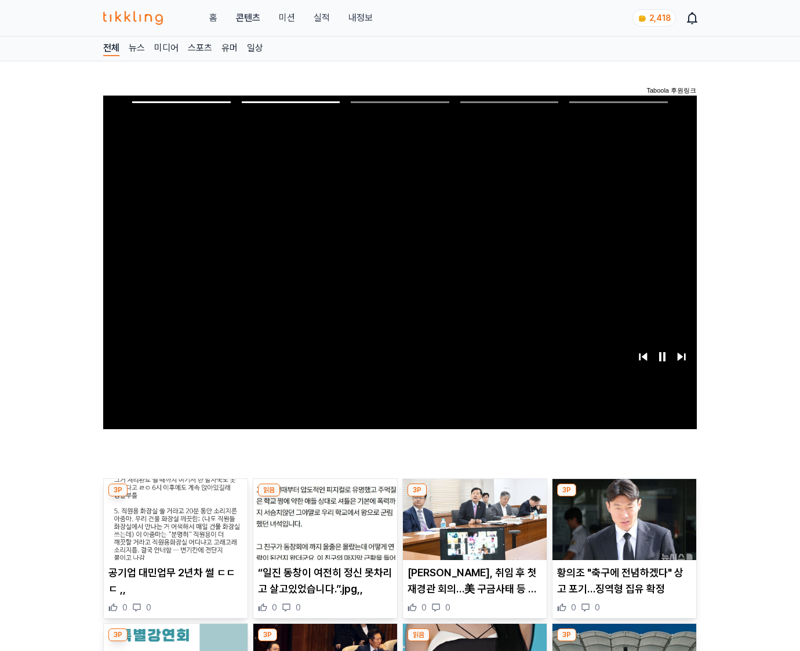
click at [622, 529] on img at bounding box center [624, 519] width 144 height 81
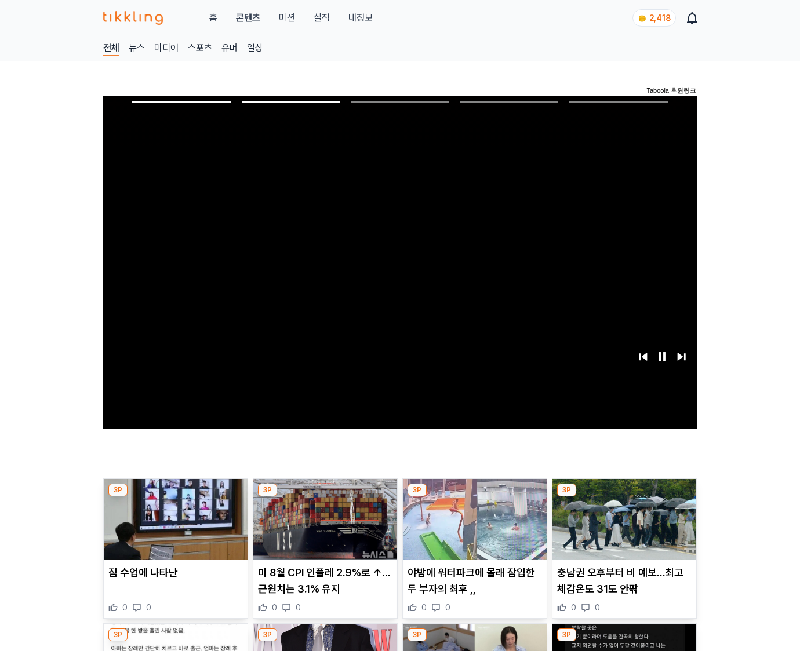
click at [622, 529] on img at bounding box center [624, 519] width 144 height 81
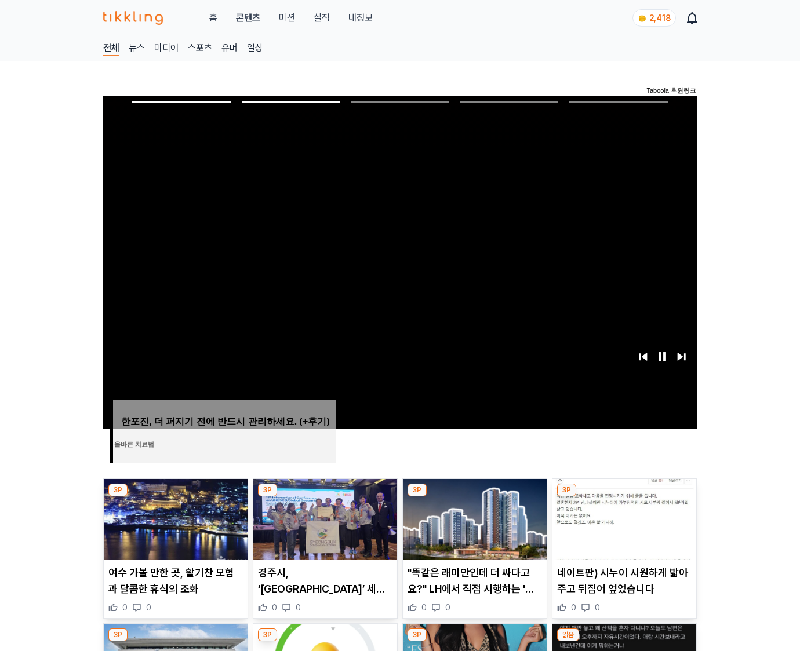
click at [622, 529] on img at bounding box center [624, 519] width 144 height 81
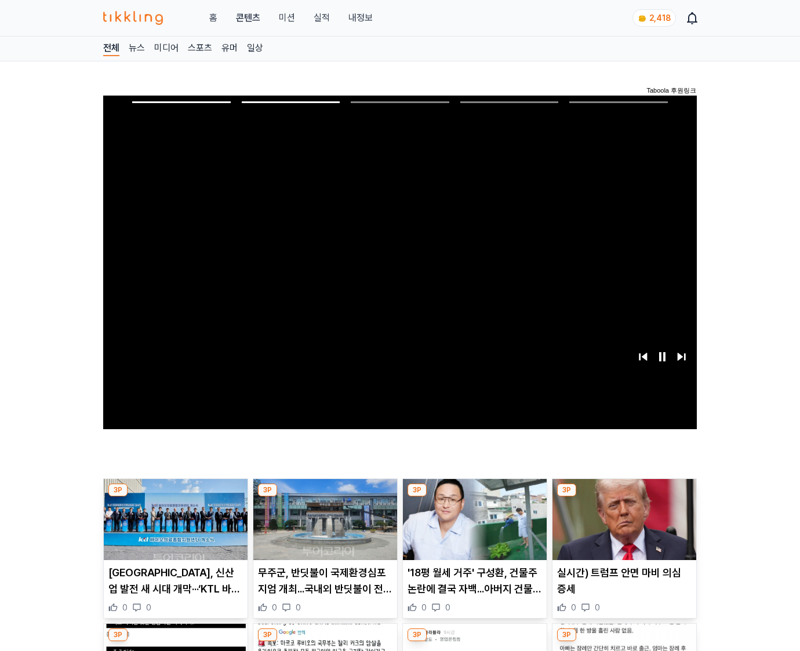
click at [622, 529] on img at bounding box center [624, 519] width 144 height 81
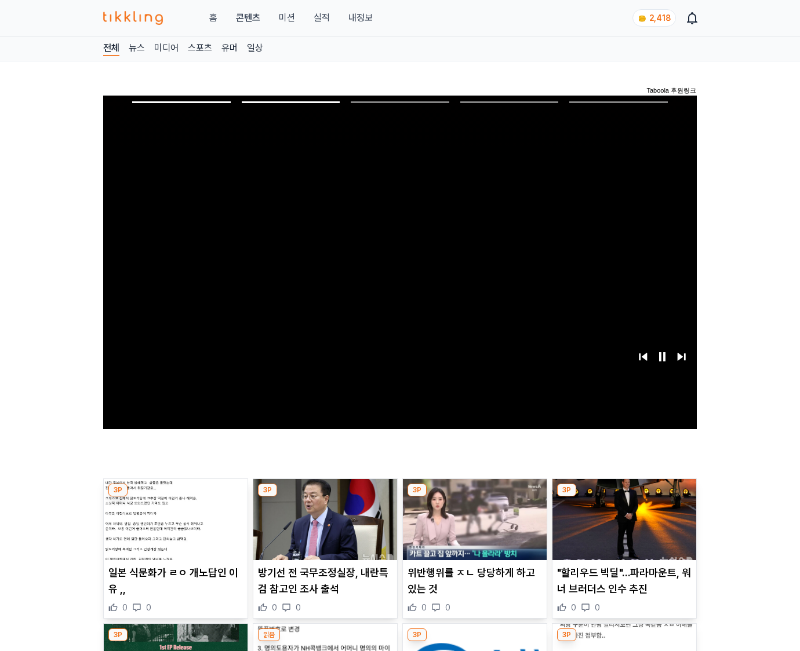
click at [622, 529] on img at bounding box center [624, 519] width 144 height 81
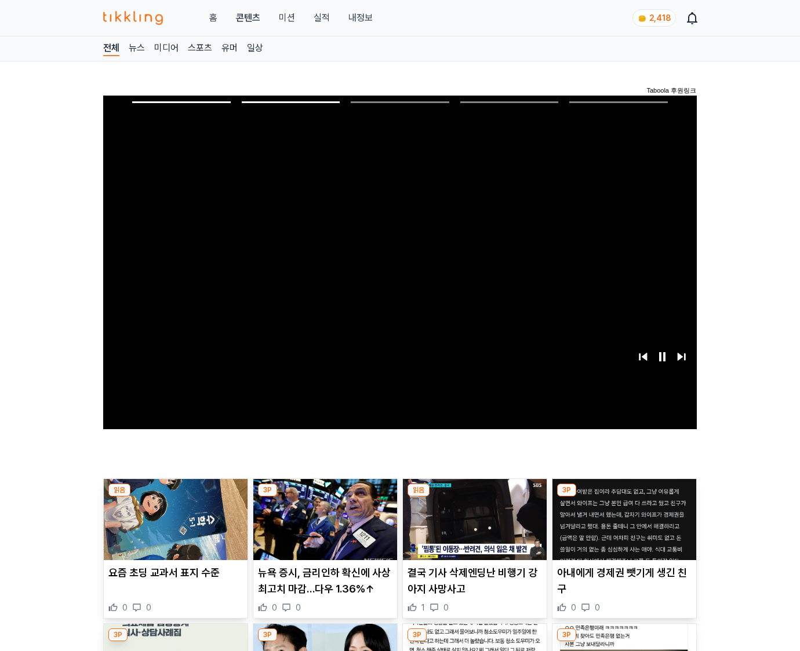
click at [622, 529] on img at bounding box center [624, 519] width 144 height 81
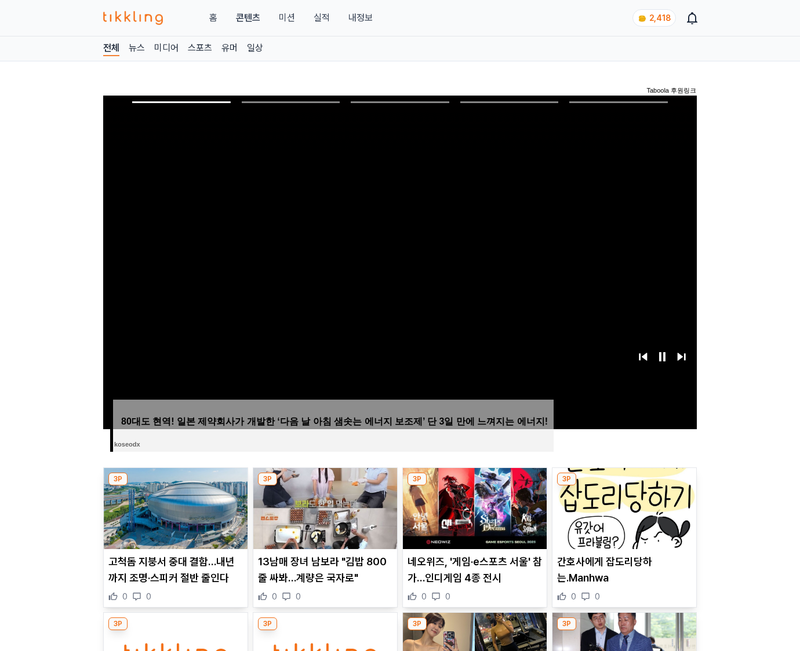
click at [622, 529] on img at bounding box center [624, 508] width 144 height 81
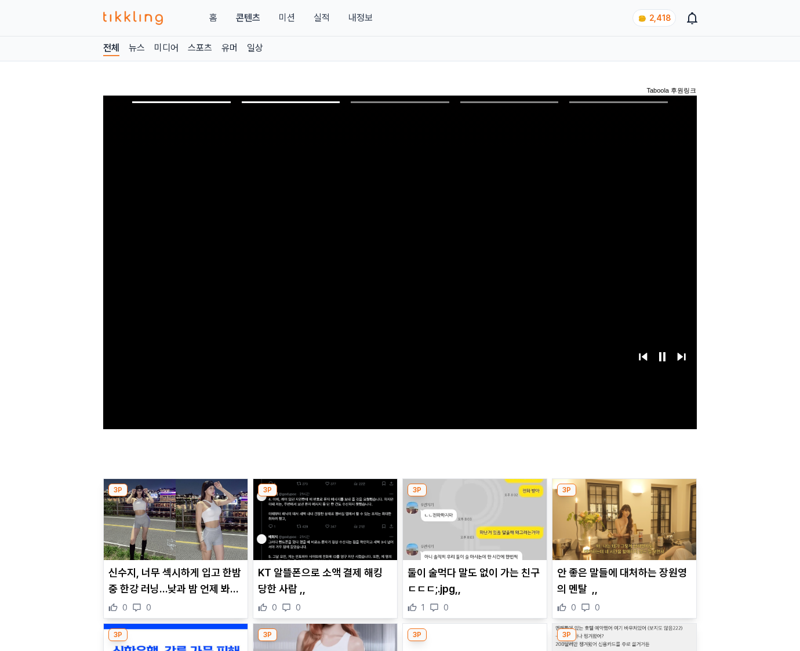
click at [622, 529] on img at bounding box center [624, 519] width 144 height 81
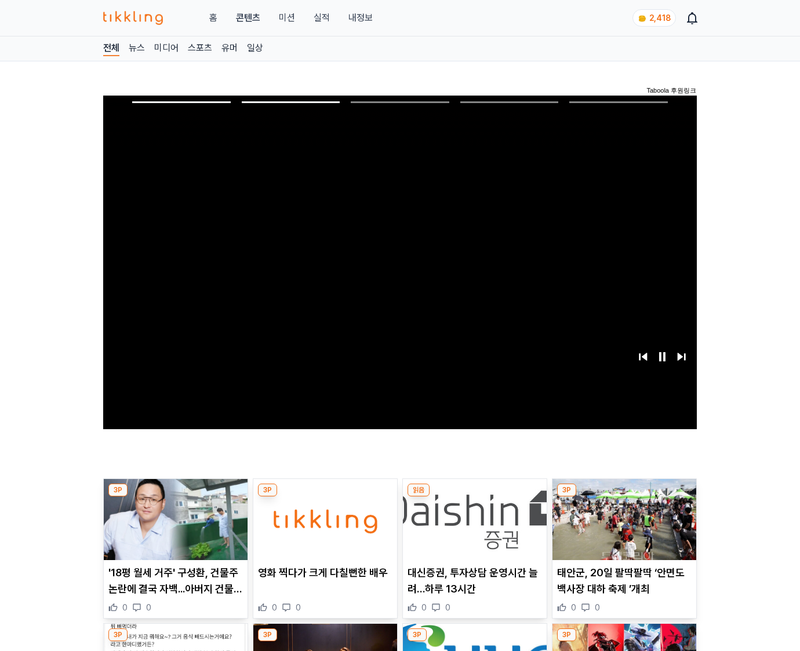
click at [622, 529] on img at bounding box center [624, 519] width 144 height 81
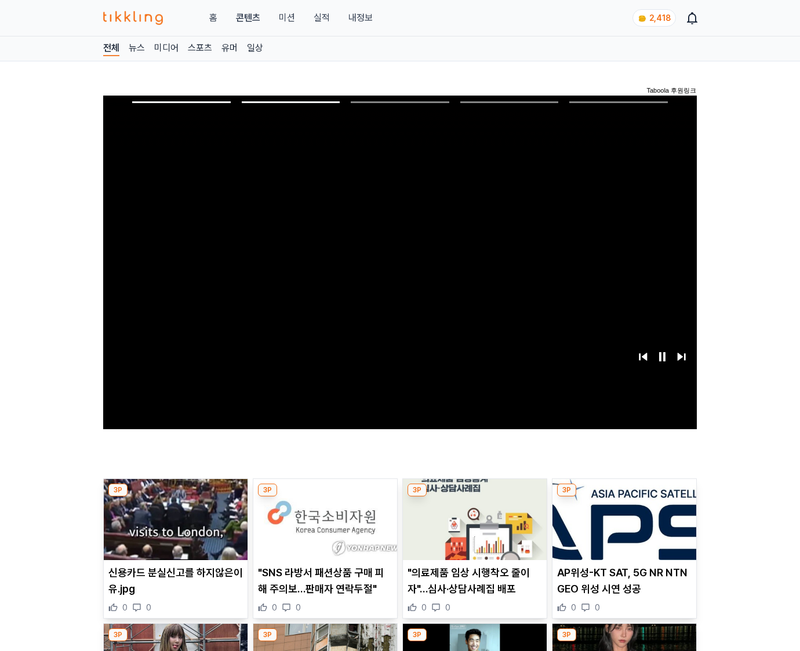
click at [622, 529] on img at bounding box center [624, 519] width 144 height 81
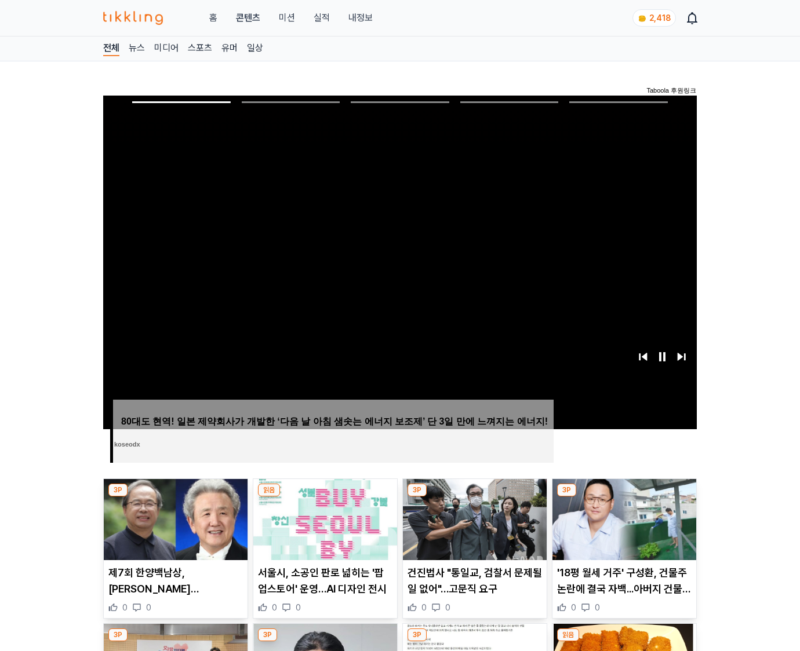
click at [622, 529] on img at bounding box center [624, 519] width 144 height 81
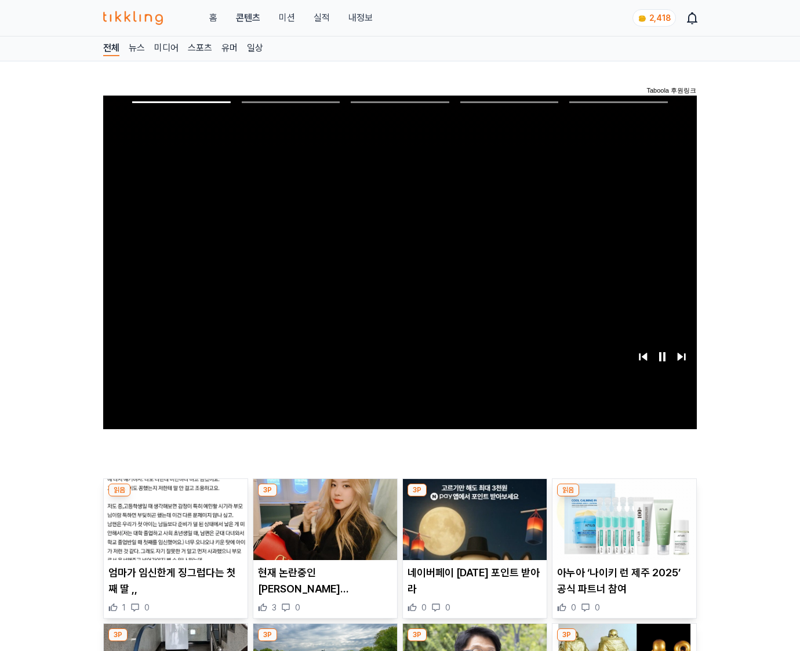
click at [622, 529] on img at bounding box center [624, 519] width 144 height 81
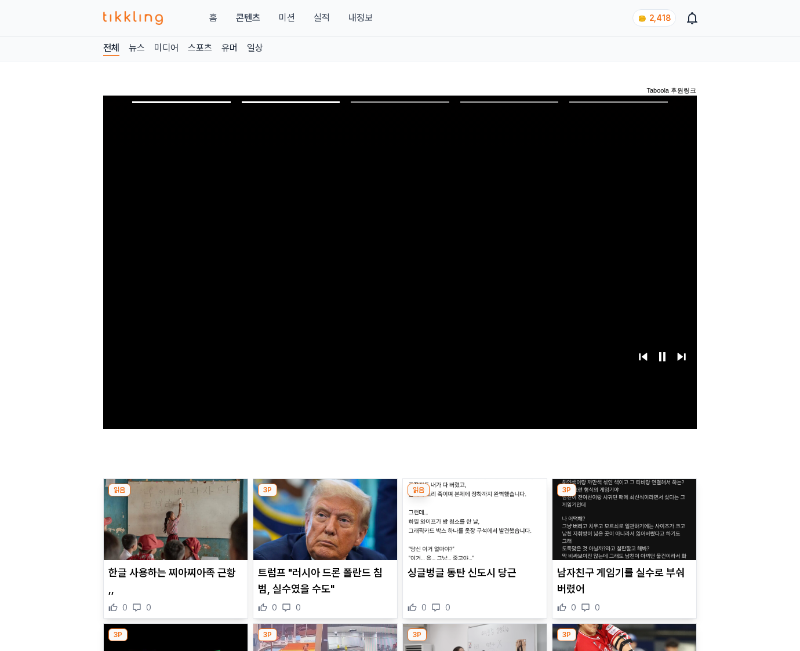
click at [622, 529] on img at bounding box center [624, 519] width 144 height 81
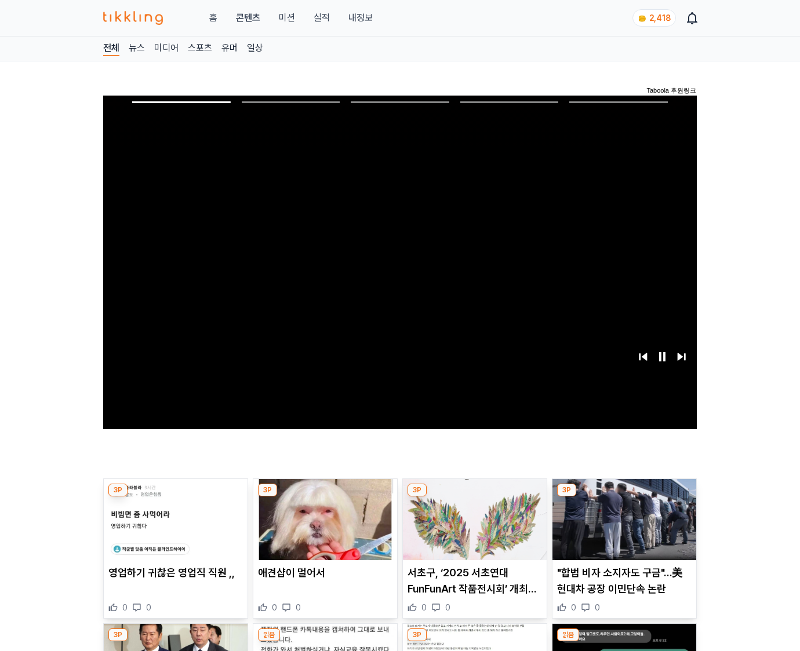
click at [622, 529] on img at bounding box center [624, 519] width 144 height 81
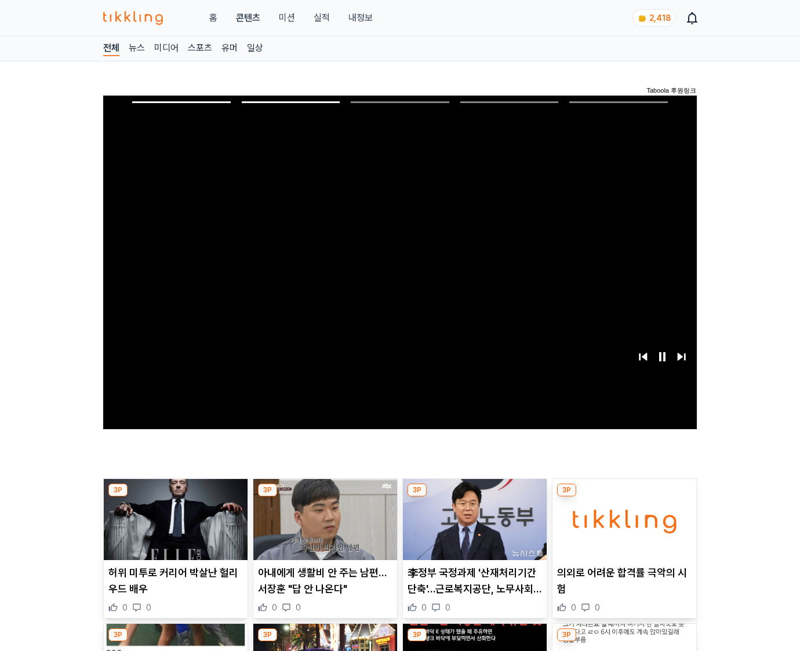
click at [622, 529] on img at bounding box center [624, 519] width 144 height 81
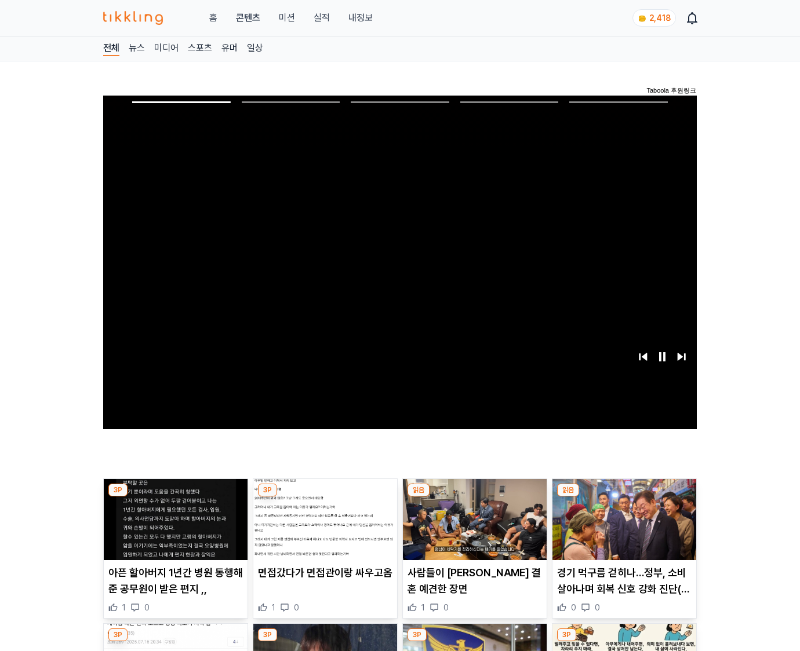
click at [622, 529] on img at bounding box center [624, 519] width 144 height 81
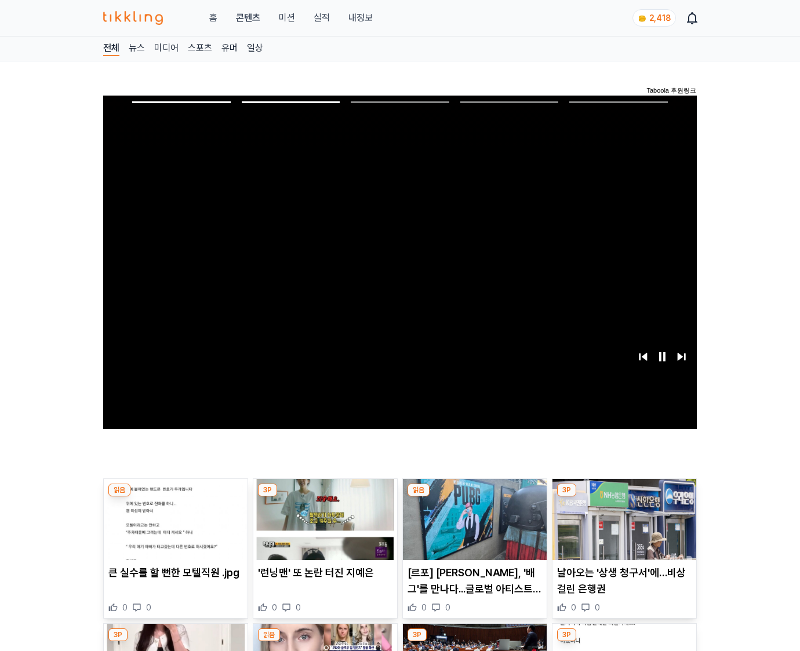
click at [622, 529] on img at bounding box center [624, 519] width 144 height 81
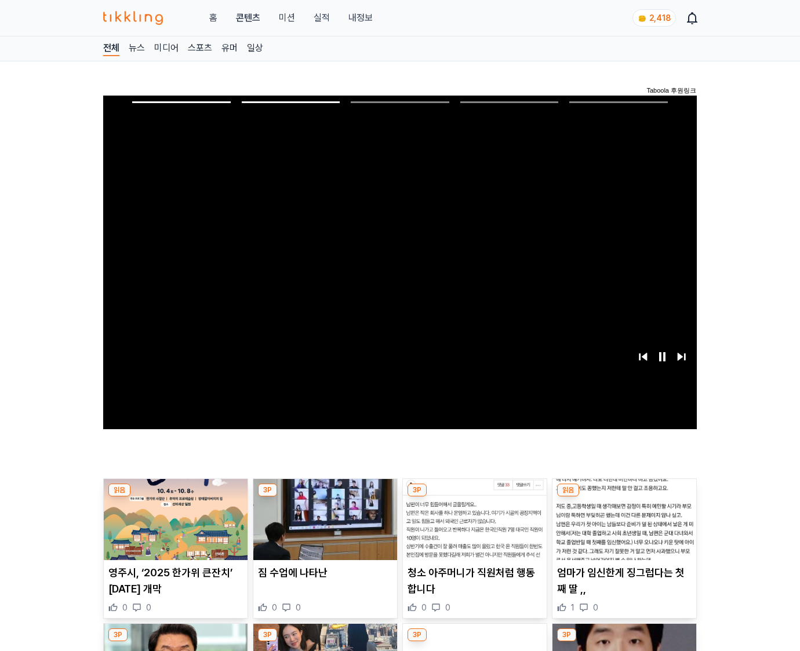
click at [622, 529] on img at bounding box center [624, 519] width 144 height 81
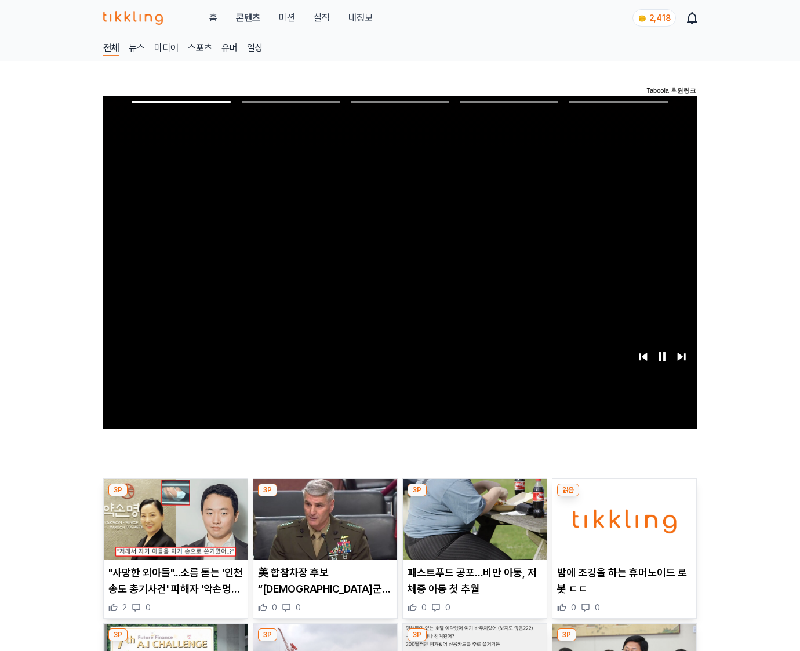
click at [622, 529] on img at bounding box center [624, 519] width 144 height 81
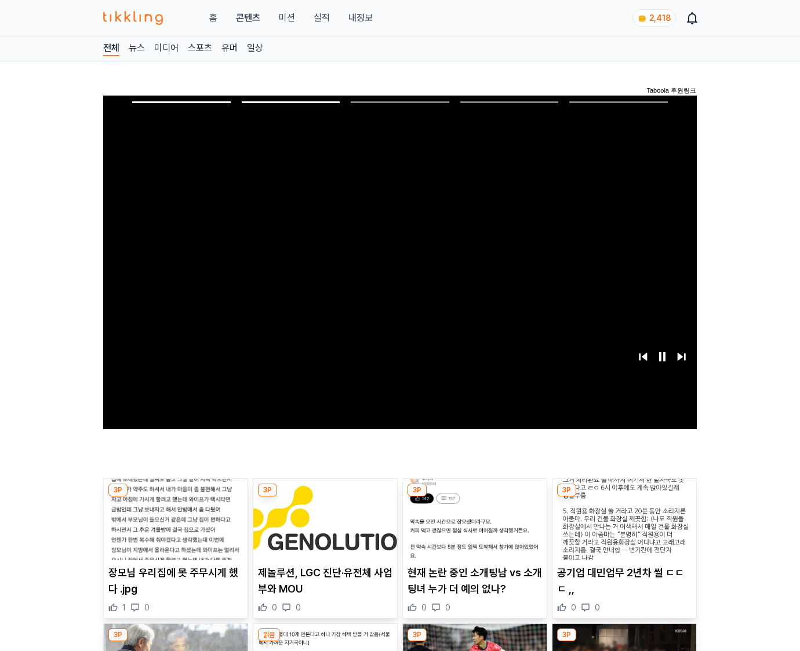
click at [622, 529] on img at bounding box center [624, 519] width 144 height 81
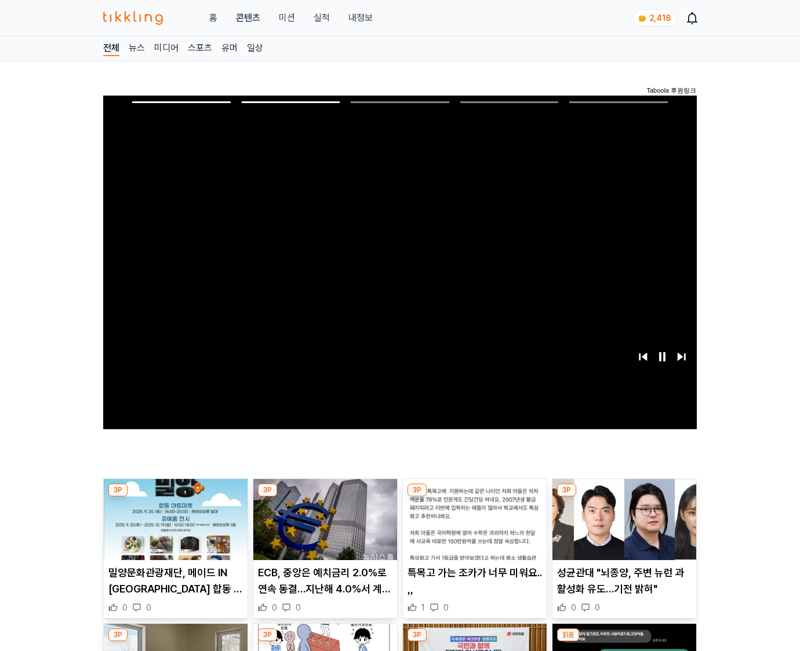
click at [622, 529] on img at bounding box center [624, 519] width 144 height 81
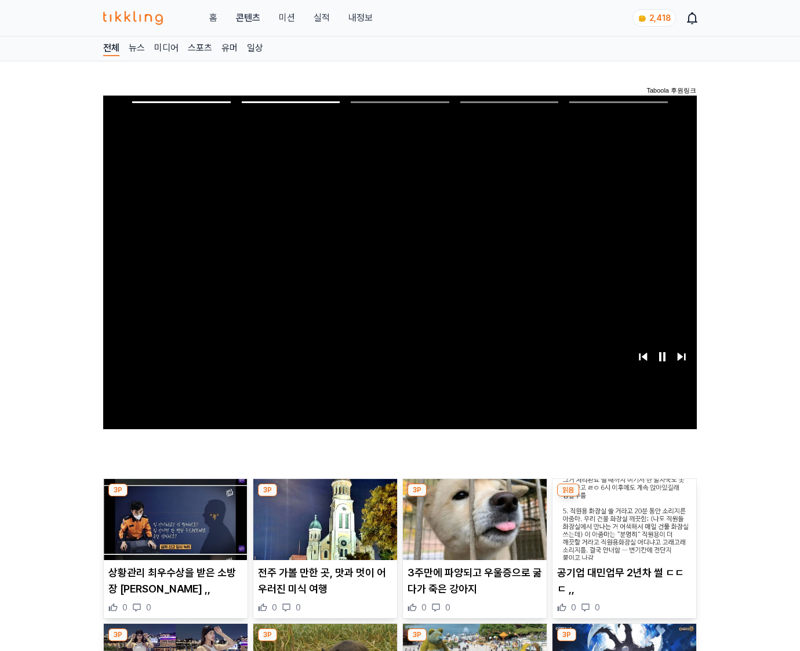
click at [622, 529] on img at bounding box center [624, 519] width 144 height 81
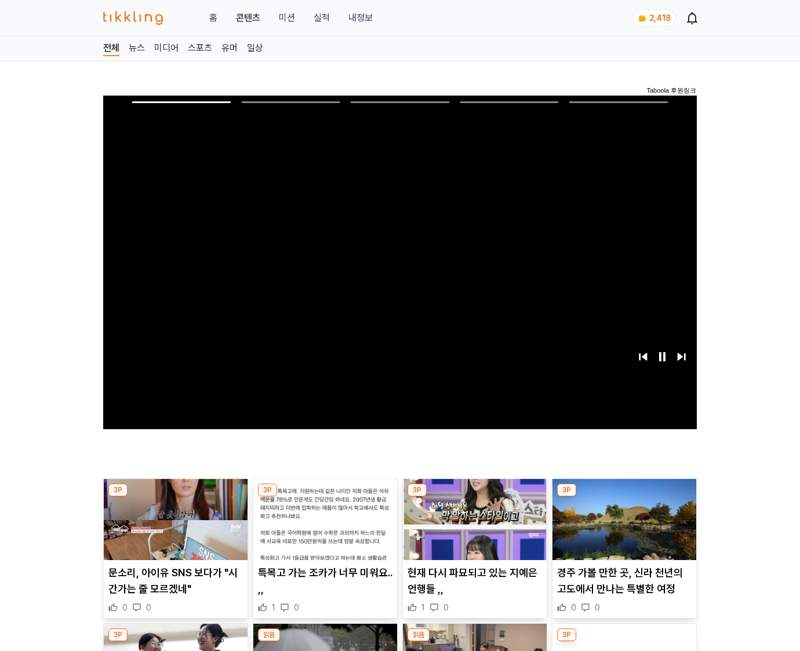
click at [622, 529] on img at bounding box center [624, 519] width 144 height 81
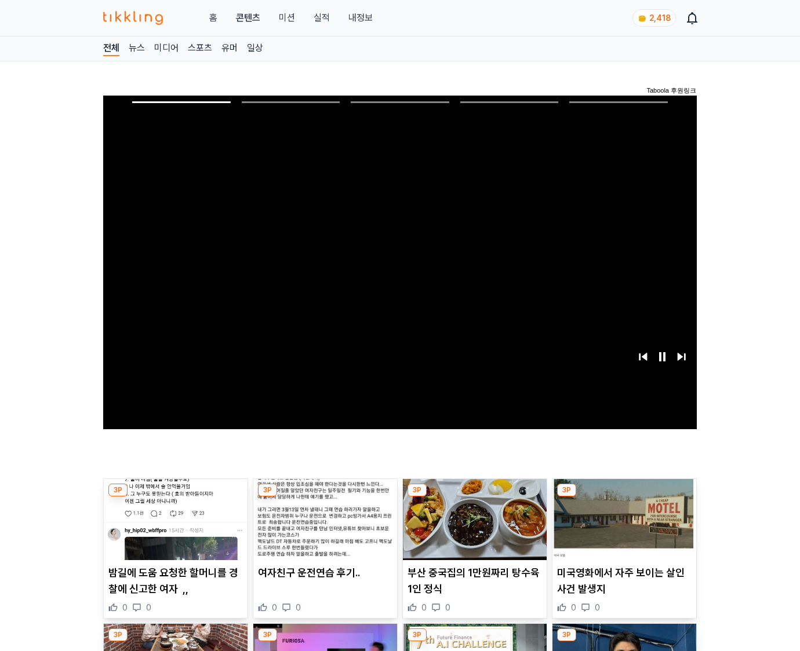
click at [622, 529] on img at bounding box center [624, 519] width 144 height 81
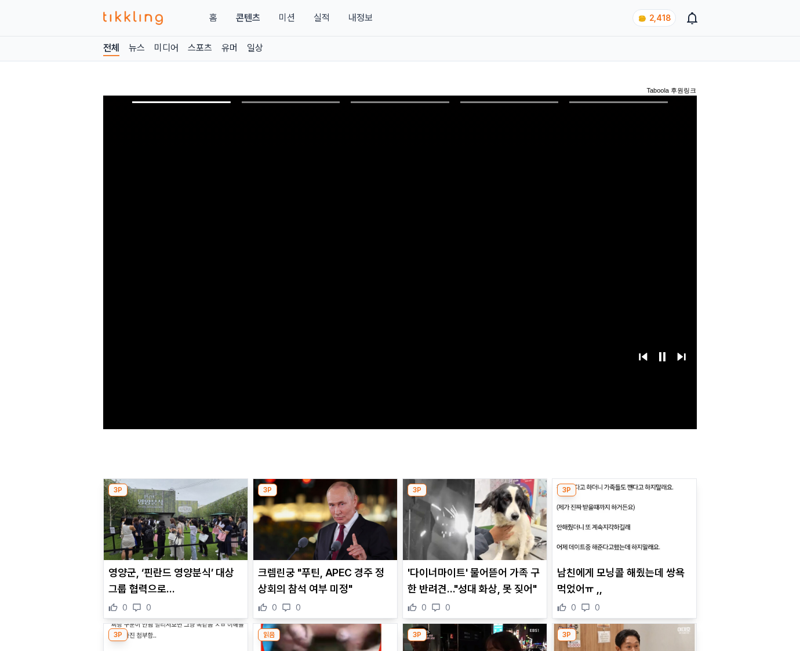
click at [622, 529] on img at bounding box center [624, 519] width 144 height 81
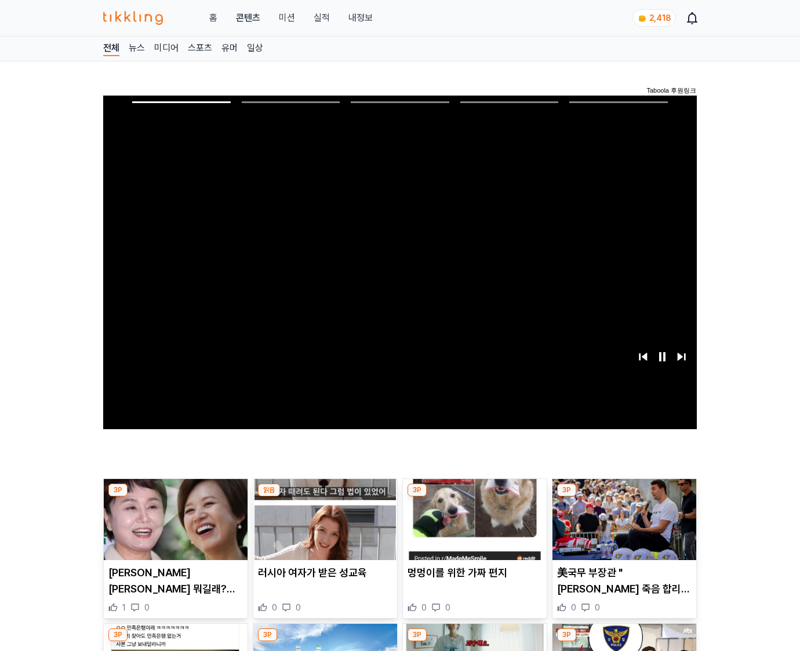
click at [622, 529] on img at bounding box center [624, 519] width 144 height 81
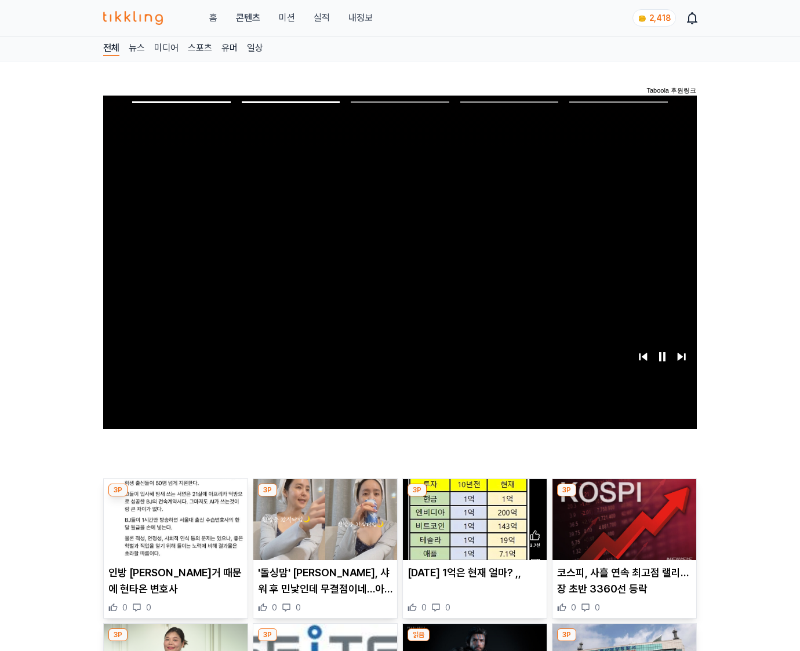
click at [622, 529] on img at bounding box center [624, 519] width 144 height 81
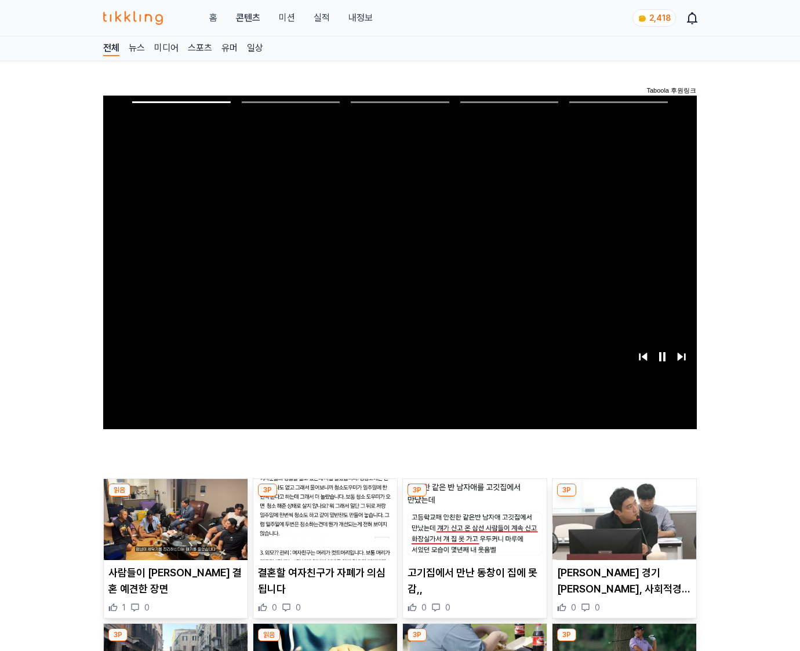
click at [622, 529] on img at bounding box center [624, 519] width 144 height 81
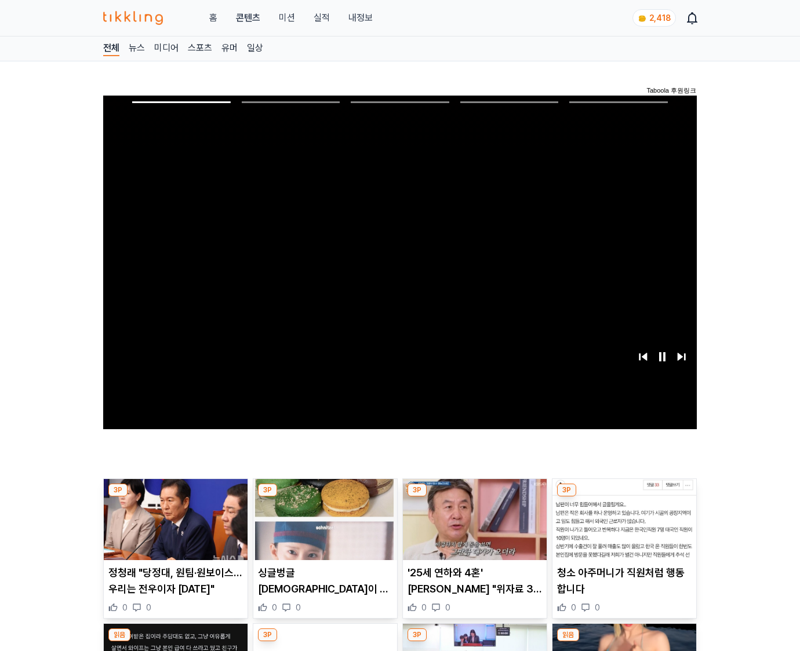
click at [622, 529] on img at bounding box center [624, 519] width 144 height 81
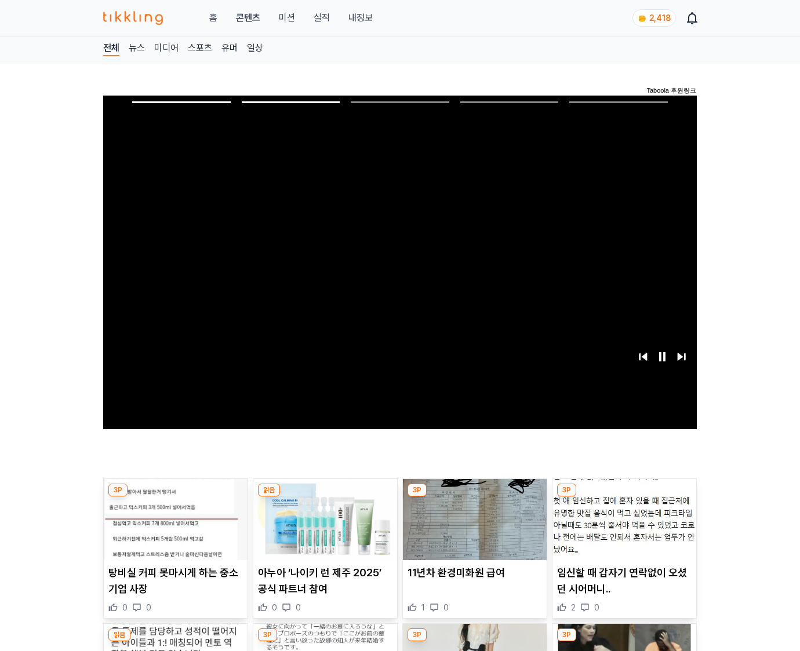
click at [622, 529] on img at bounding box center [624, 519] width 144 height 81
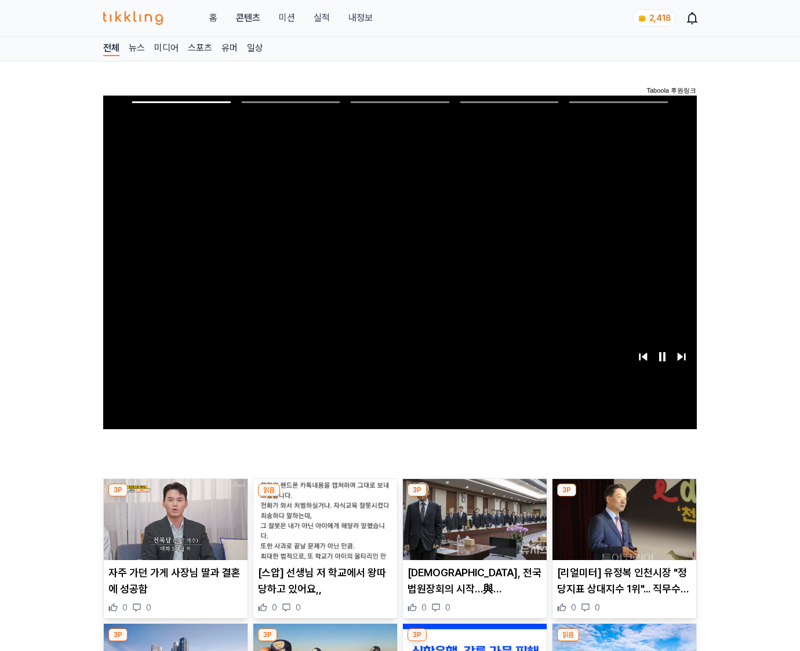
click at [622, 529] on img at bounding box center [624, 519] width 144 height 81
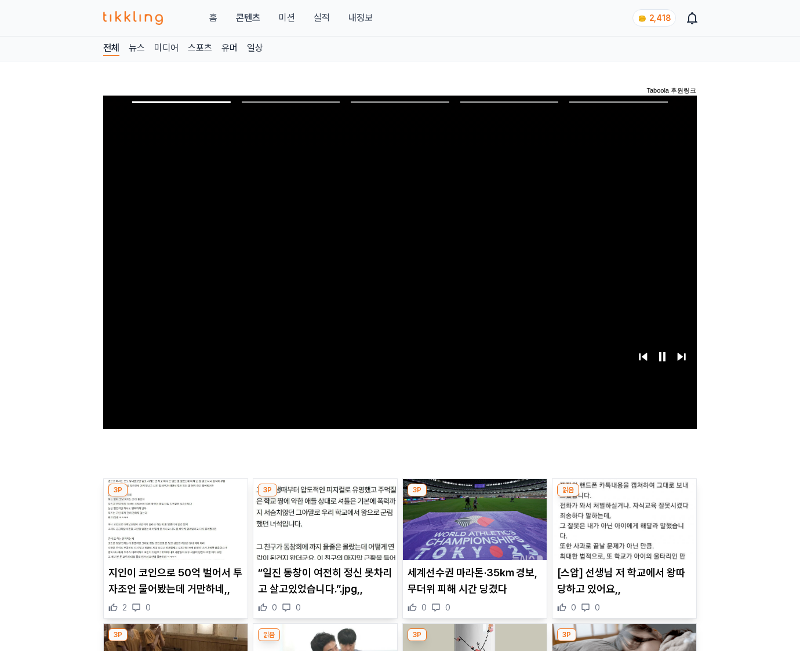
click at [622, 529] on img at bounding box center [624, 519] width 144 height 81
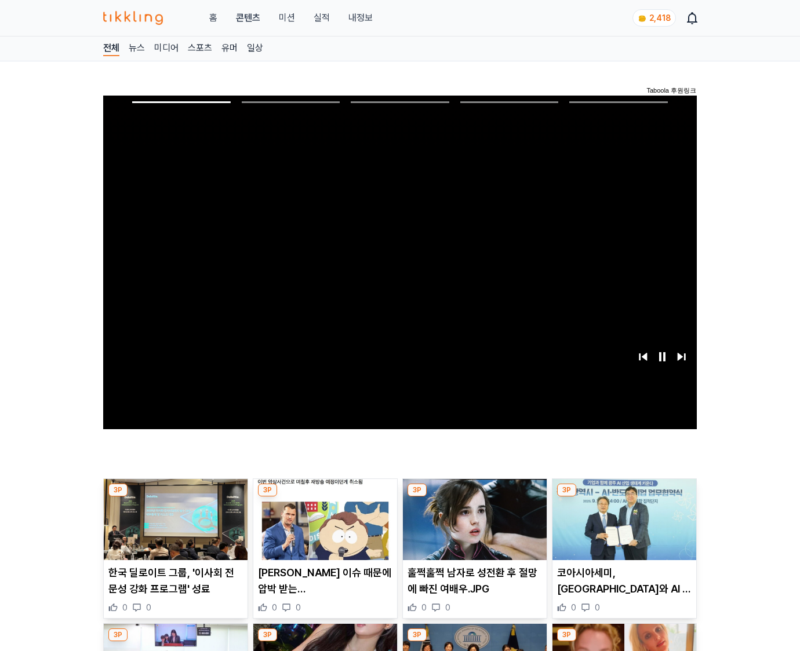
click at [622, 529] on img at bounding box center [624, 519] width 144 height 81
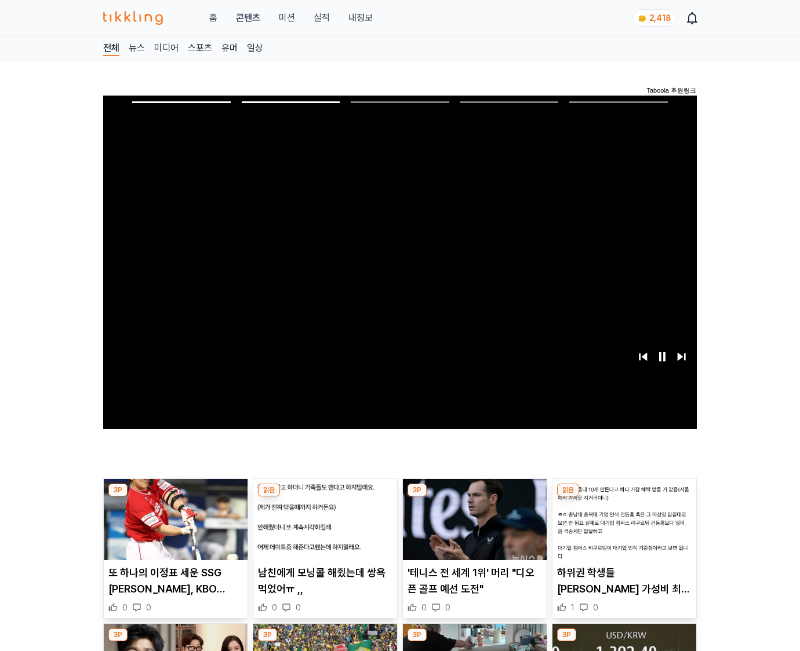
click at [622, 529] on img at bounding box center [624, 519] width 144 height 81
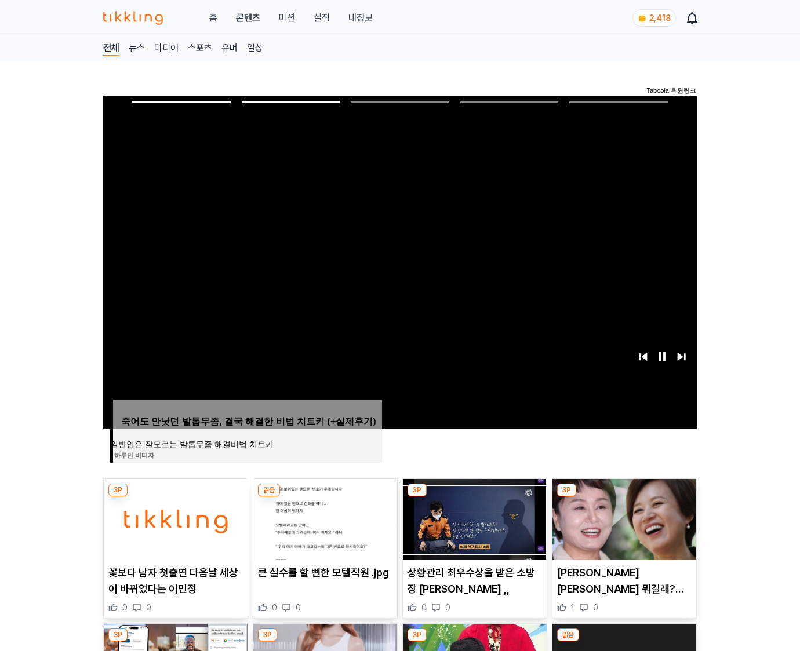
click at [622, 529] on img at bounding box center [624, 519] width 144 height 81
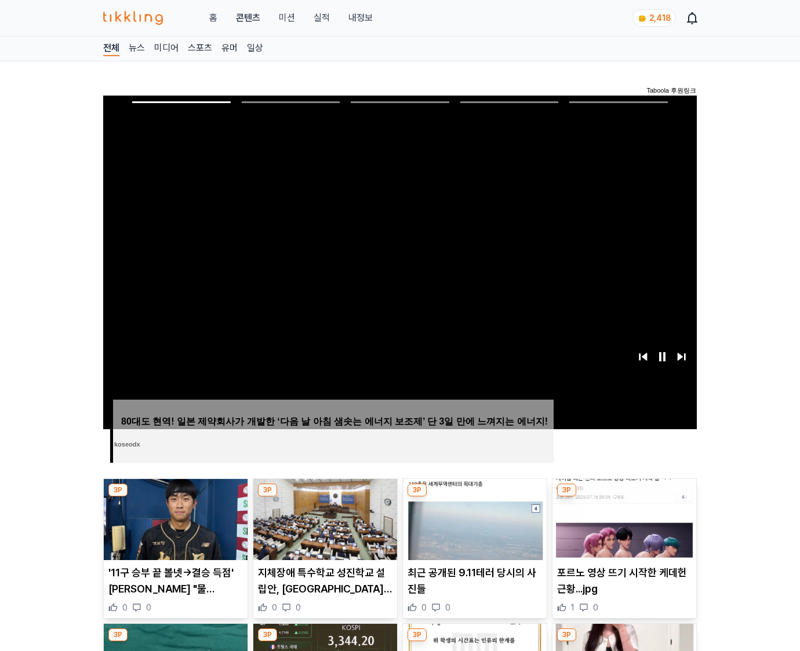
click at [622, 529] on img at bounding box center [624, 519] width 144 height 81
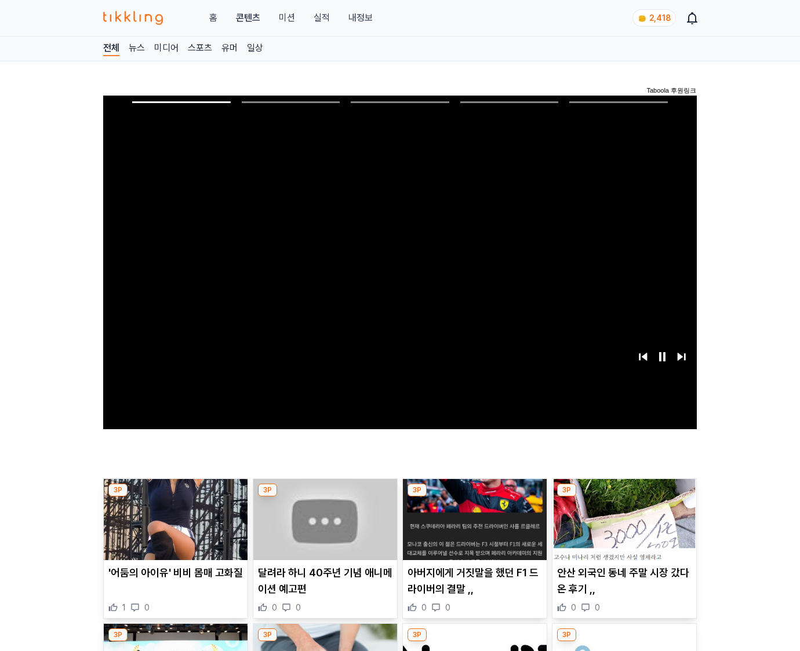
click at [622, 529] on img at bounding box center [624, 519] width 144 height 81
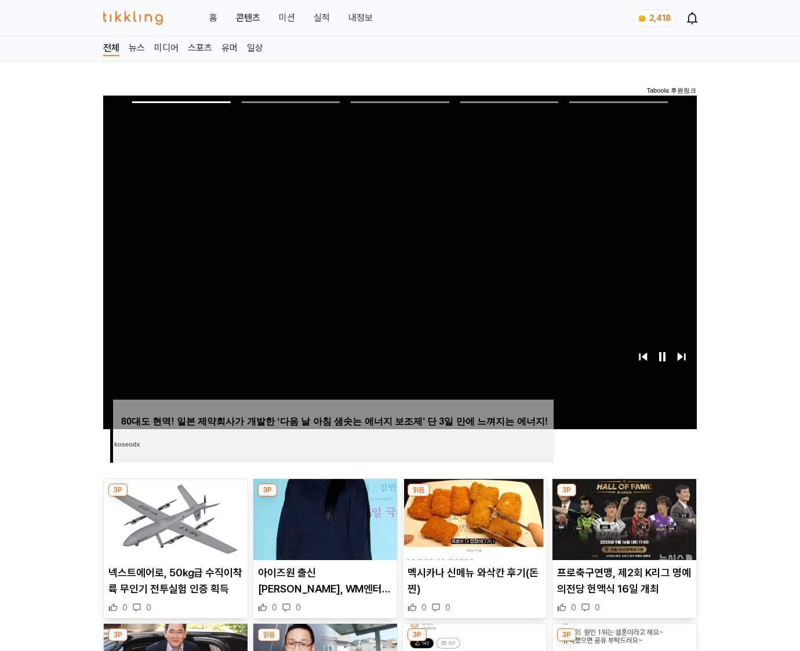
click at [622, 529] on img at bounding box center [624, 519] width 144 height 81
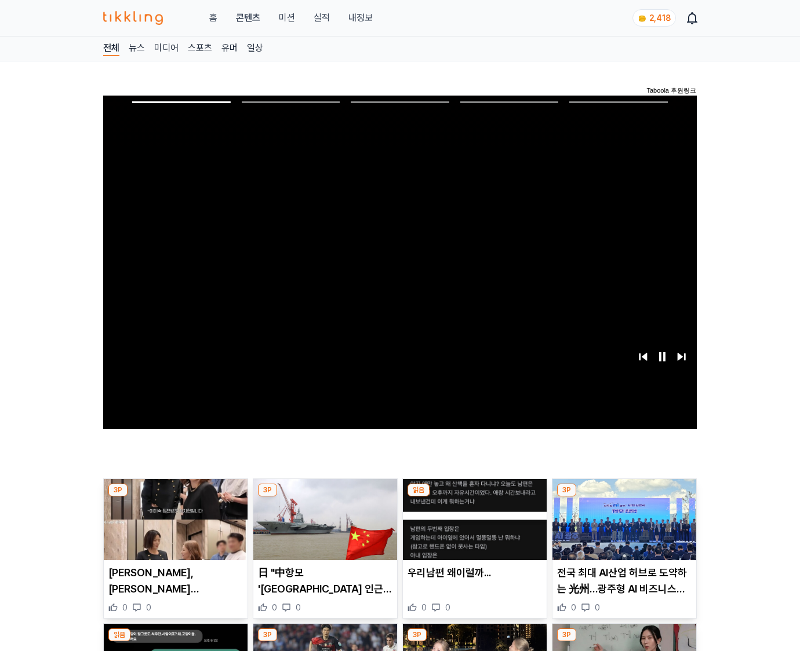
click at [622, 529] on img at bounding box center [624, 519] width 144 height 81
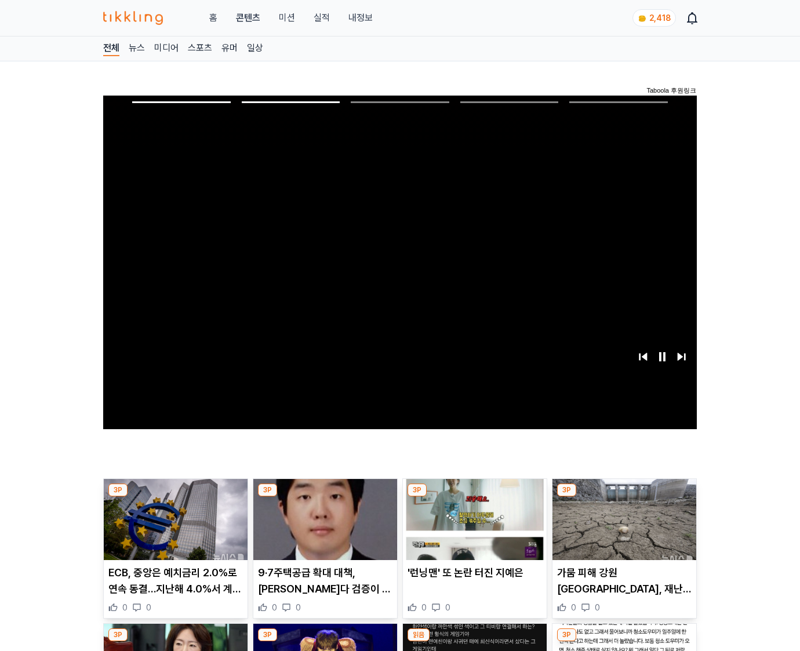
click at [622, 529] on img at bounding box center [624, 519] width 144 height 81
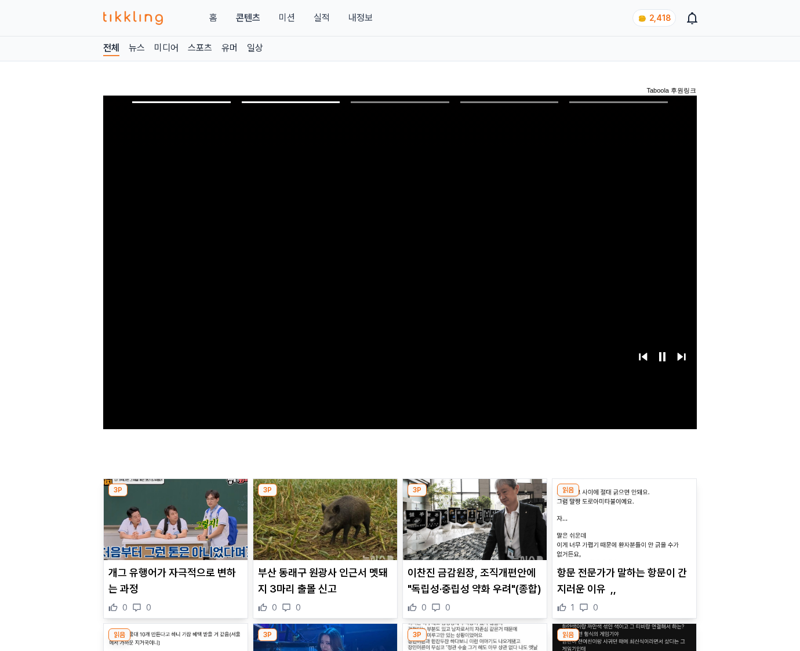
click at [622, 529] on img at bounding box center [624, 519] width 144 height 81
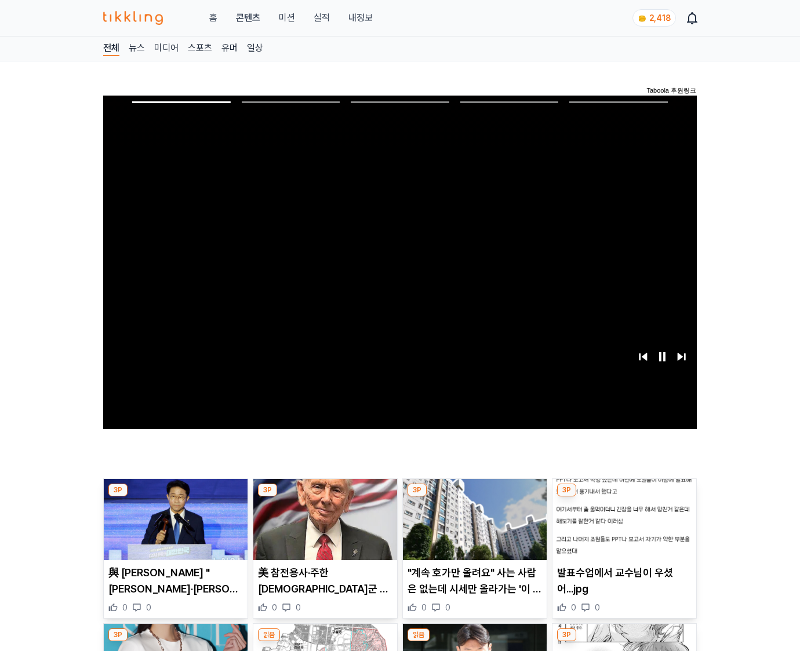
click at [622, 529] on img at bounding box center [624, 519] width 144 height 81
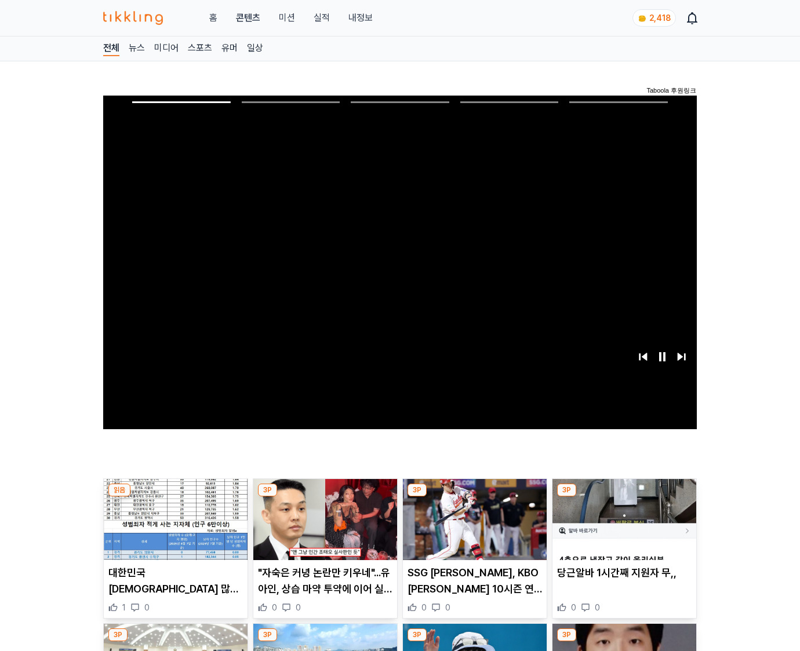
click at [622, 529] on img at bounding box center [624, 519] width 144 height 81
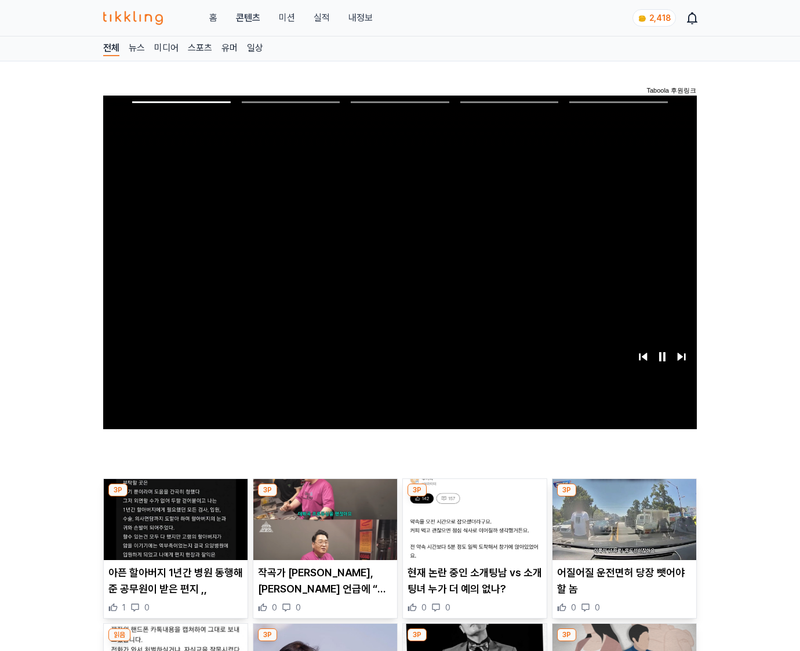
click at [622, 529] on img at bounding box center [624, 519] width 144 height 81
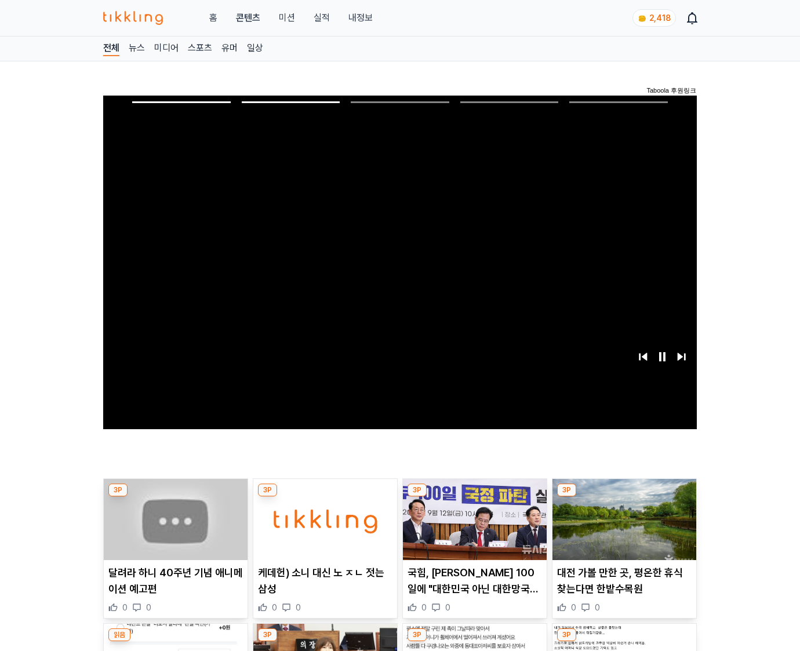
click at [622, 529] on img at bounding box center [624, 519] width 144 height 81
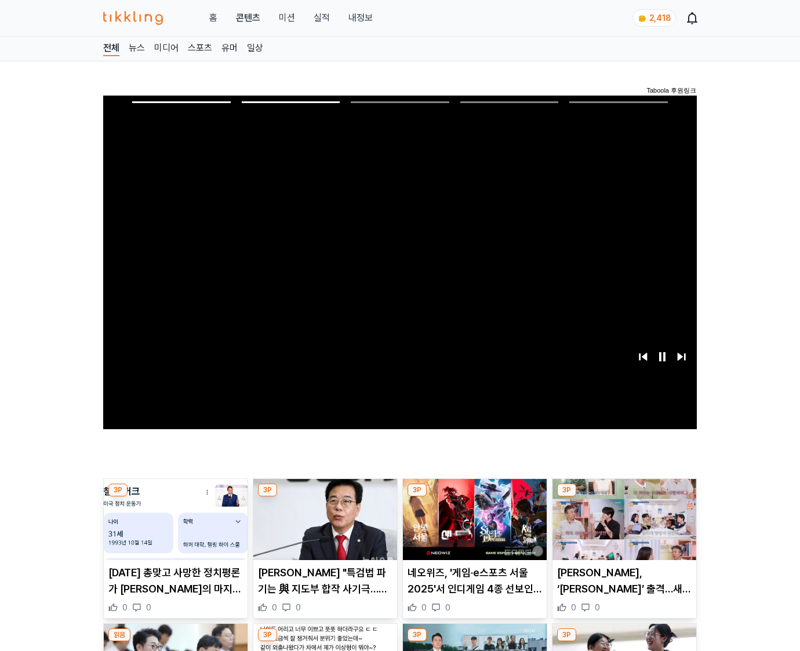
click at [622, 529] on img at bounding box center [624, 519] width 144 height 81
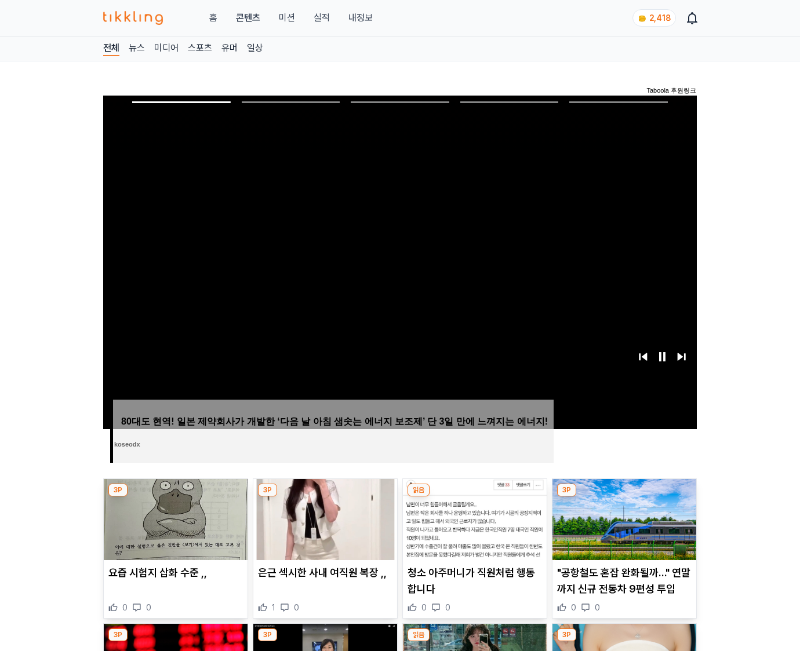
click at [622, 529] on img at bounding box center [624, 519] width 144 height 81
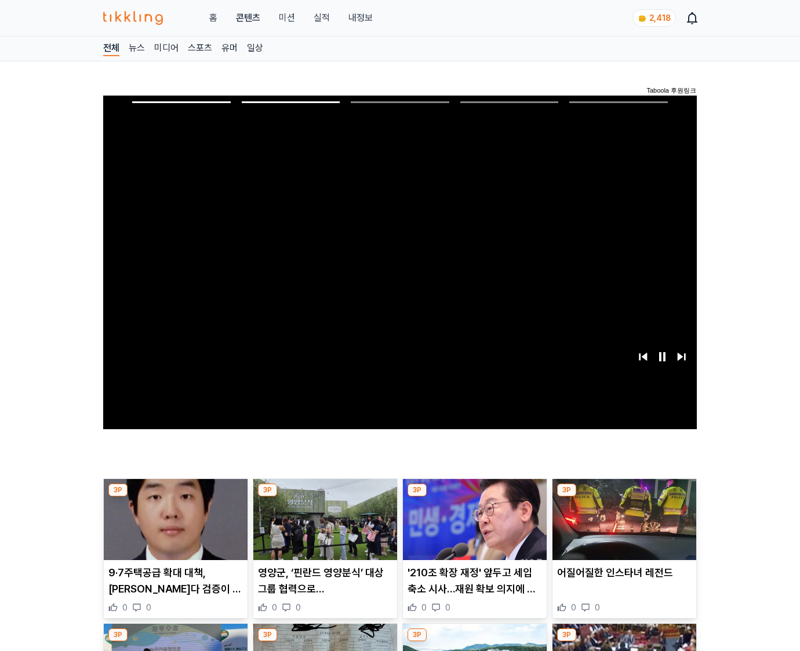
click at [622, 529] on img at bounding box center [624, 519] width 144 height 81
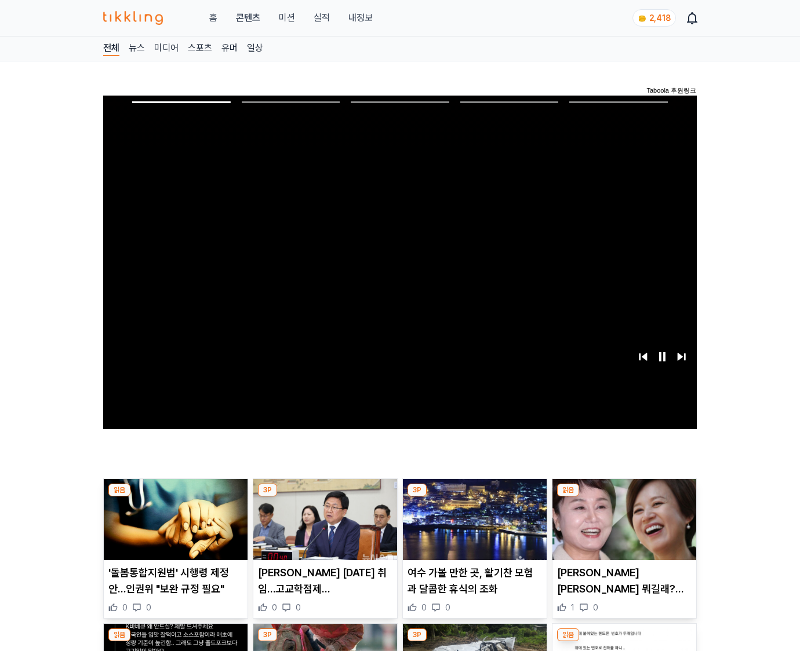
click at [622, 529] on img at bounding box center [624, 519] width 144 height 81
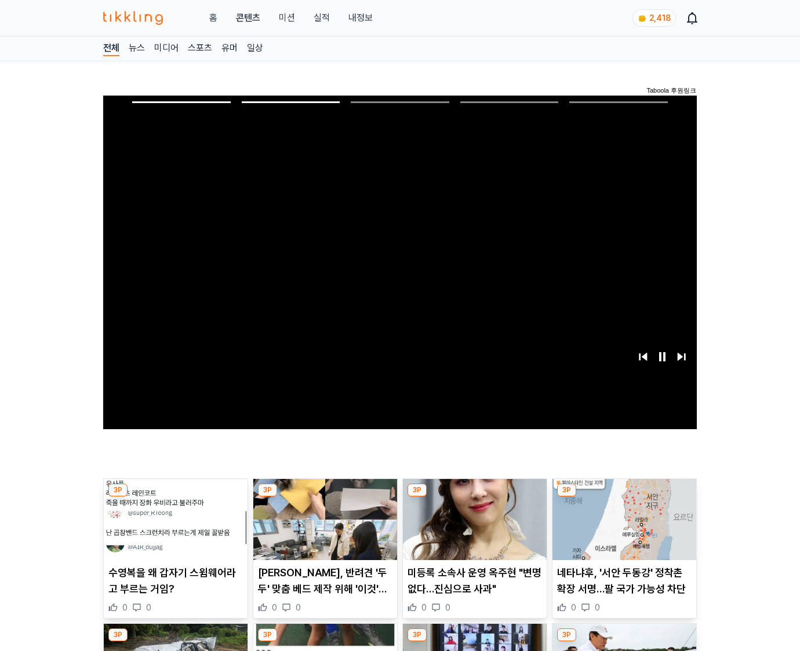
click at [622, 529] on img at bounding box center [624, 519] width 144 height 81
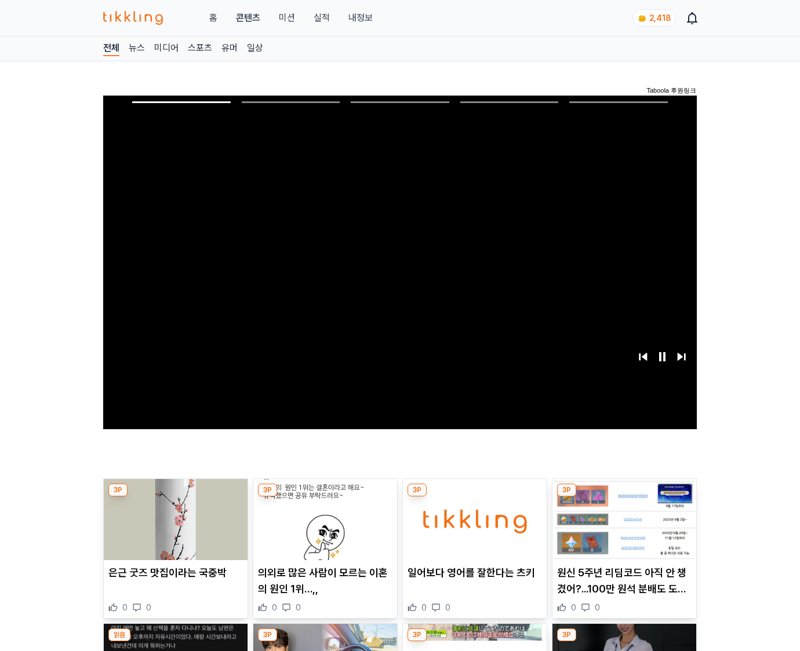
click at [622, 529] on img at bounding box center [624, 519] width 144 height 81
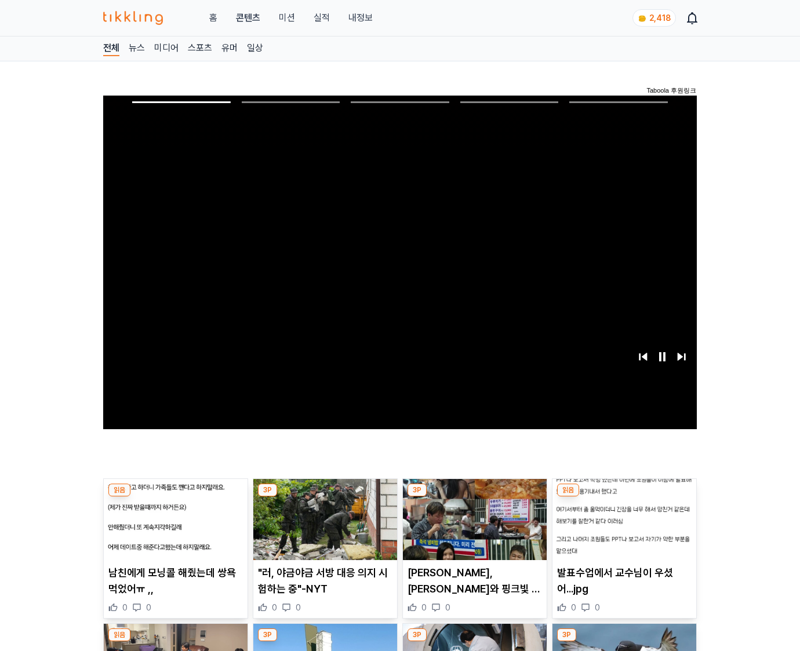
click at [622, 529] on img at bounding box center [624, 519] width 144 height 81
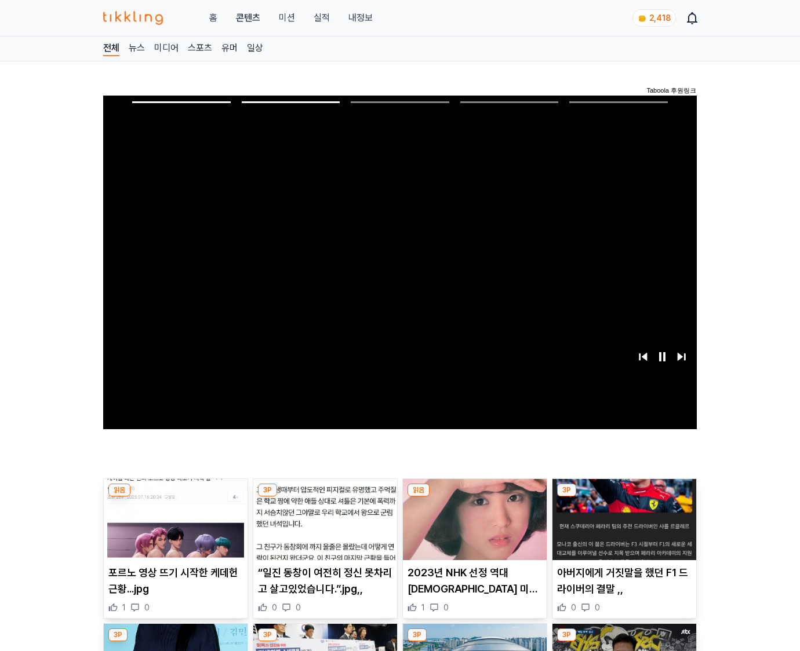
click at [622, 529] on img at bounding box center [624, 519] width 144 height 81
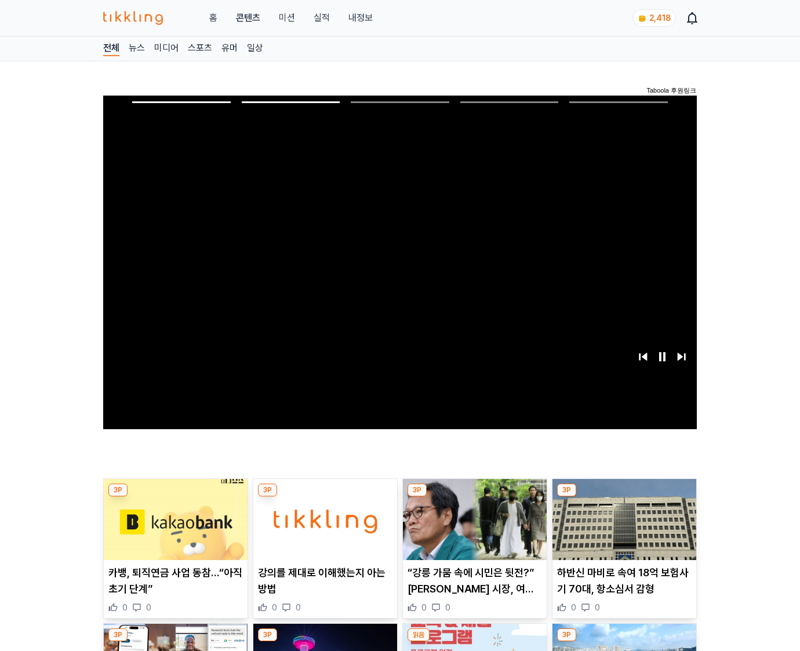
click at [622, 529] on img at bounding box center [624, 519] width 144 height 81
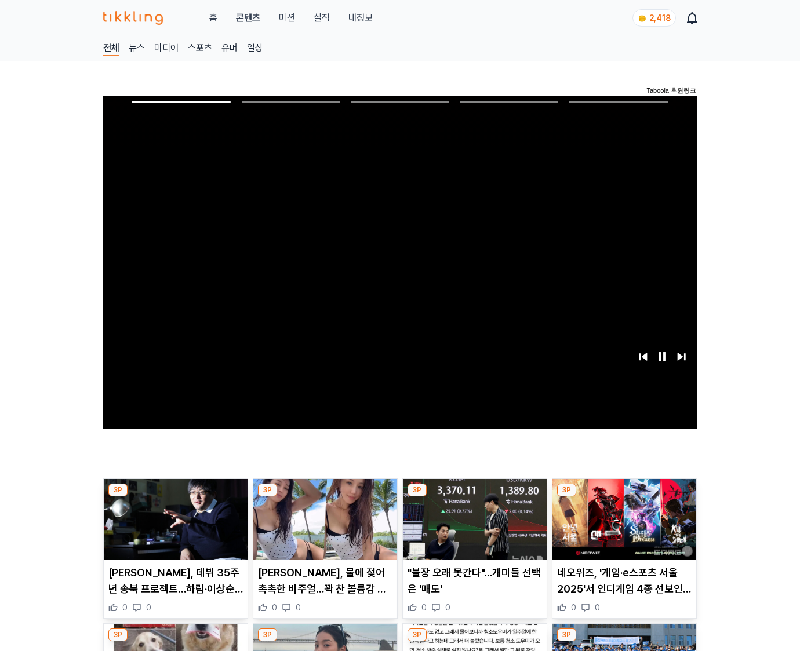
click at [622, 529] on img at bounding box center [624, 519] width 144 height 81
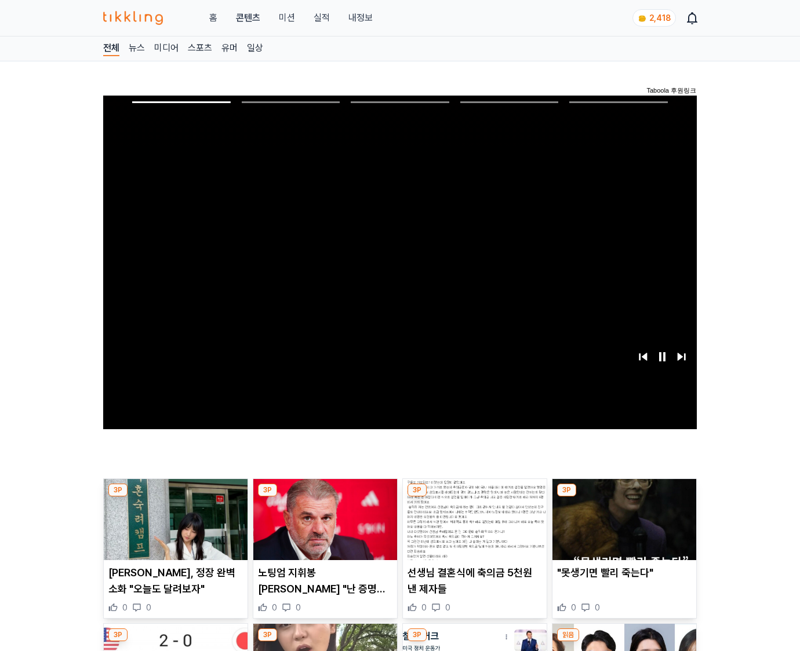
click at [622, 529] on img at bounding box center [624, 519] width 144 height 81
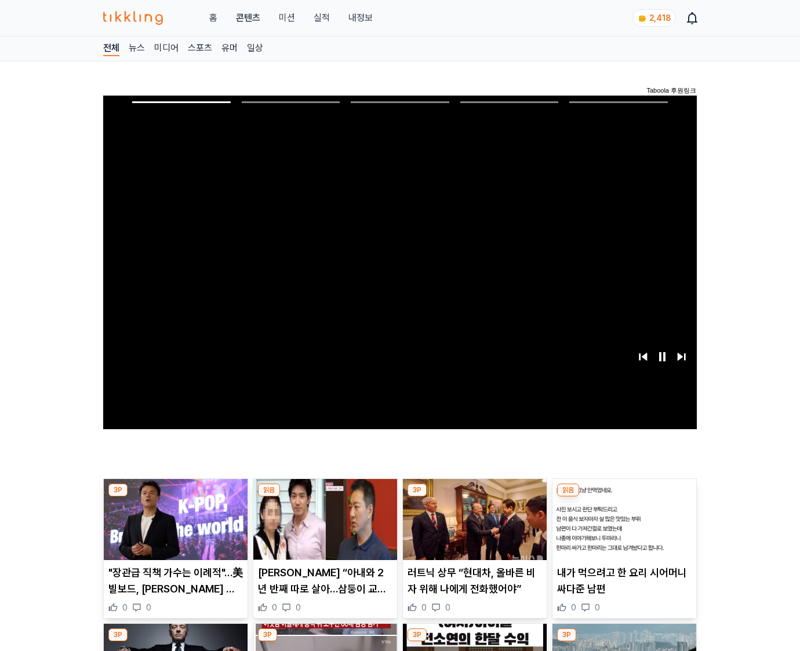
click at [622, 529] on img at bounding box center [624, 519] width 144 height 81
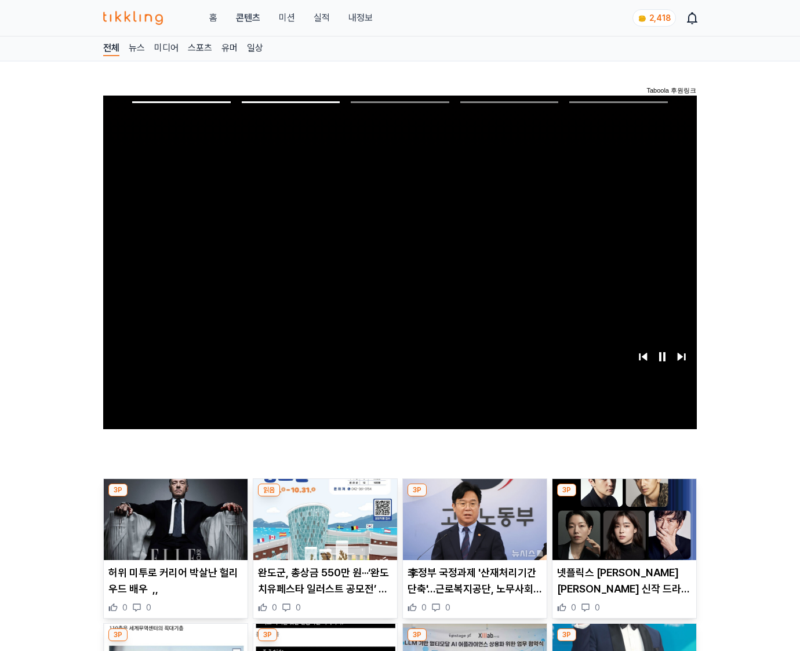
click at [622, 529] on img at bounding box center [624, 519] width 144 height 81
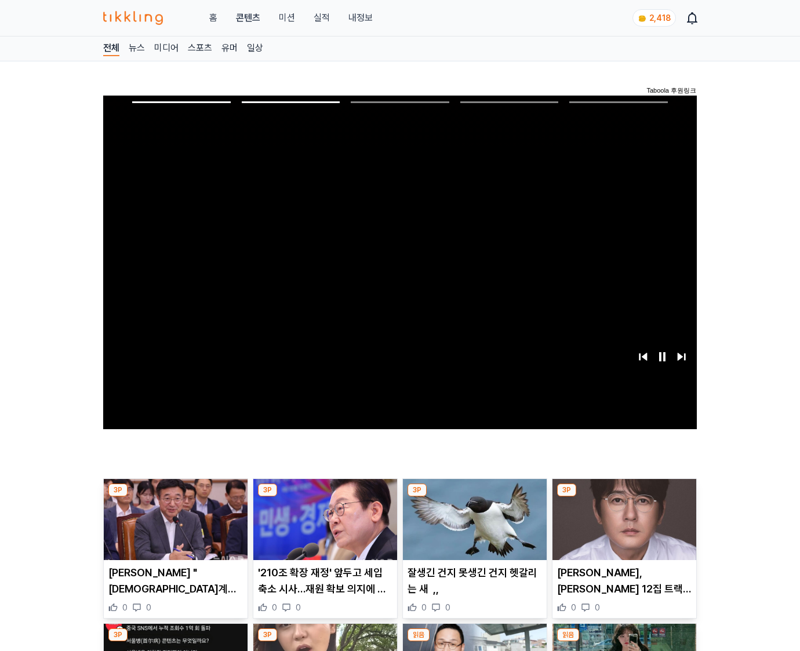
click at [622, 529] on img at bounding box center [624, 519] width 144 height 81
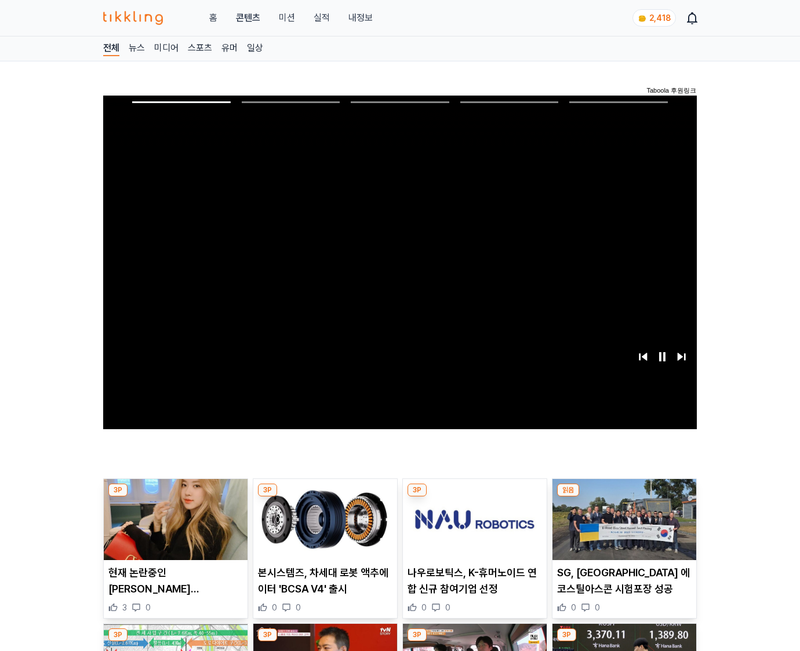
click at [622, 529] on img at bounding box center [624, 519] width 144 height 81
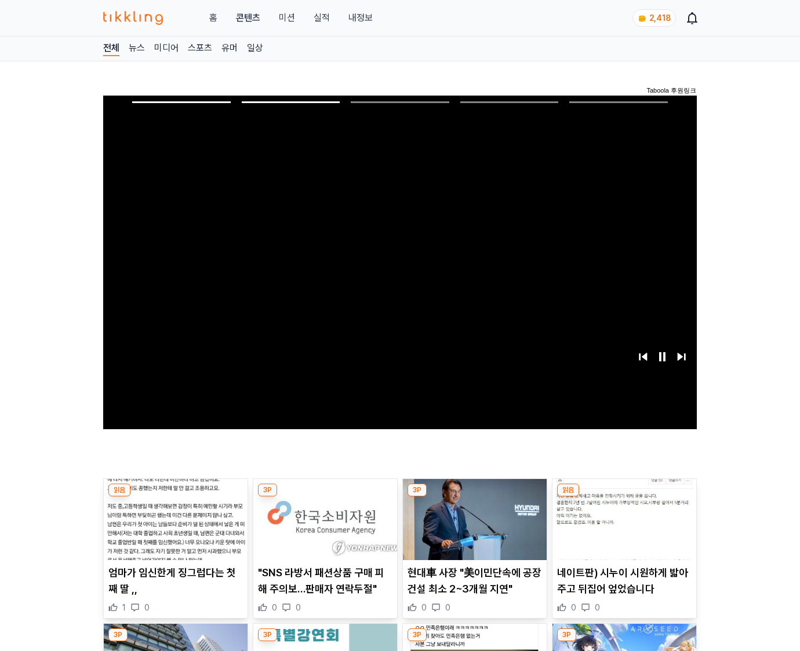
click at [622, 529] on img at bounding box center [624, 519] width 144 height 81
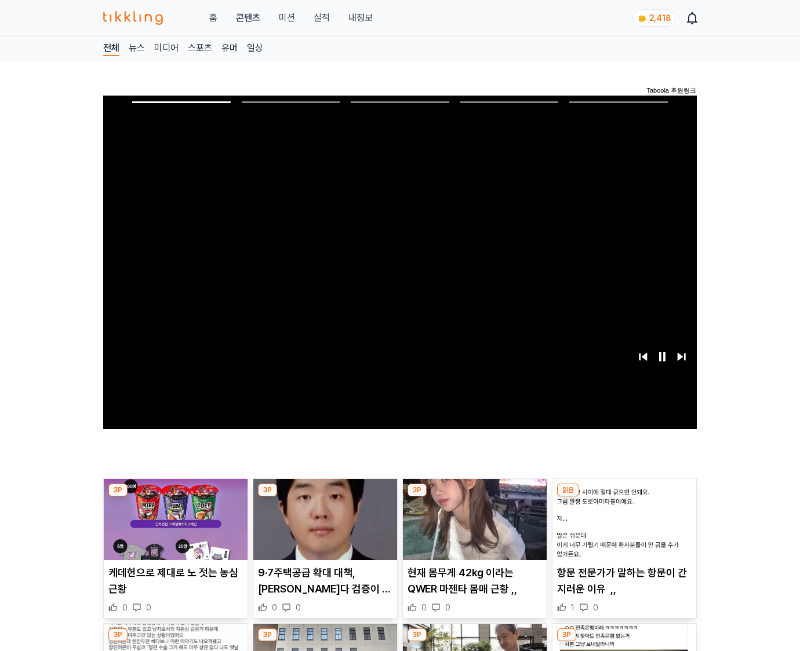
click at [622, 529] on img at bounding box center [624, 519] width 144 height 81
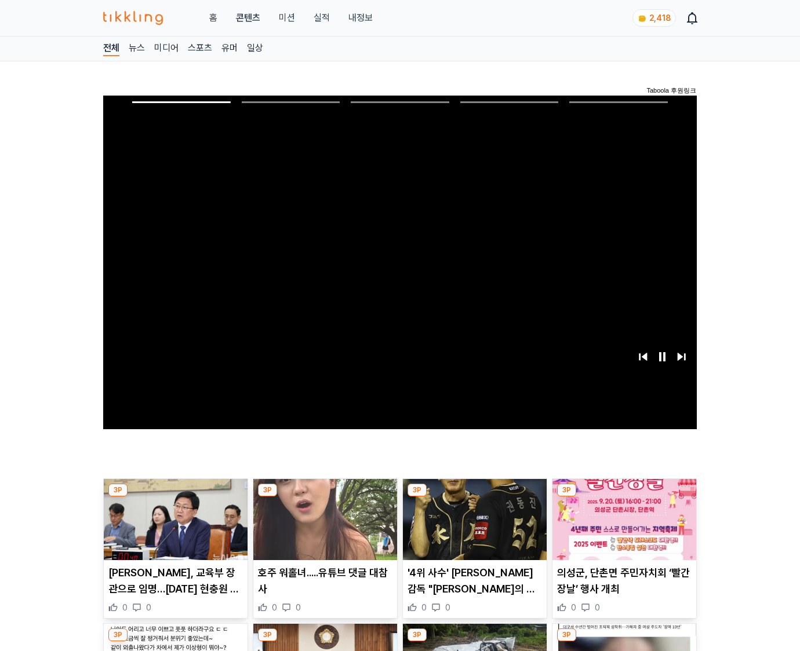
click at [622, 529] on img at bounding box center [624, 519] width 144 height 81
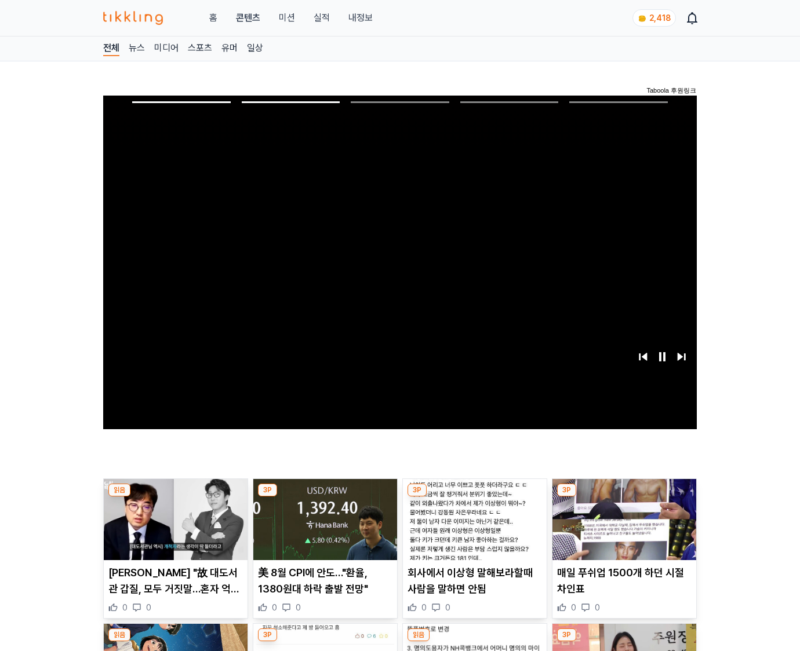
click at [622, 529] on img at bounding box center [624, 519] width 144 height 81
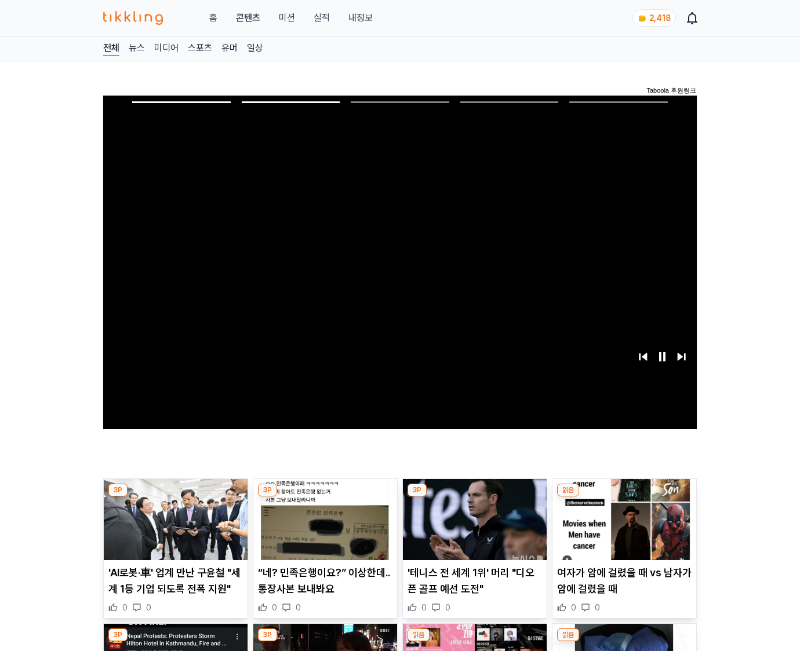
click at [622, 529] on img at bounding box center [624, 519] width 144 height 81
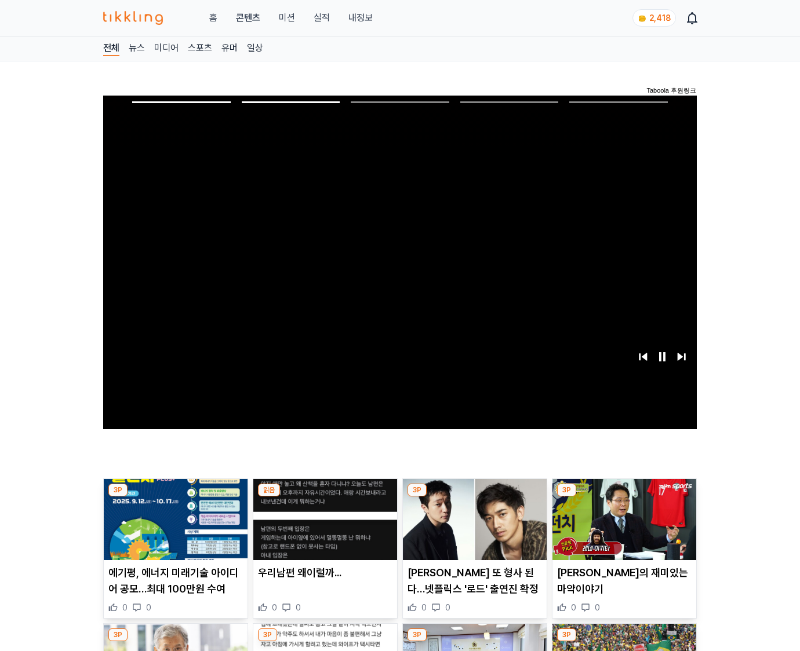
click at [622, 529] on img at bounding box center [624, 519] width 144 height 81
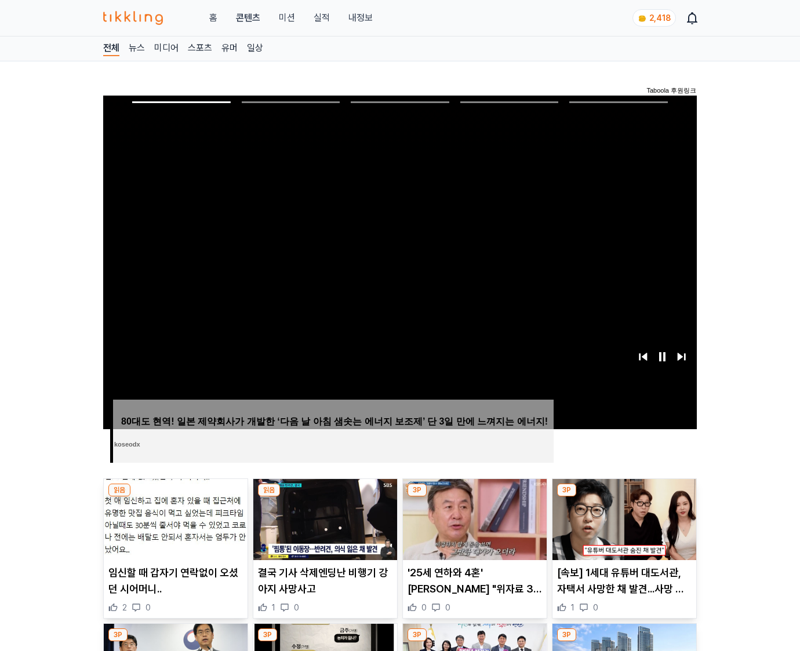
click at [622, 529] on img at bounding box center [624, 519] width 144 height 81
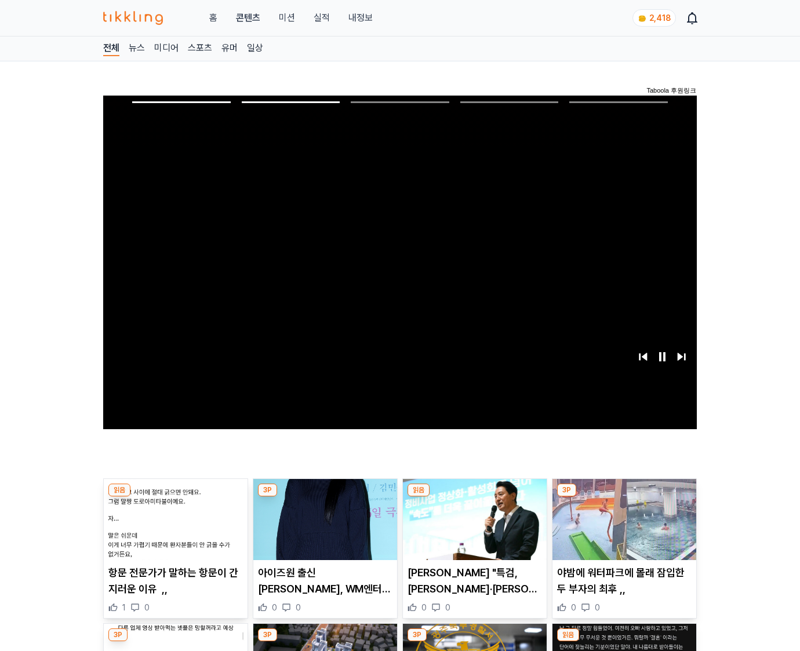
click at [622, 529] on img at bounding box center [624, 519] width 144 height 81
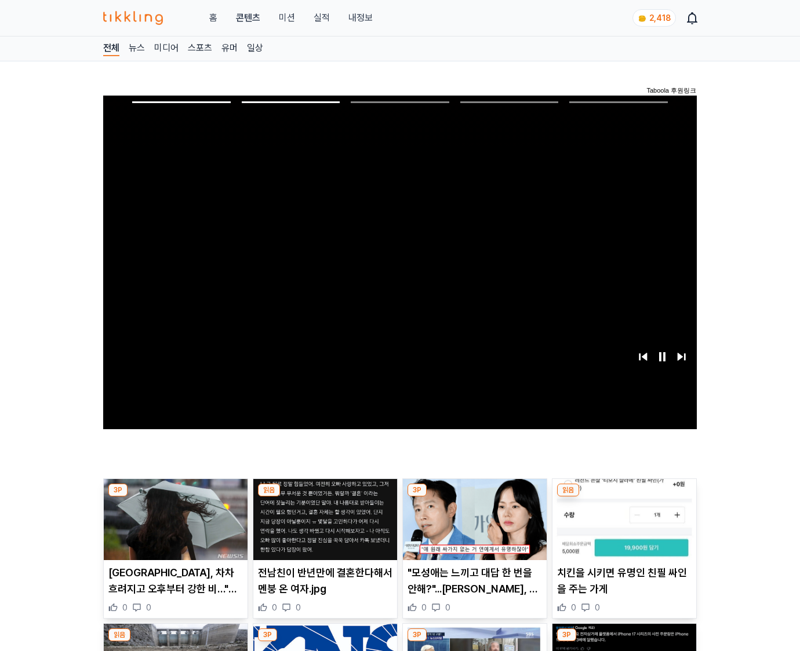
click at [622, 529] on img at bounding box center [624, 519] width 144 height 81
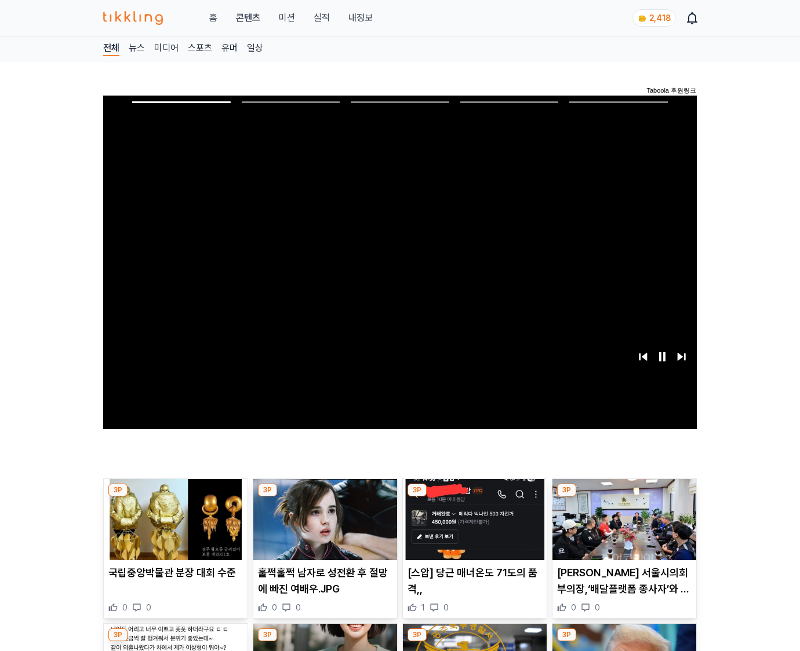
click at [622, 529] on img at bounding box center [624, 519] width 144 height 81
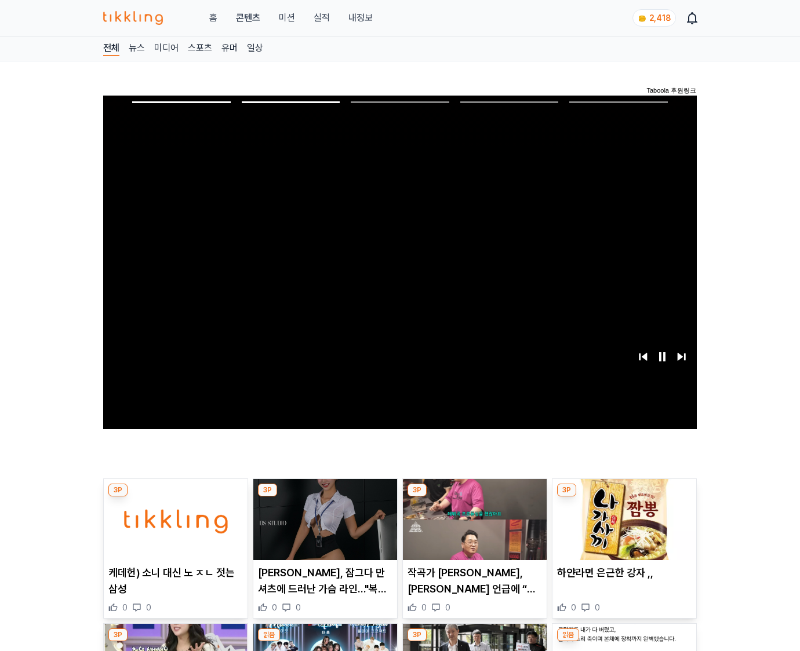
click at [622, 529] on img at bounding box center [624, 519] width 144 height 81
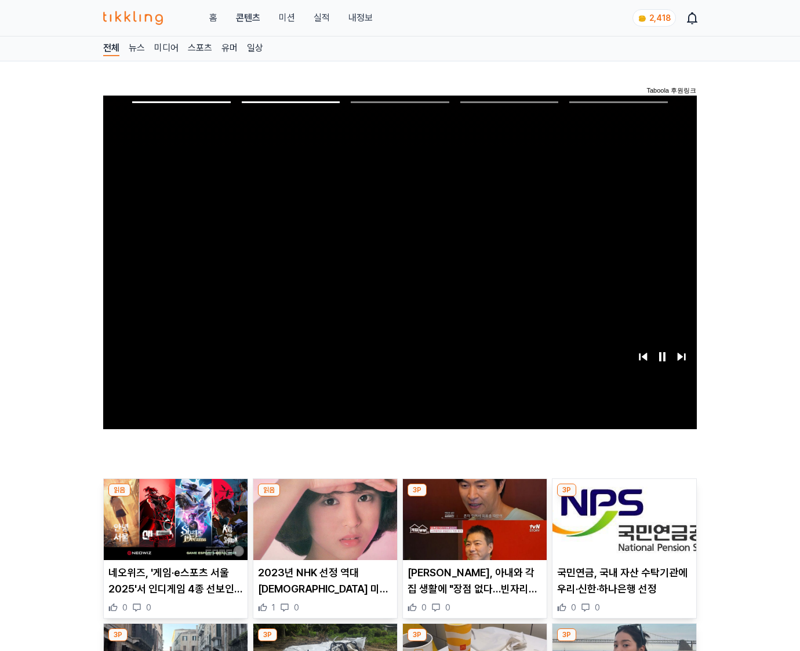
click at [622, 529] on img at bounding box center [624, 519] width 144 height 81
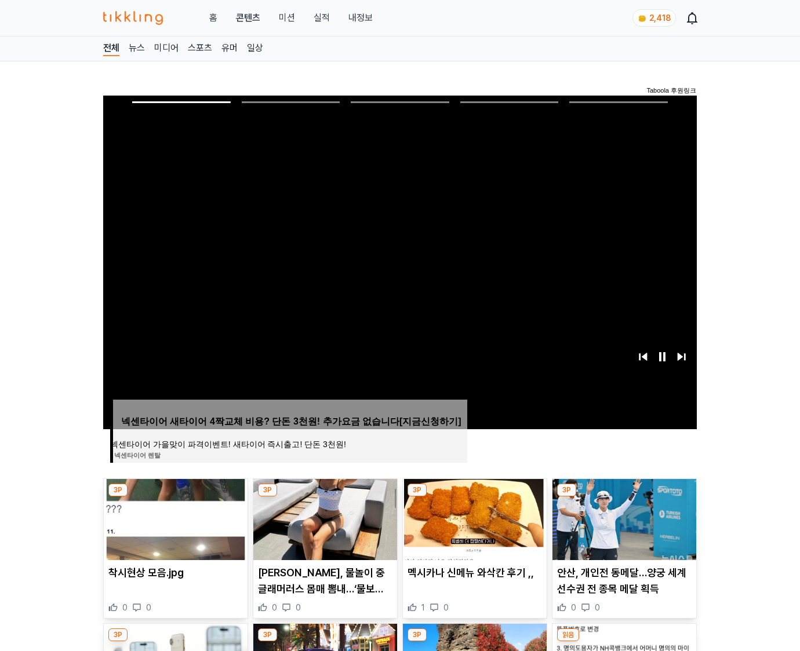
click at [622, 529] on img at bounding box center [624, 519] width 144 height 81
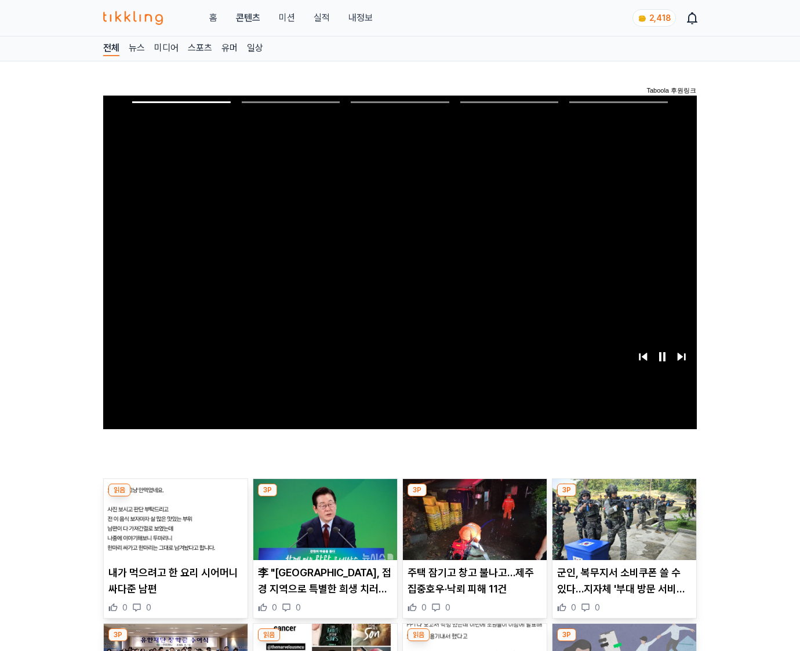
click at [622, 529] on img at bounding box center [624, 519] width 144 height 81
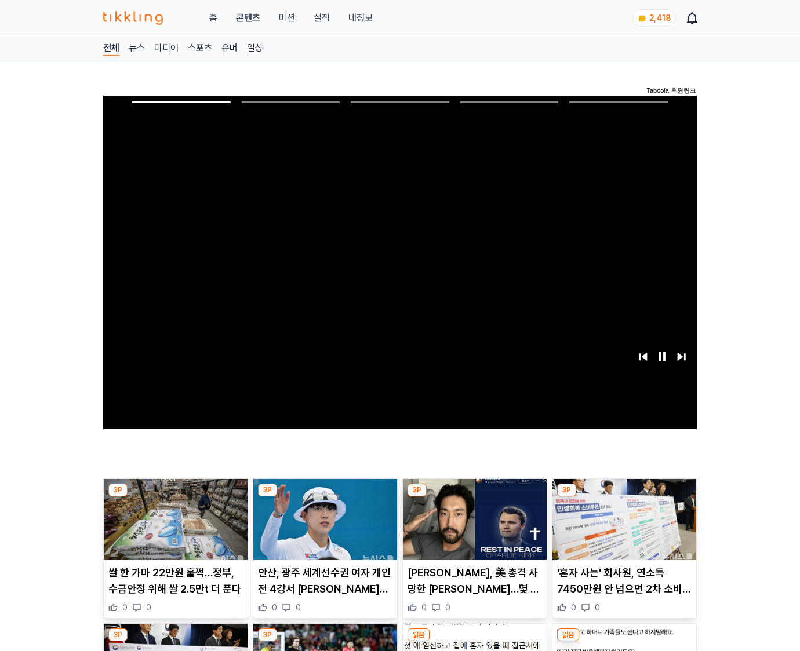
click at [622, 529] on img at bounding box center [624, 519] width 144 height 81
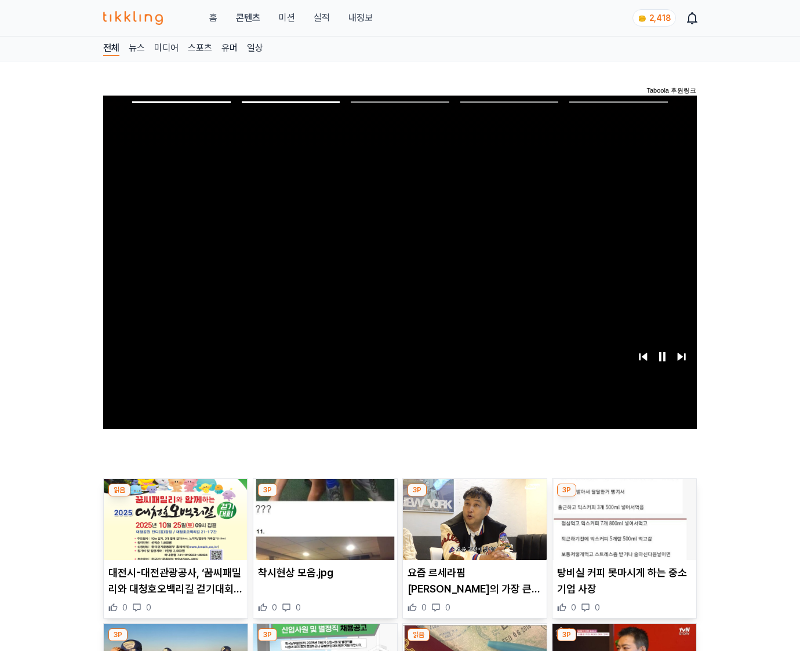
click at [622, 529] on img at bounding box center [624, 519] width 144 height 81
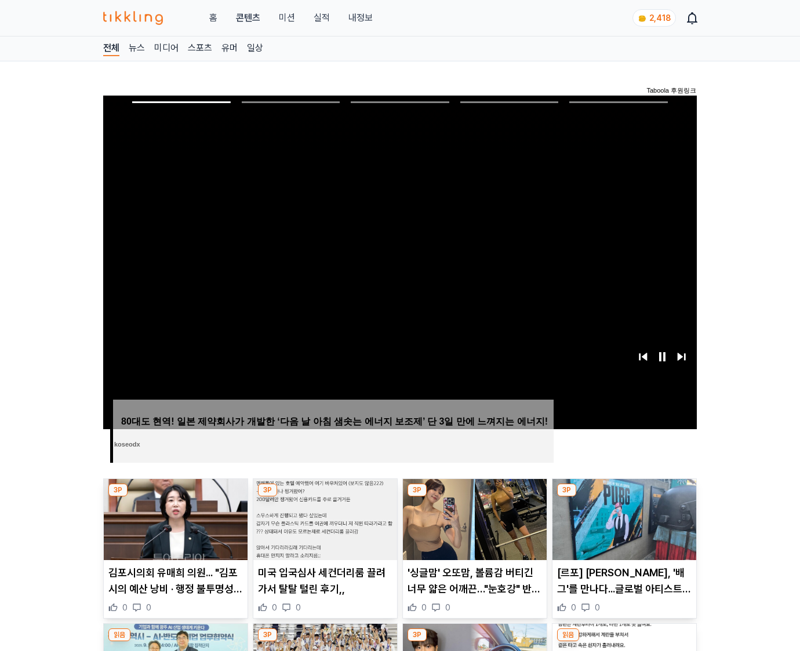
click at [622, 529] on img at bounding box center [624, 519] width 144 height 81
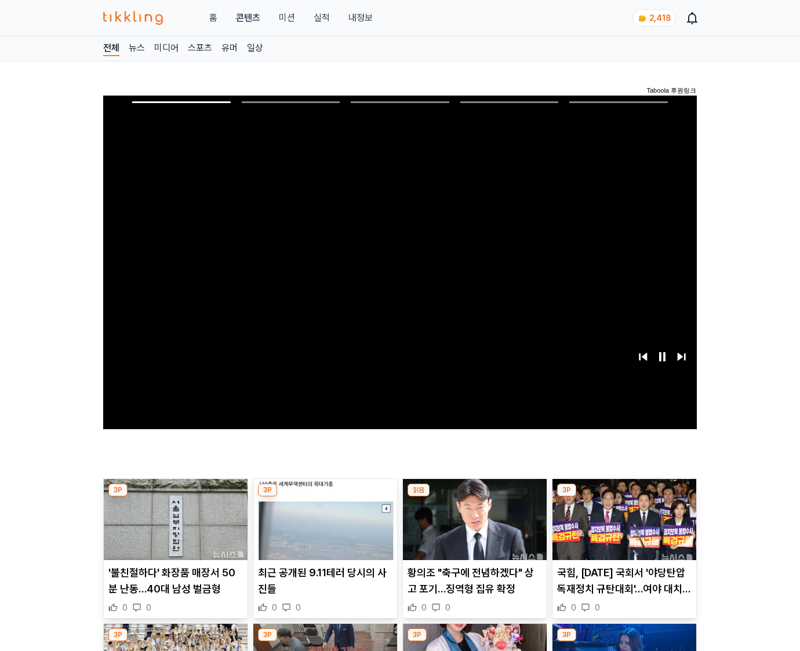
click at [622, 529] on img at bounding box center [624, 519] width 144 height 81
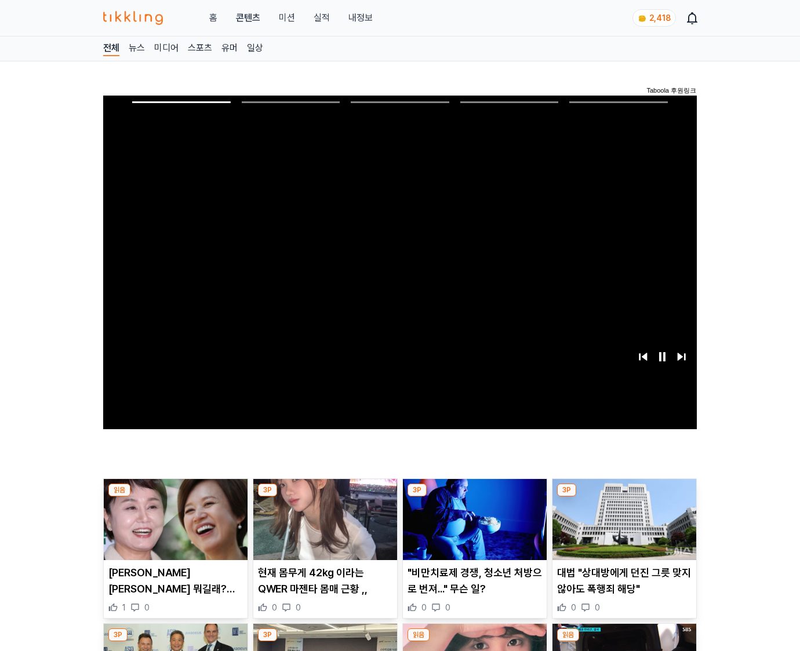
click at [622, 529] on img at bounding box center [624, 519] width 144 height 81
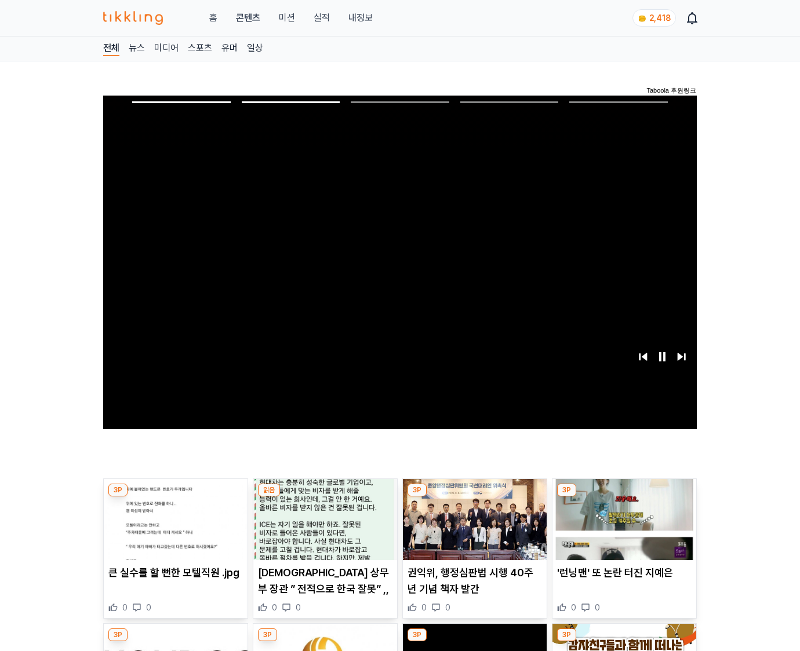
click at [622, 529] on img at bounding box center [624, 519] width 144 height 81
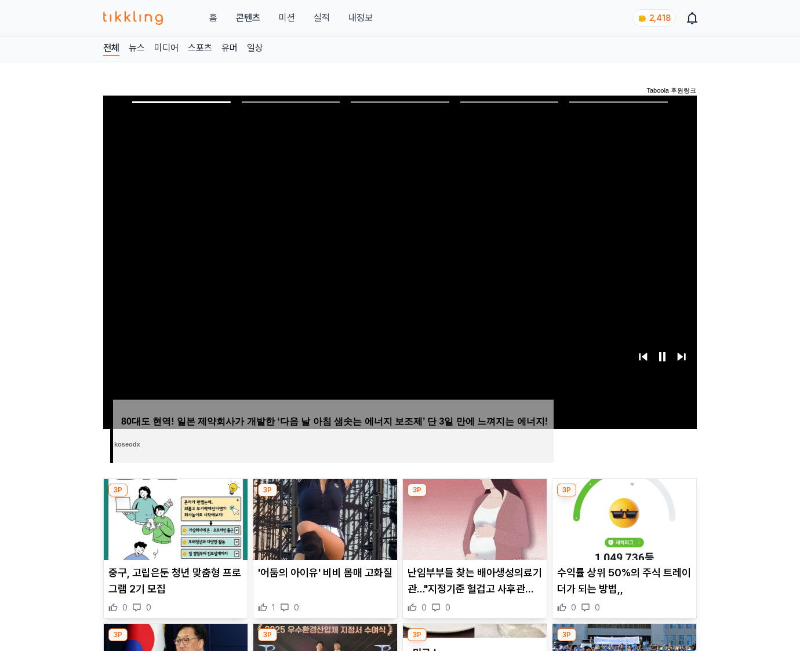
click at [622, 529] on img at bounding box center [624, 519] width 144 height 81
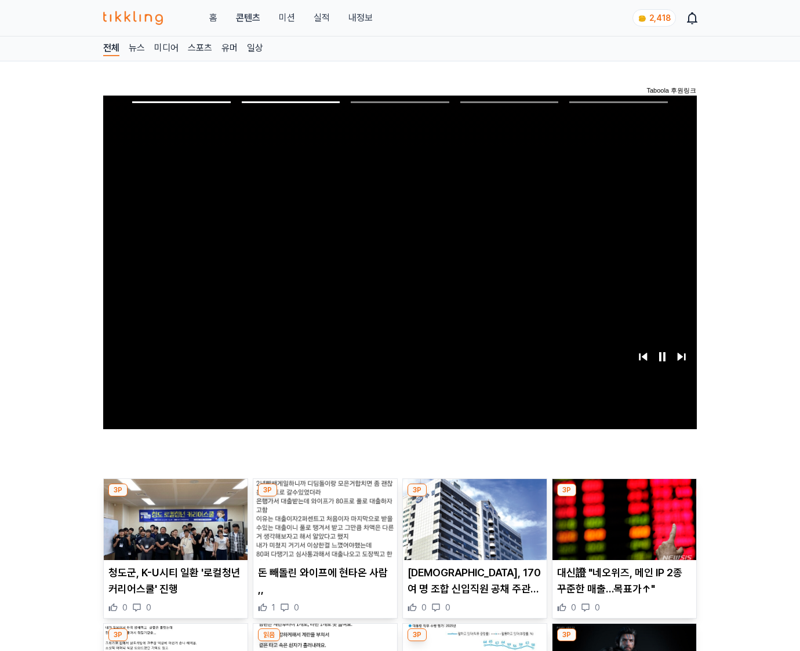
click at [622, 529] on img at bounding box center [624, 519] width 144 height 81
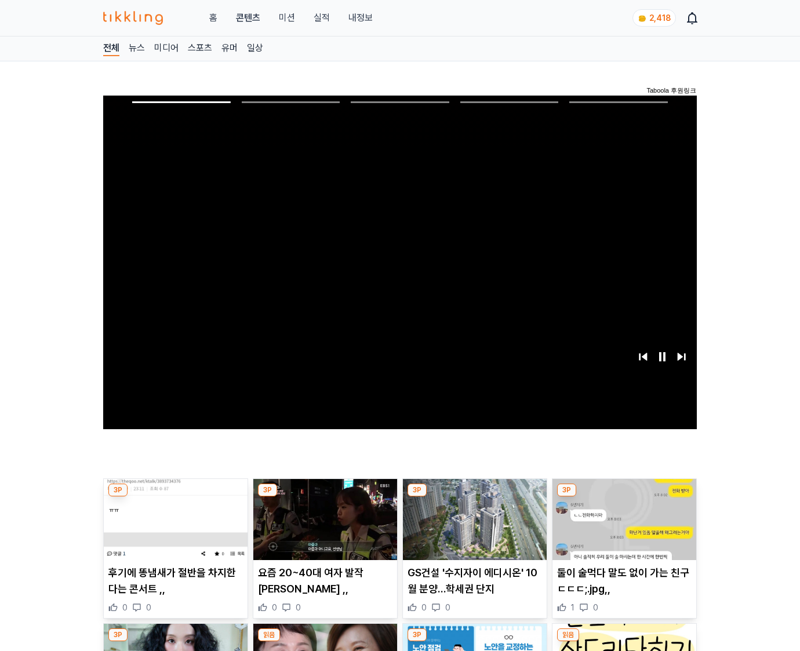
click at [622, 529] on img at bounding box center [624, 519] width 144 height 81
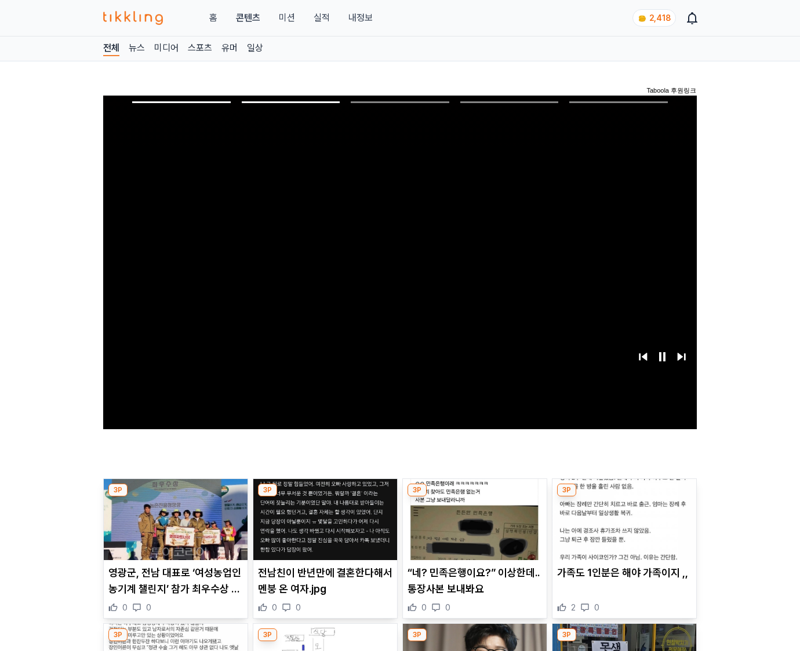
click at [622, 529] on img at bounding box center [624, 519] width 144 height 81
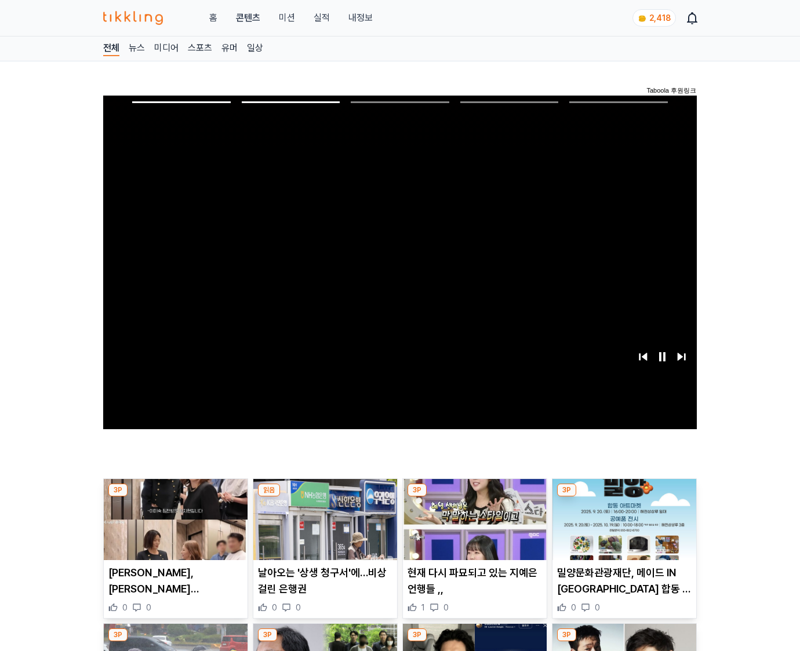
click at [622, 529] on img at bounding box center [624, 519] width 144 height 81
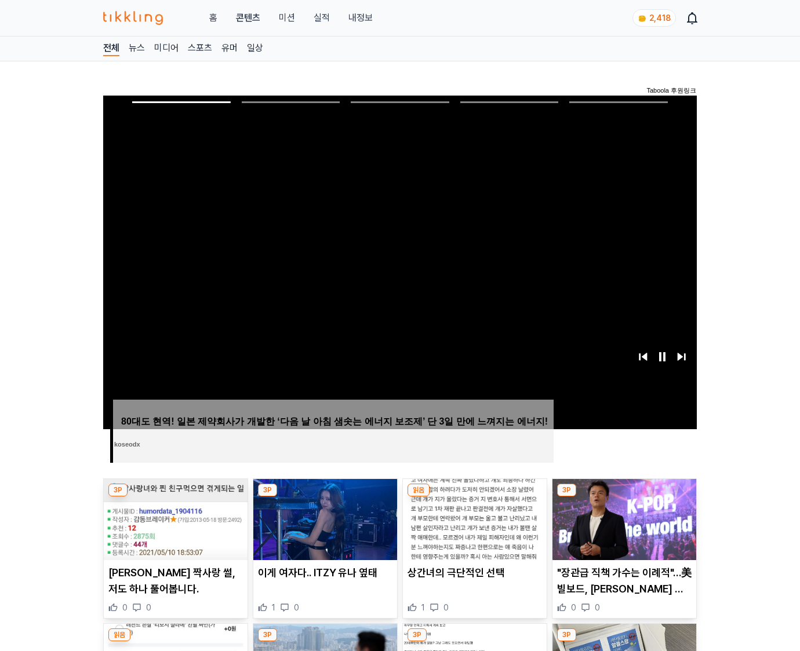
click at [622, 529] on img at bounding box center [624, 519] width 144 height 81
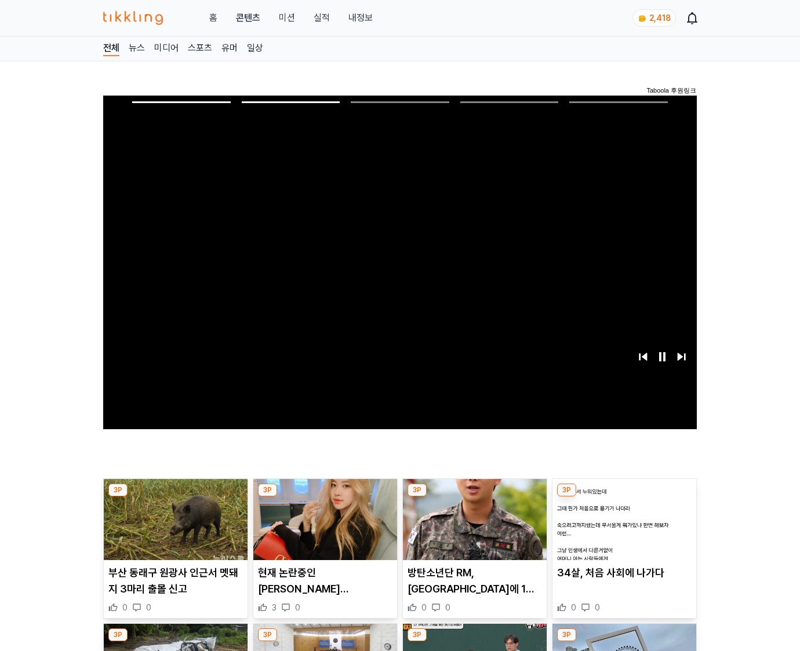
click at [622, 529] on img at bounding box center [624, 519] width 144 height 81
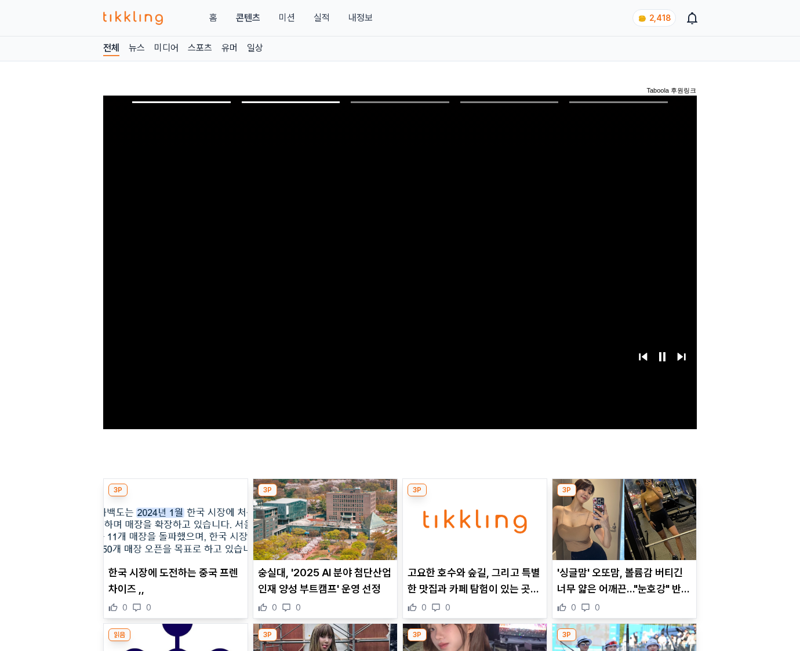
click at [622, 529] on img at bounding box center [624, 519] width 144 height 81
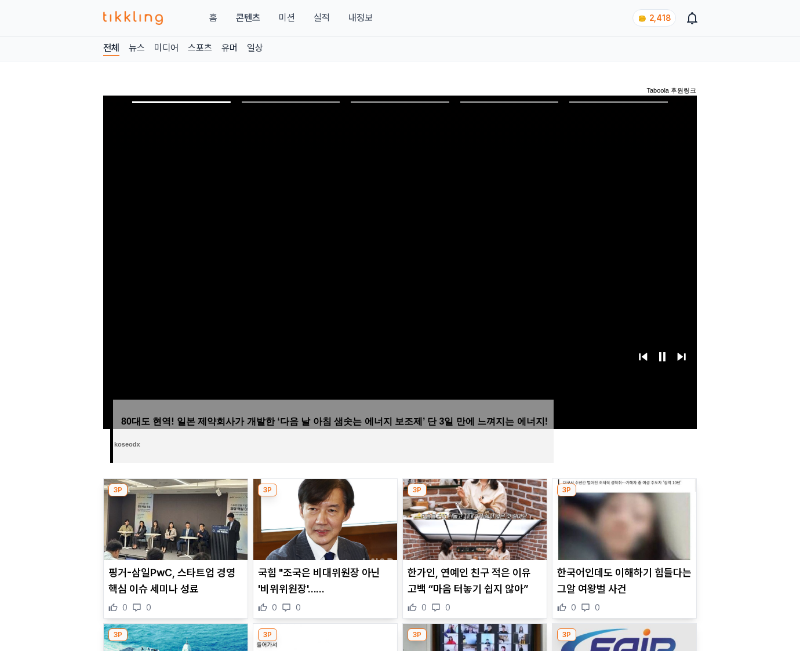
click at [622, 529] on img at bounding box center [624, 519] width 144 height 81
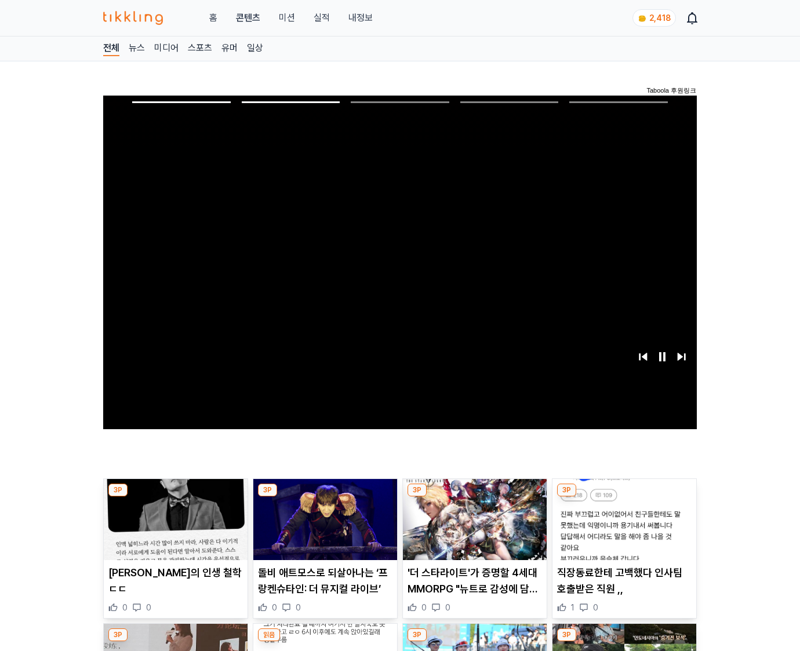
click at [622, 529] on img at bounding box center [624, 519] width 144 height 81
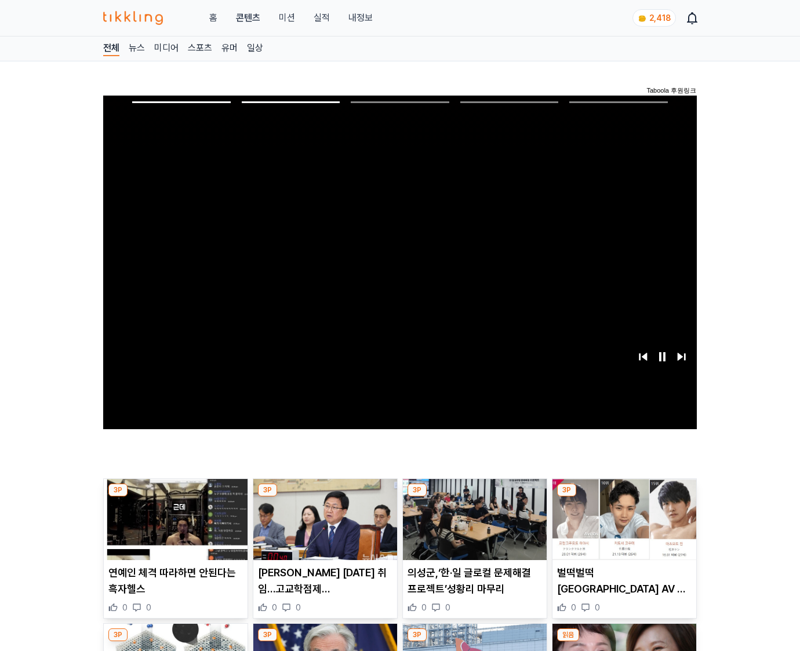
click at [622, 529] on img at bounding box center [624, 519] width 144 height 81
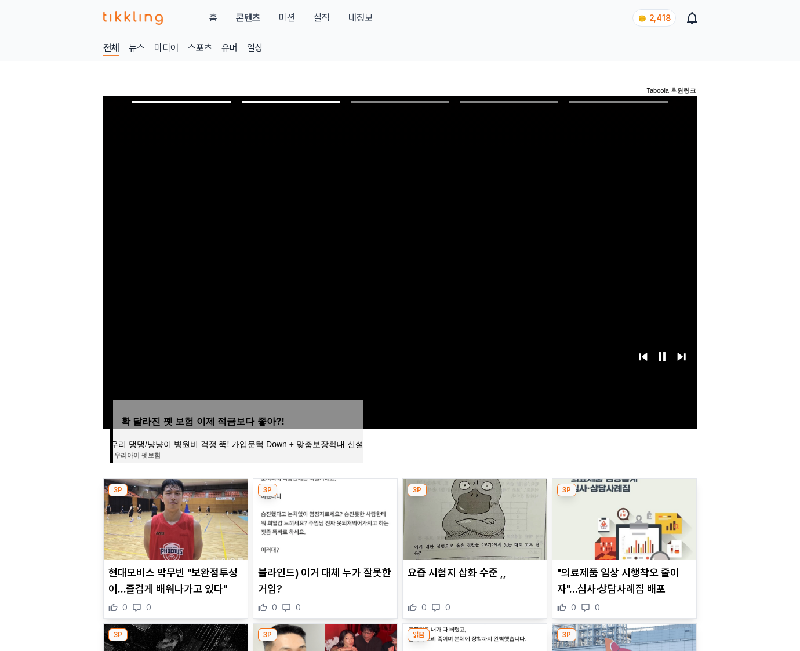
click at [622, 529] on img at bounding box center [624, 519] width 144 height 81
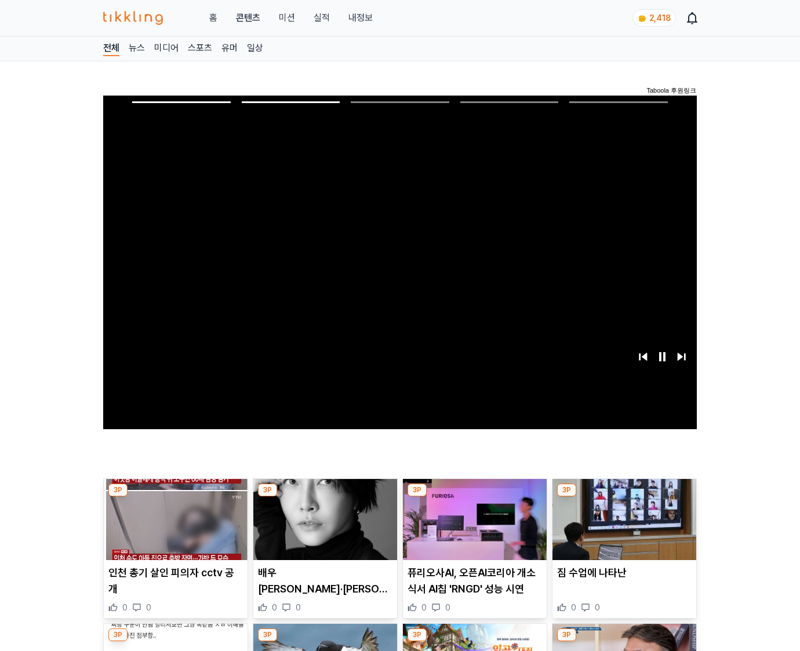
click at [622, 529] on img at bounding box center [624, 519] width 144 height 81
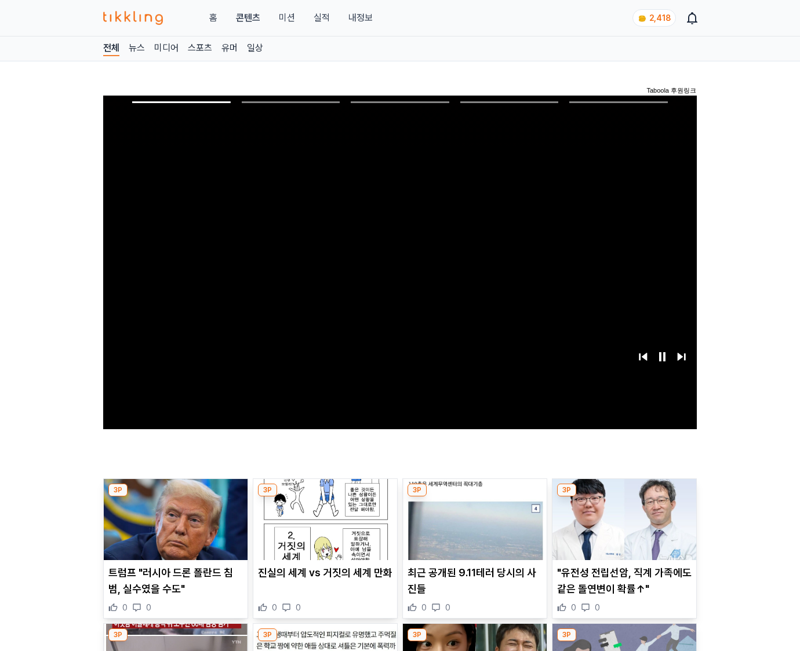
click at [622, 529] on img at bounding box center [624, 519] width 144 height 81
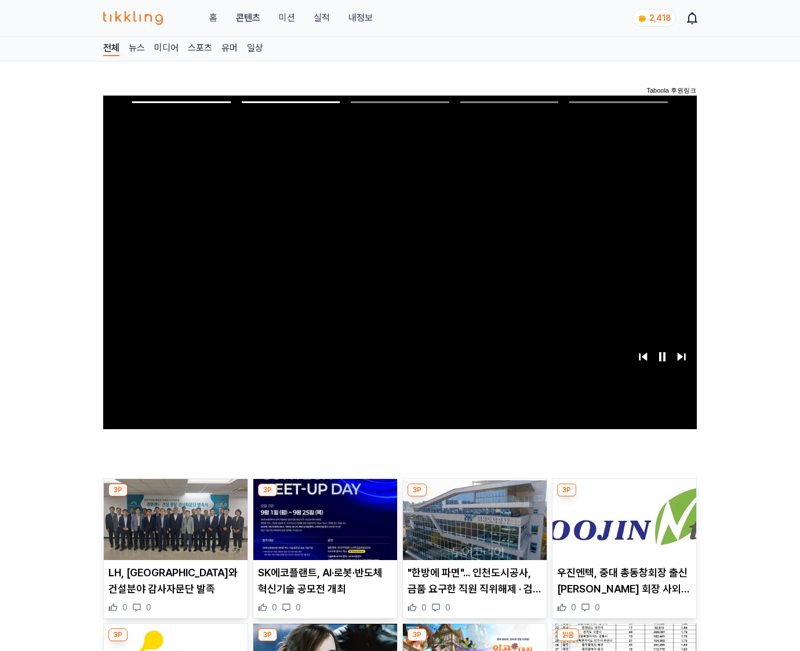
click at [622, 529] on img at bounding box center [624, 519] width 144 height 81
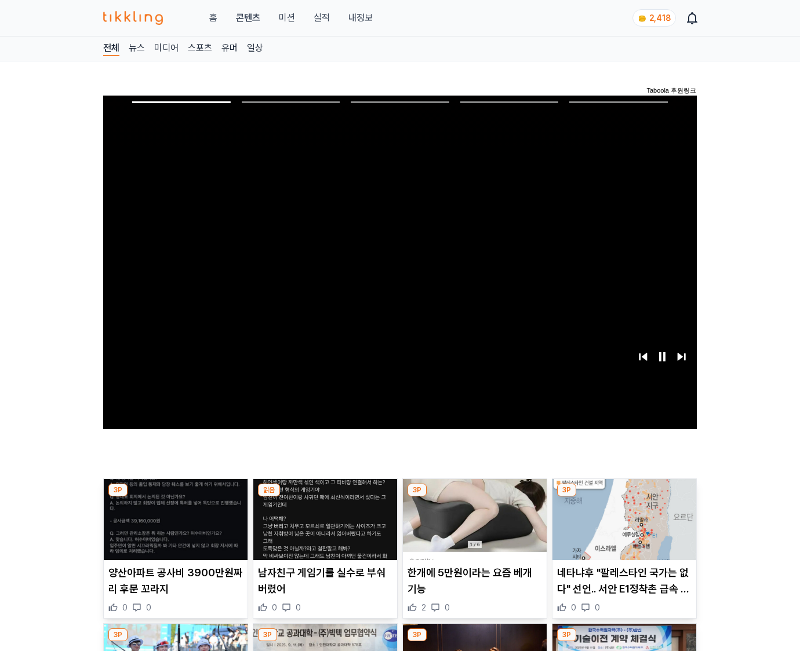
click at [622, 529] on img at bounding box center [624, 519] width 144 height 81
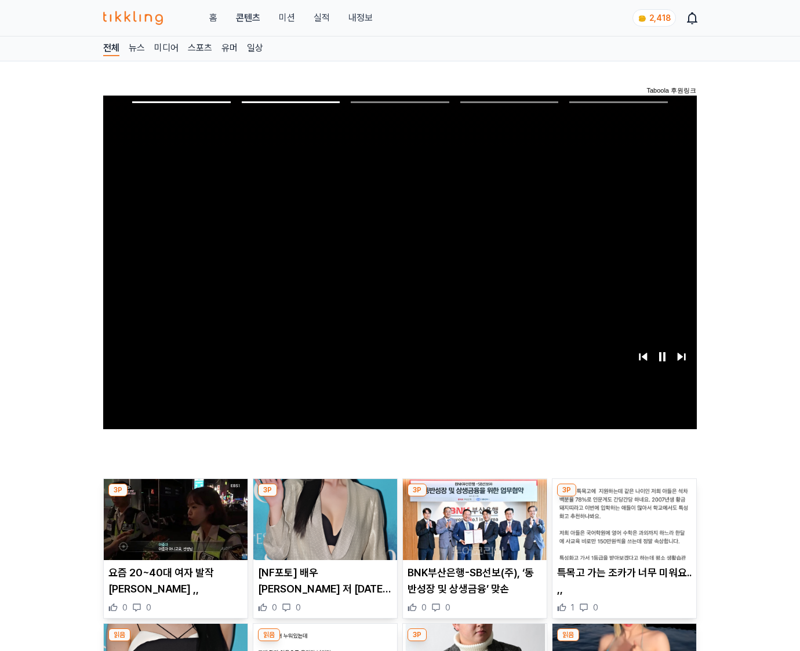
click at [622, 529] on img at bounding box center [624, 519] width 144 height 81
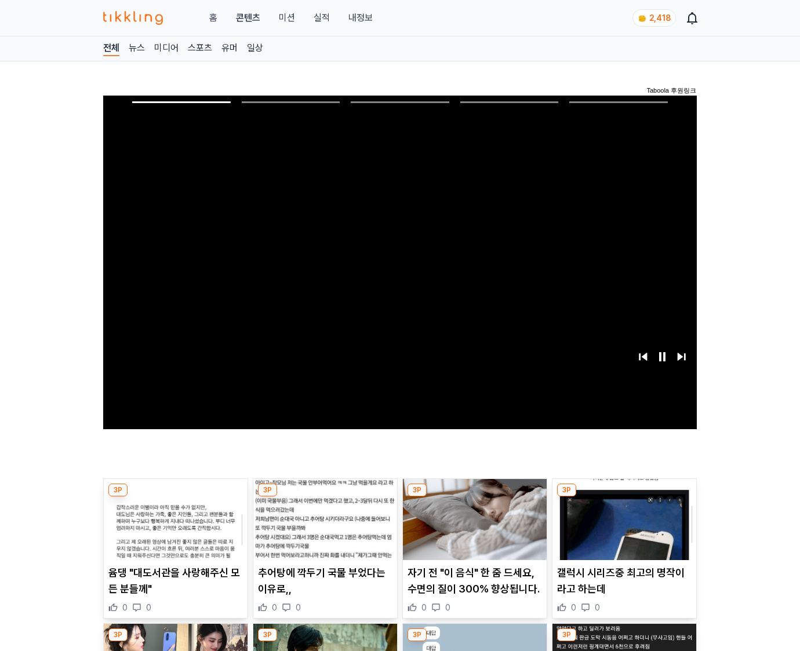
click at [622, 529] on img at bounding box center [624, 519] width 144 height 81
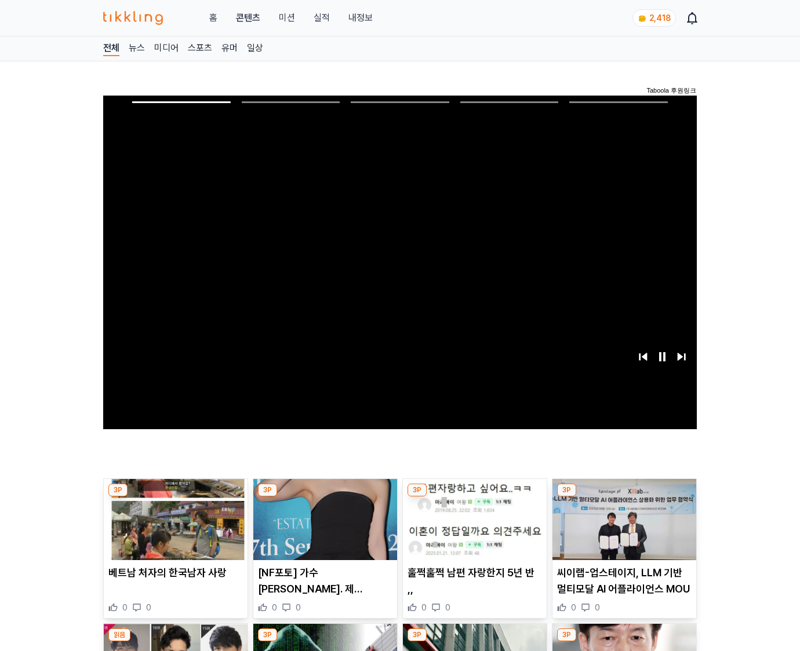
click at [622, 529] on img at bounding box center [624, 519] width 144 height 81
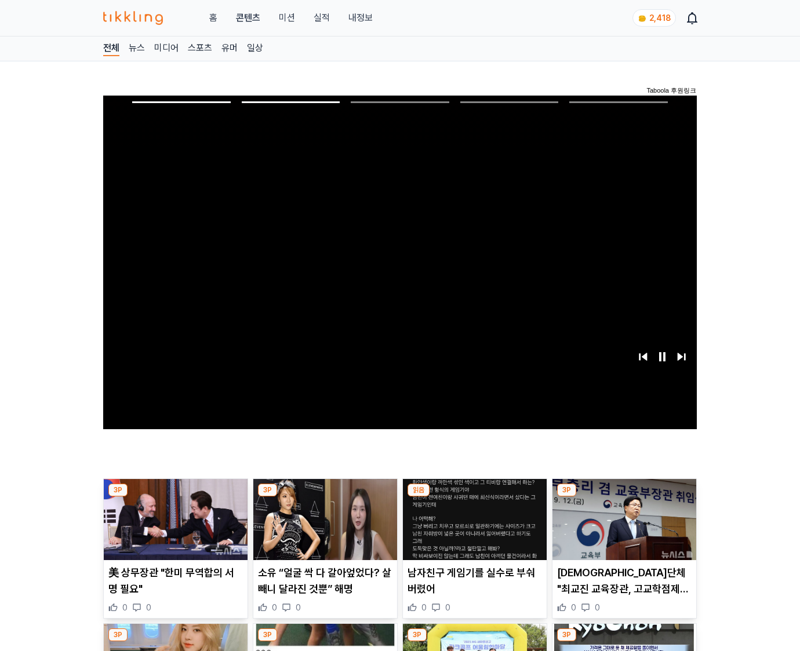
click at [622, 529] on img at bounding box center [624, 519] width 144 height 81
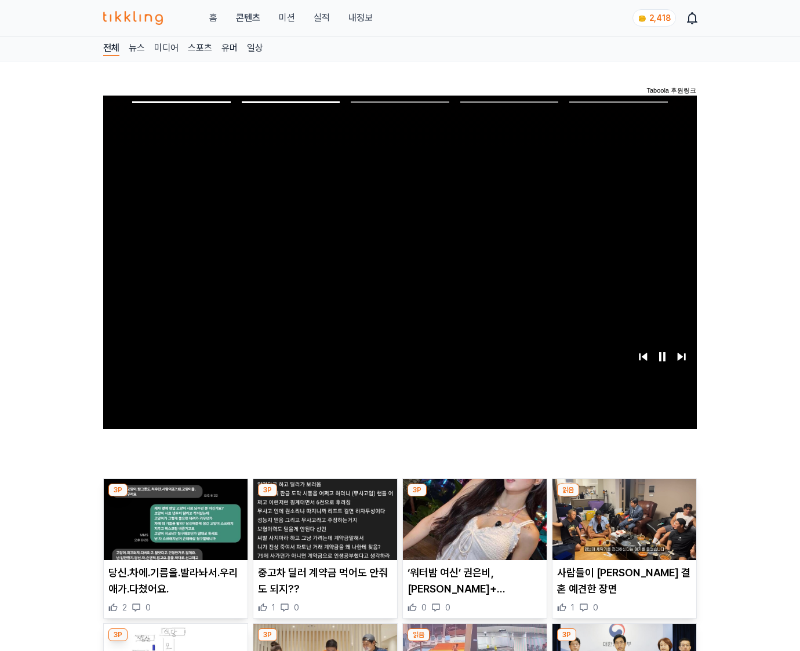
click at [622, 529] on img at bounding box center [624, 519] width 144 height 81
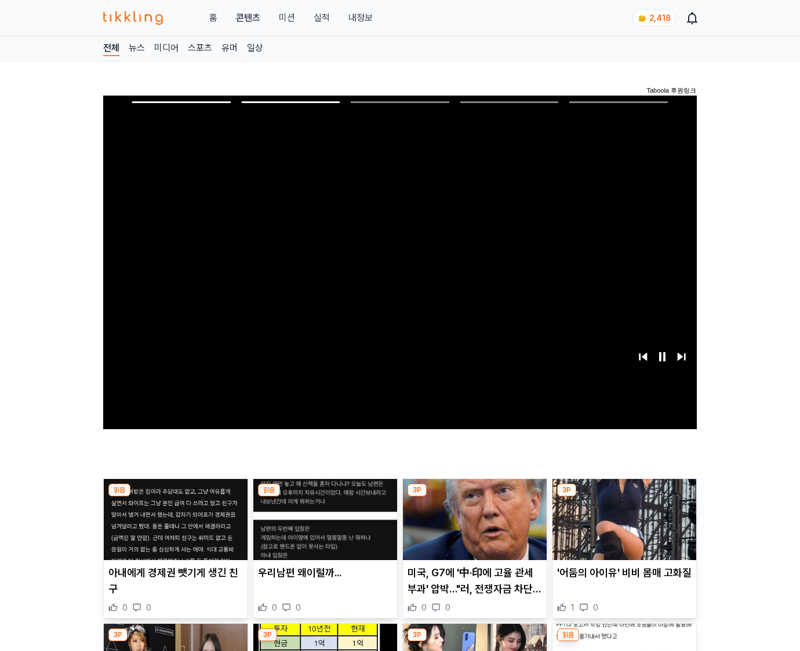
click at [622, 529] on img at bounding box center [624, 519] width 144 height 81
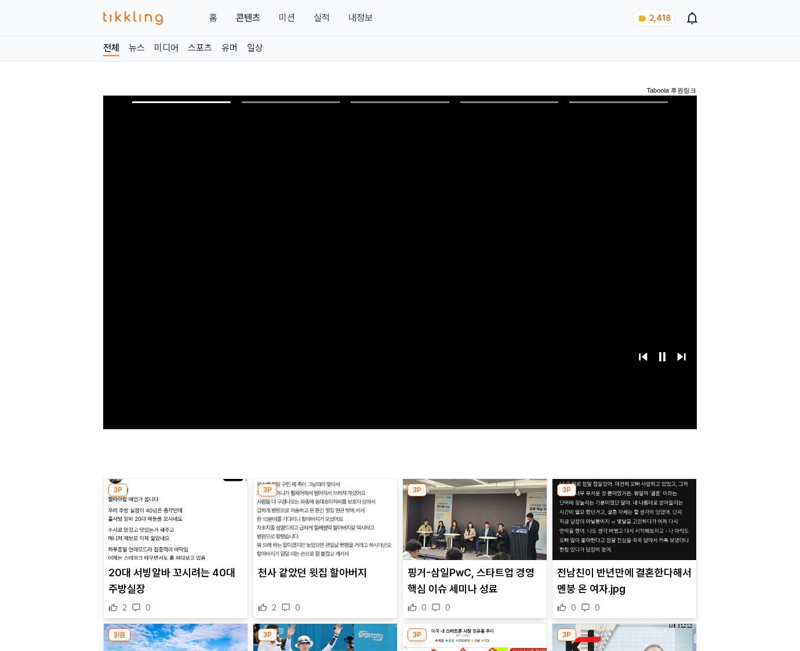
click at [622, 529] on img at bounding box center [624, 519] width 144 height 81
